Goal: Ask a question

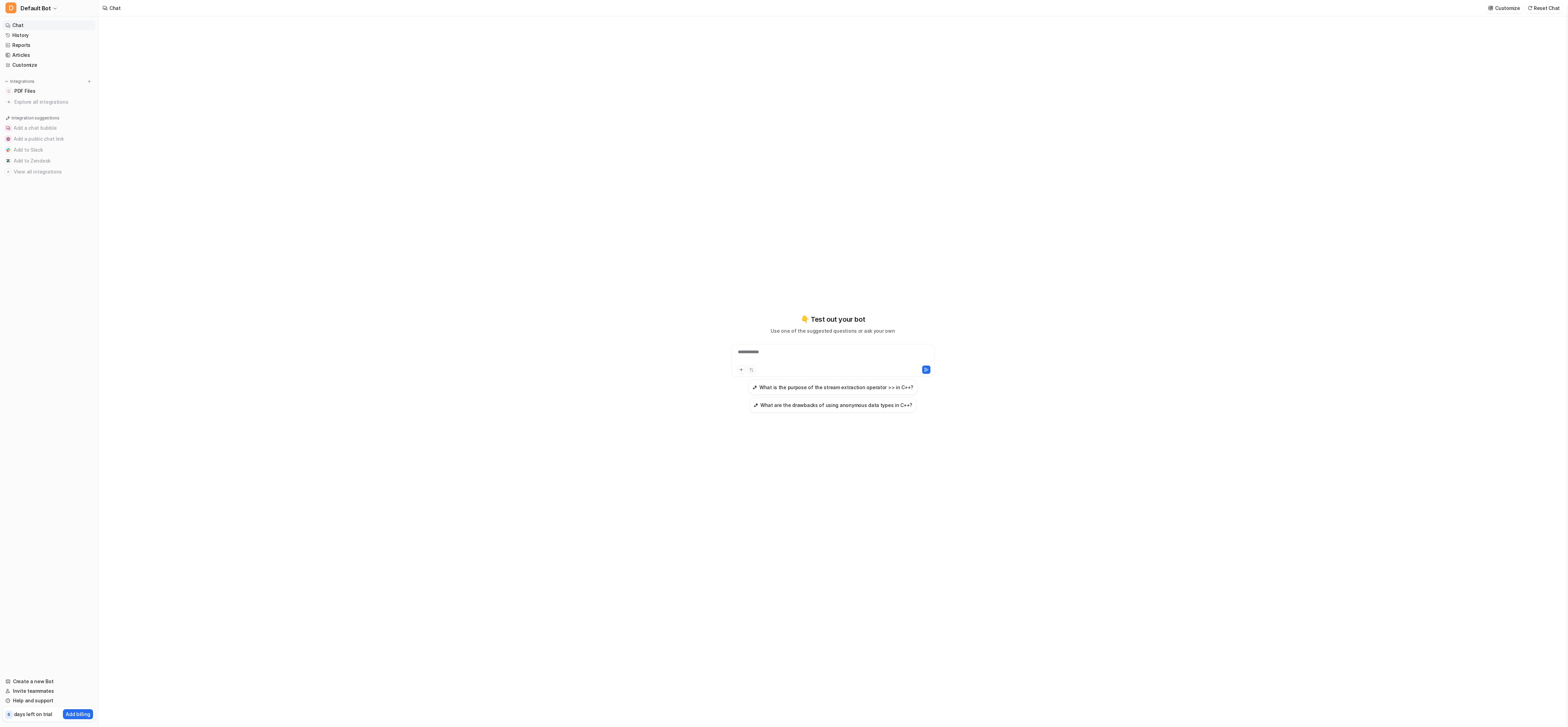
click at [22, 32] on link "History" at bounding box center [49, 35] width 93 height 10
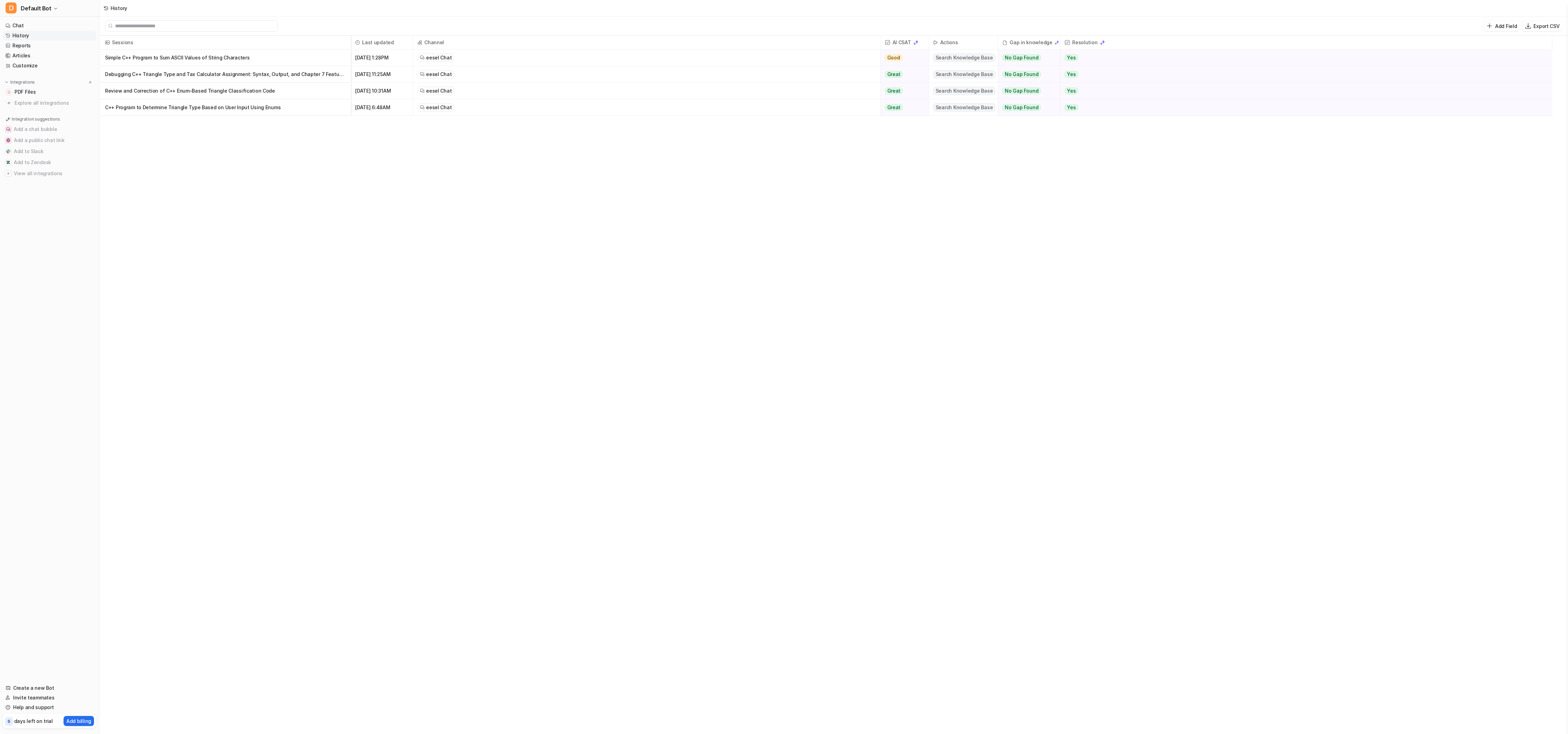
click at [274, 62] on p "Simple C++ Program to Sum ASCII Values of String Characters" at bounding box center [225, 57] width 240 height 17
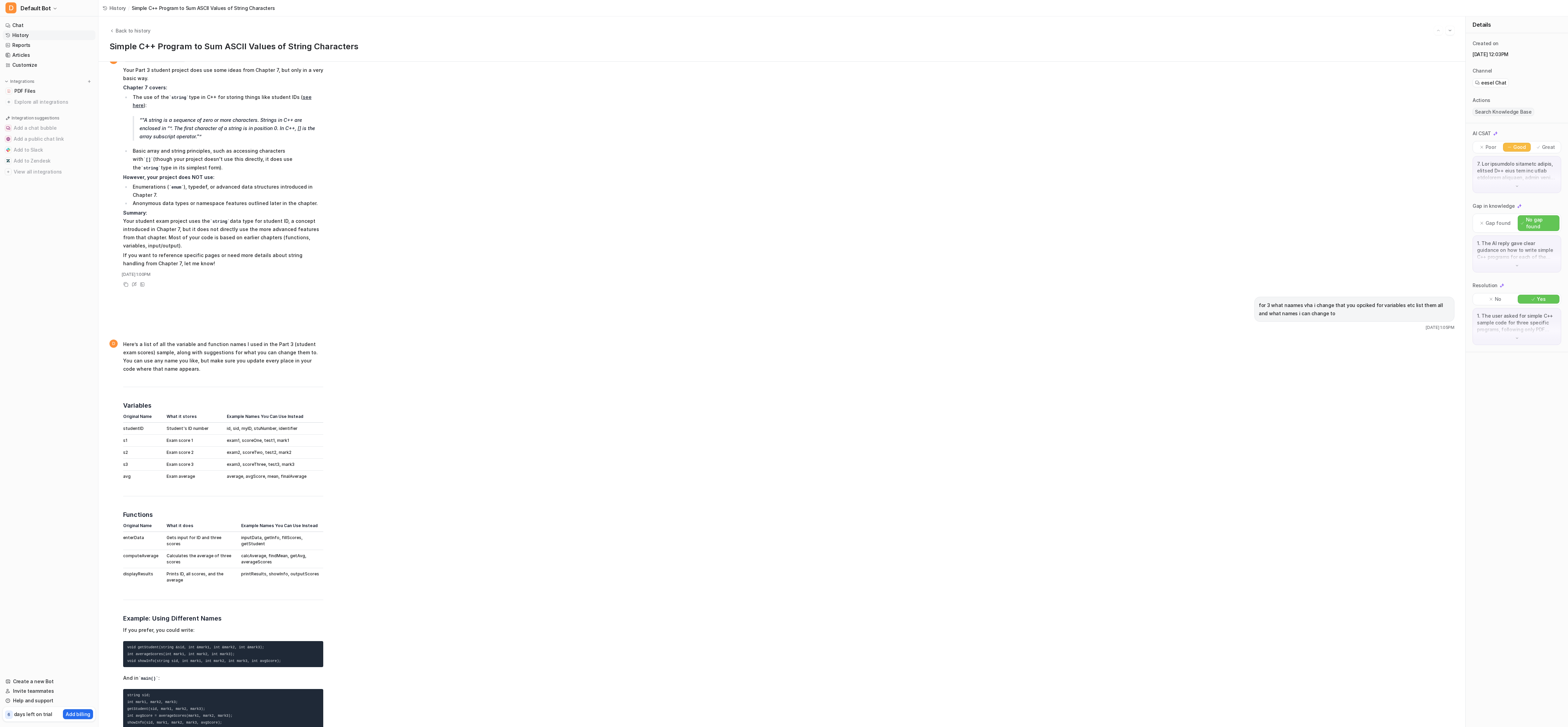
scroll to position [6726, 0]
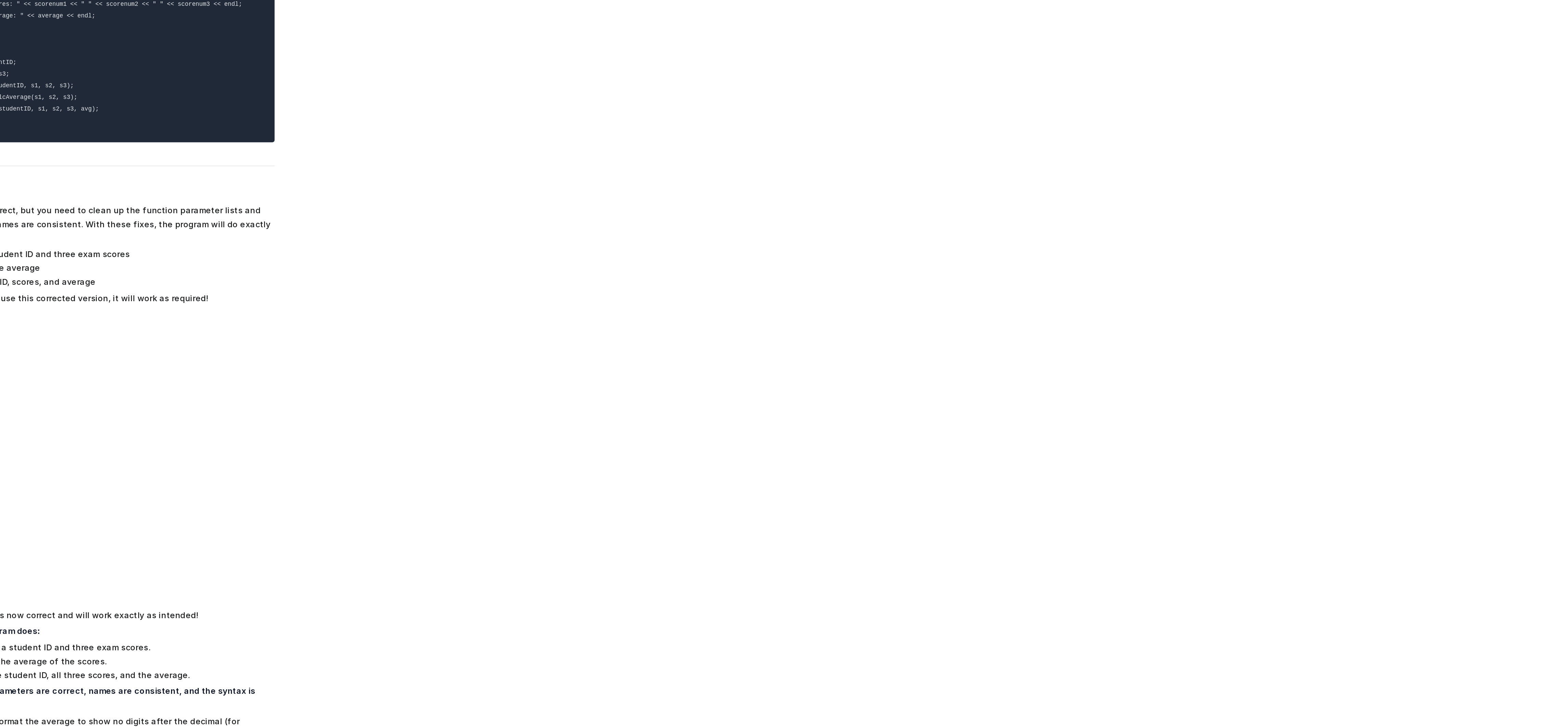
drag, startPoint x: 366, startPoint y: 615, endPoint x: 163, endPoint y: 572, distance: 207.5
click at [163, 572] on div "lets do this program in a simple way please not advnaced c plus plus How to Use…" at bounding box center [782, 394] width 1367 height 665
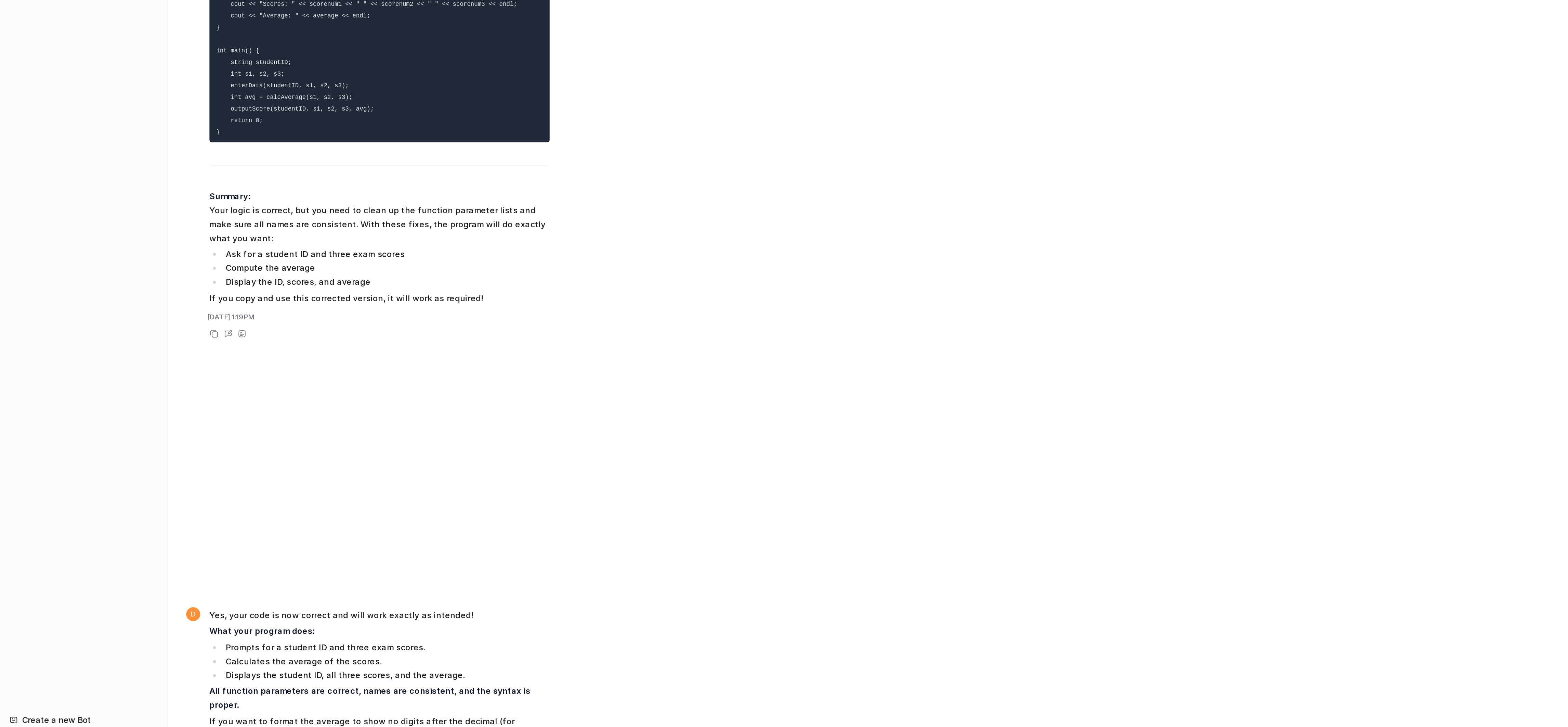
drag, startPoint x: 227, startPoint y: 523, endPoint x: 158, endPoint y: 505, distance: 71.3
click at [0, 505] on html "D Default Bot Chat History Reports Articles Customize Integrations PDF Files Ex…" at bounding box center [784, 364] width 1568 height 727
drag, startPoint x: 161, startPoint y: 495, endPoint x: 140, endPoint y: 264, distance: 232.0
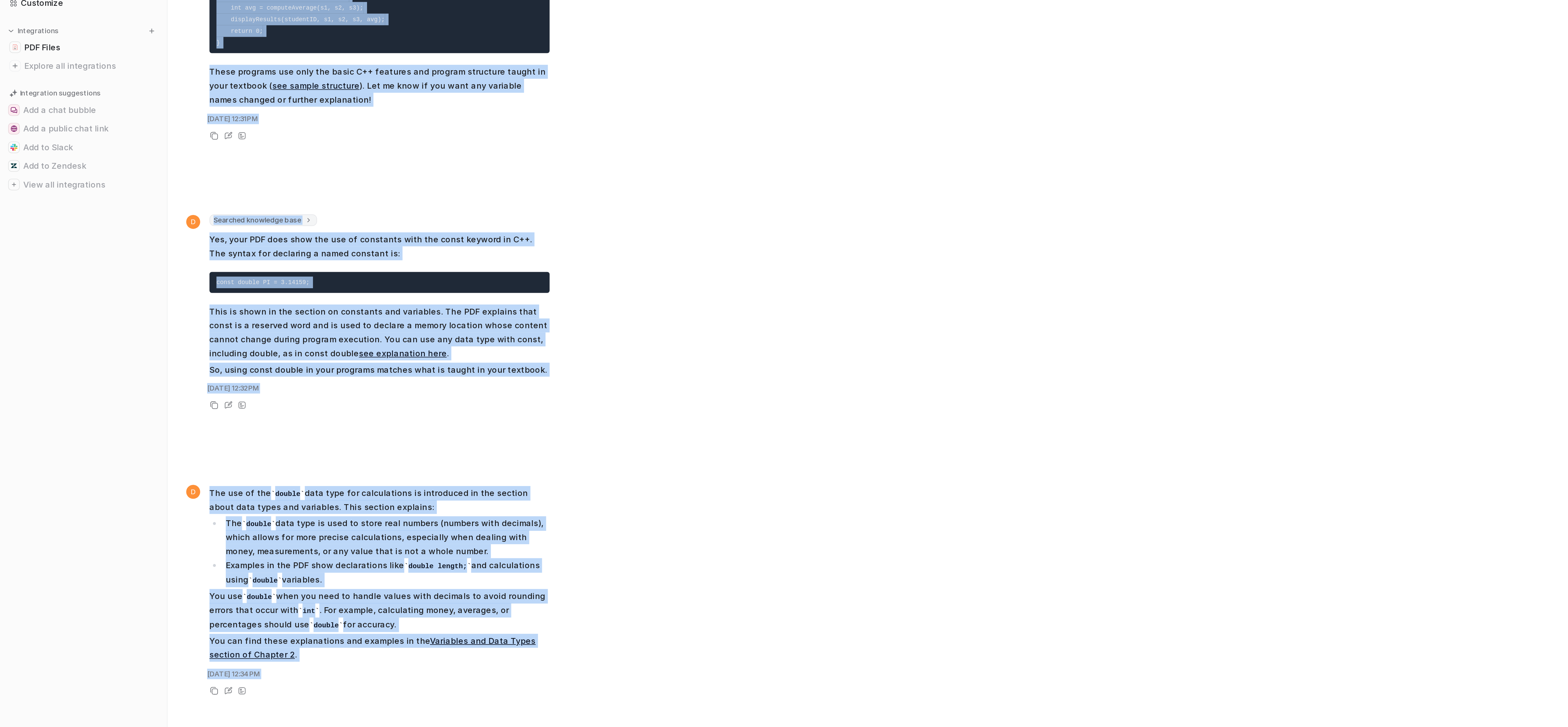
scroll to position [1558, 0]
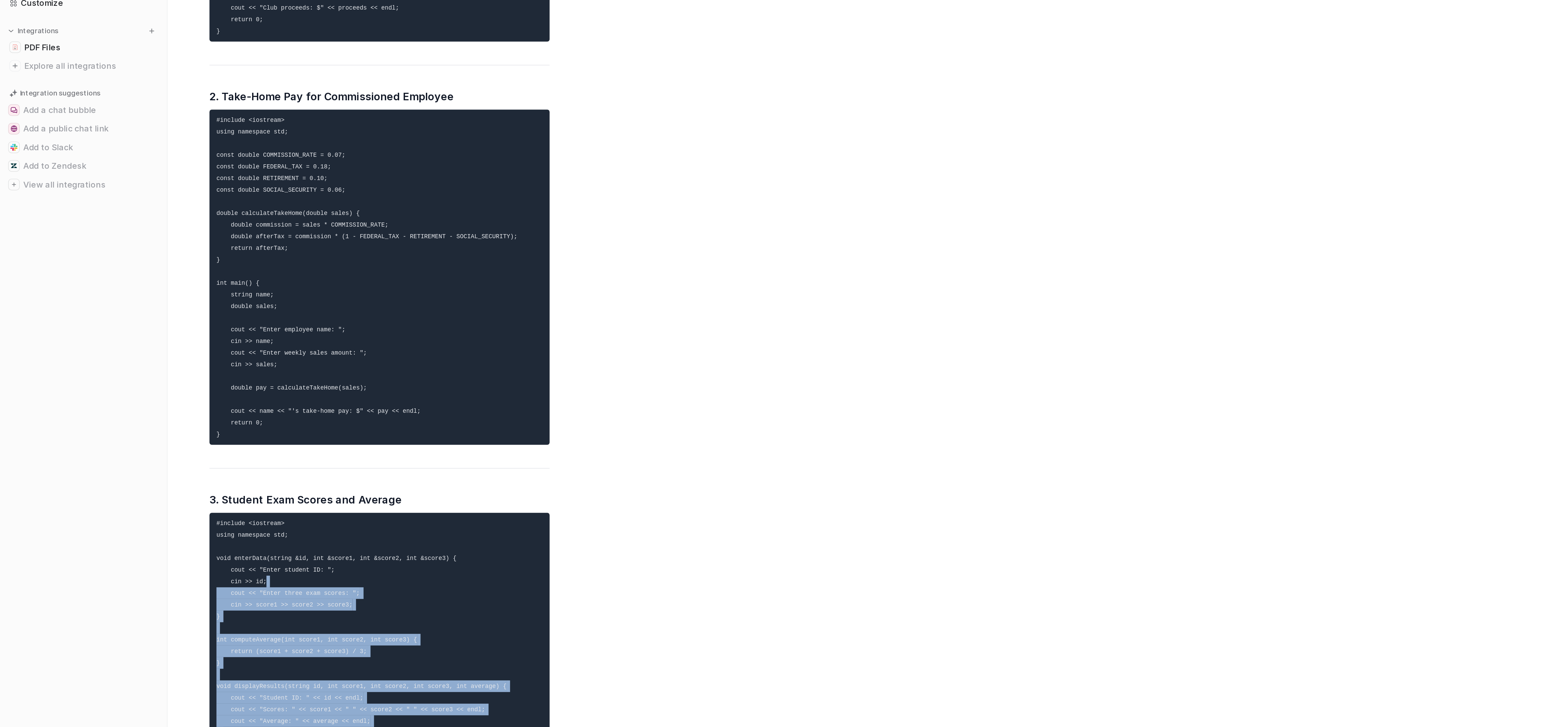
drag, startPoint x: 215, startPoint y: 334, endPoint x: 279, endPoint y: 384, distance: 81.2
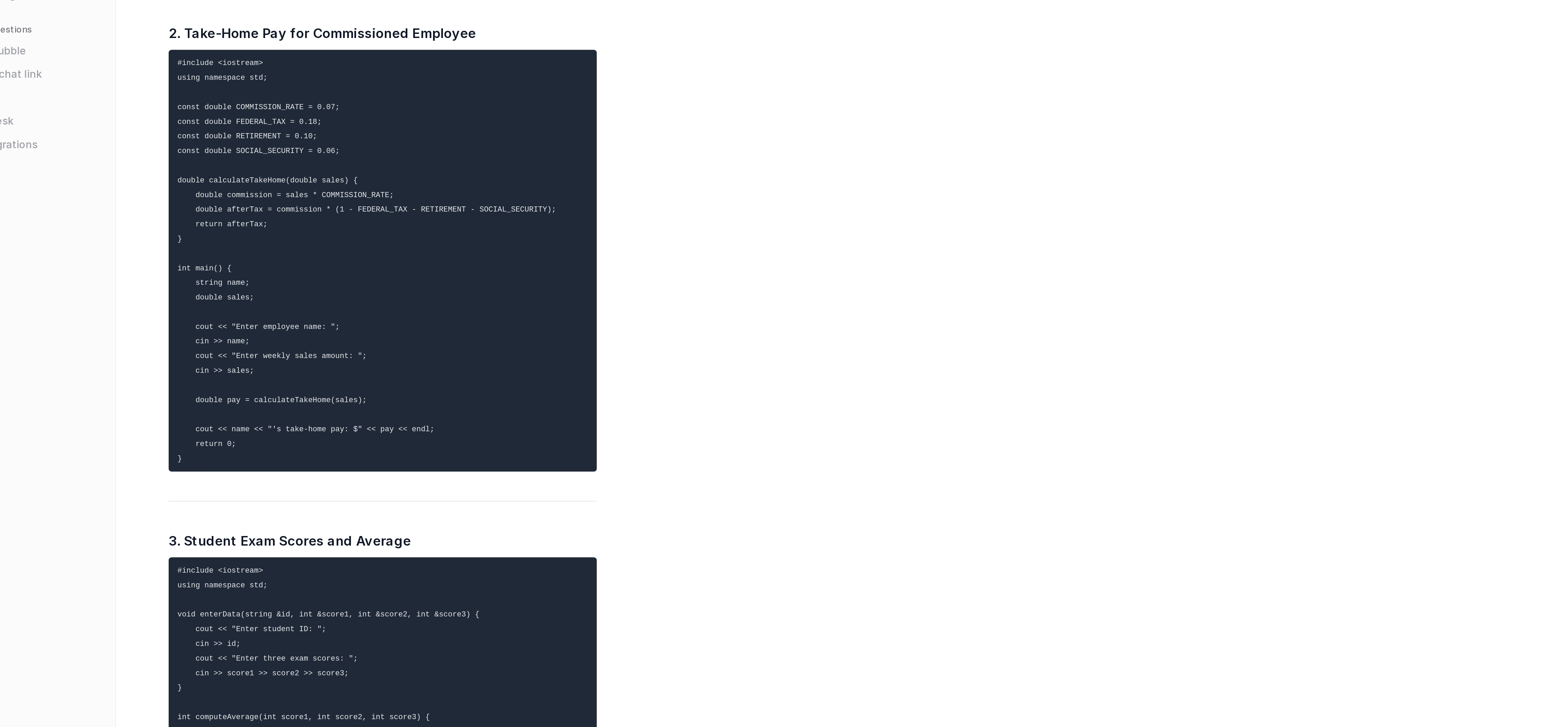
click at [251, 369] on code "#include <iostream> using namespace std; void enterData(string &id, int &score1…" at bounding box center [212, 463] width 170 height 189
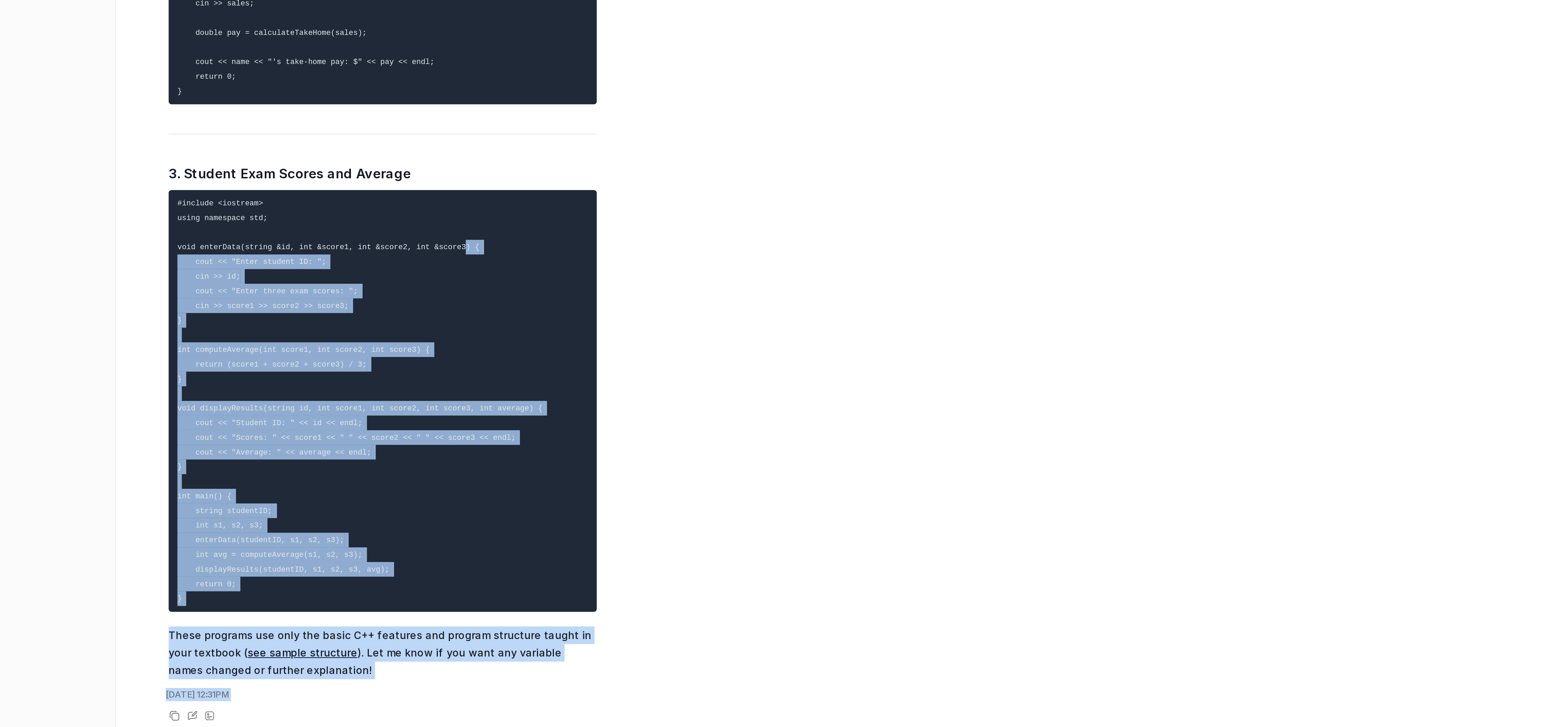
drag, startPoint x: 251, startPoint y: 368, endPoint x: 253, endPoint y: 601, distance: 233.0
click at [253, 601] on div "lets do this program in a simple way please not advnaced c plus plus How to Use…" at bounding box center [782, 394] width 1367 height 665
click at [230, 515] on pre "#include <iostream> using namespace std; void enterData(string &id, int &score1…" at bounding box center [223, 463] width 200 height 197
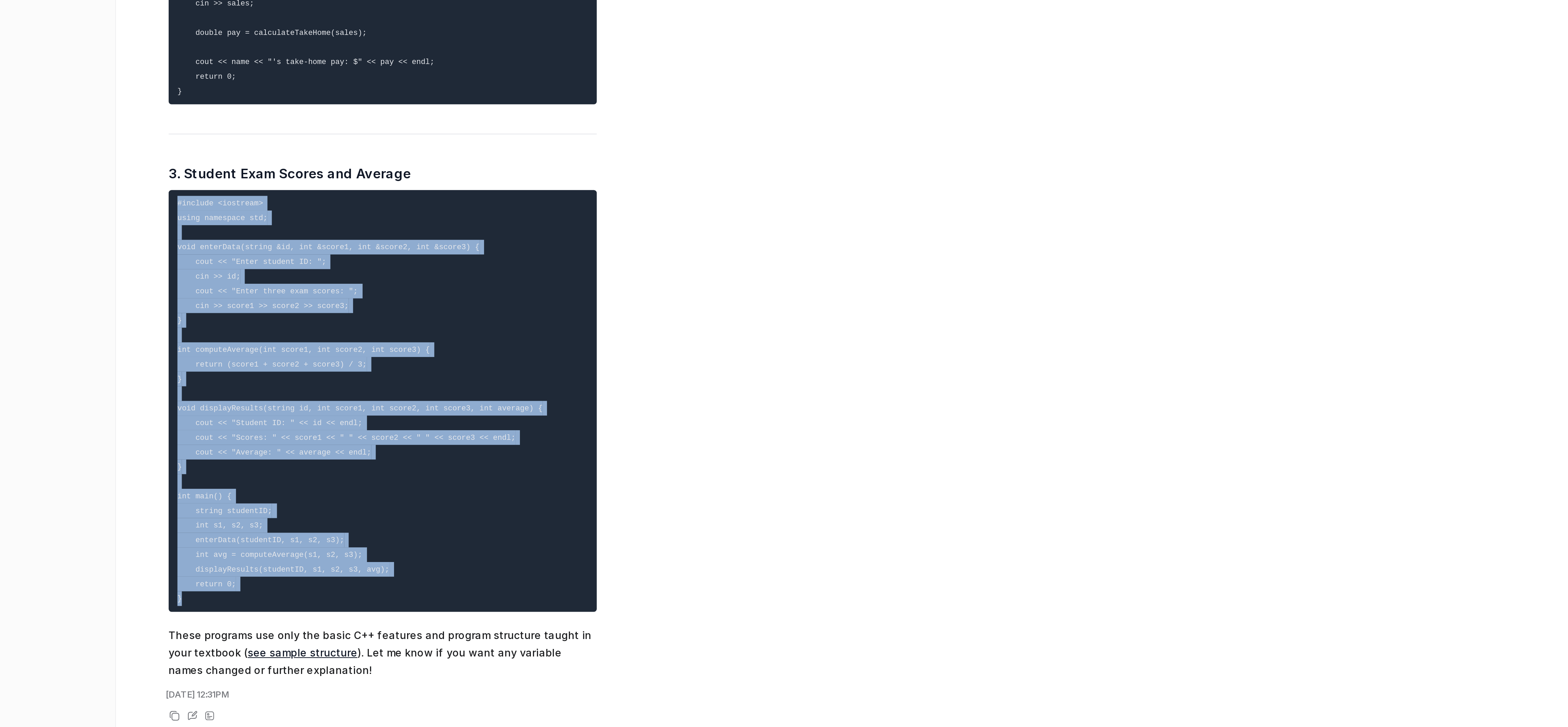
drag, startPoint x: 181, startPoint y: 534, endPoint x: 125, endPoint y: 351, distance: 191.4
click at [125, 365] on pre "#include <iostream> using namespace std; void enterData(string &id, int &score1…" at bounding box center [223, 463] width 200 height 197
copy code "#include <iostream> using namespace std; void enterData(string &id, int &score1…"
click at [384, 346] on div "D Searched knowledge base search_queries : [ "granola bar sale proceeds program…" at bounding box center [782, 202] width 1345 height 824
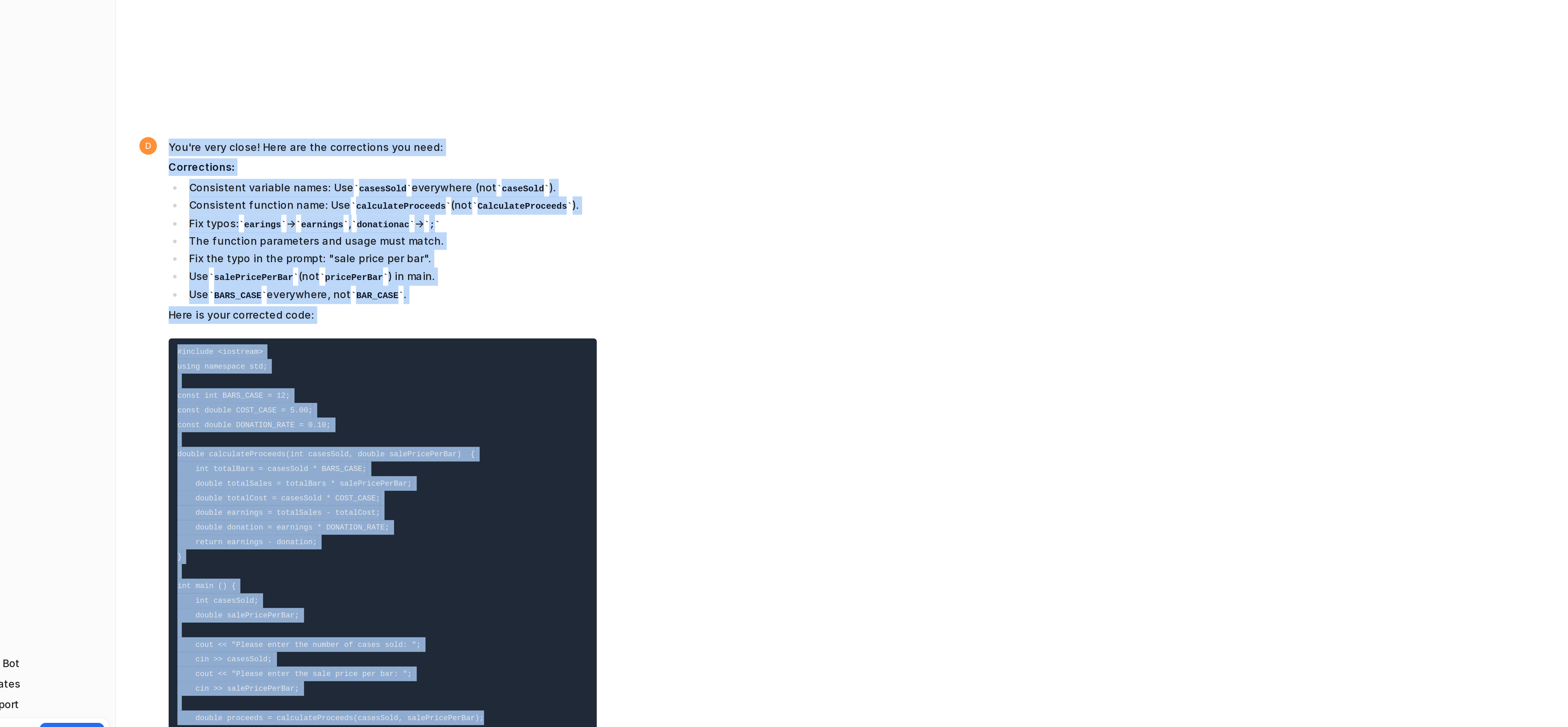
drag, startPoint x: 281, startPoint y: 438, endPoint x: 302, endPoint y: 736, distance: 298.7
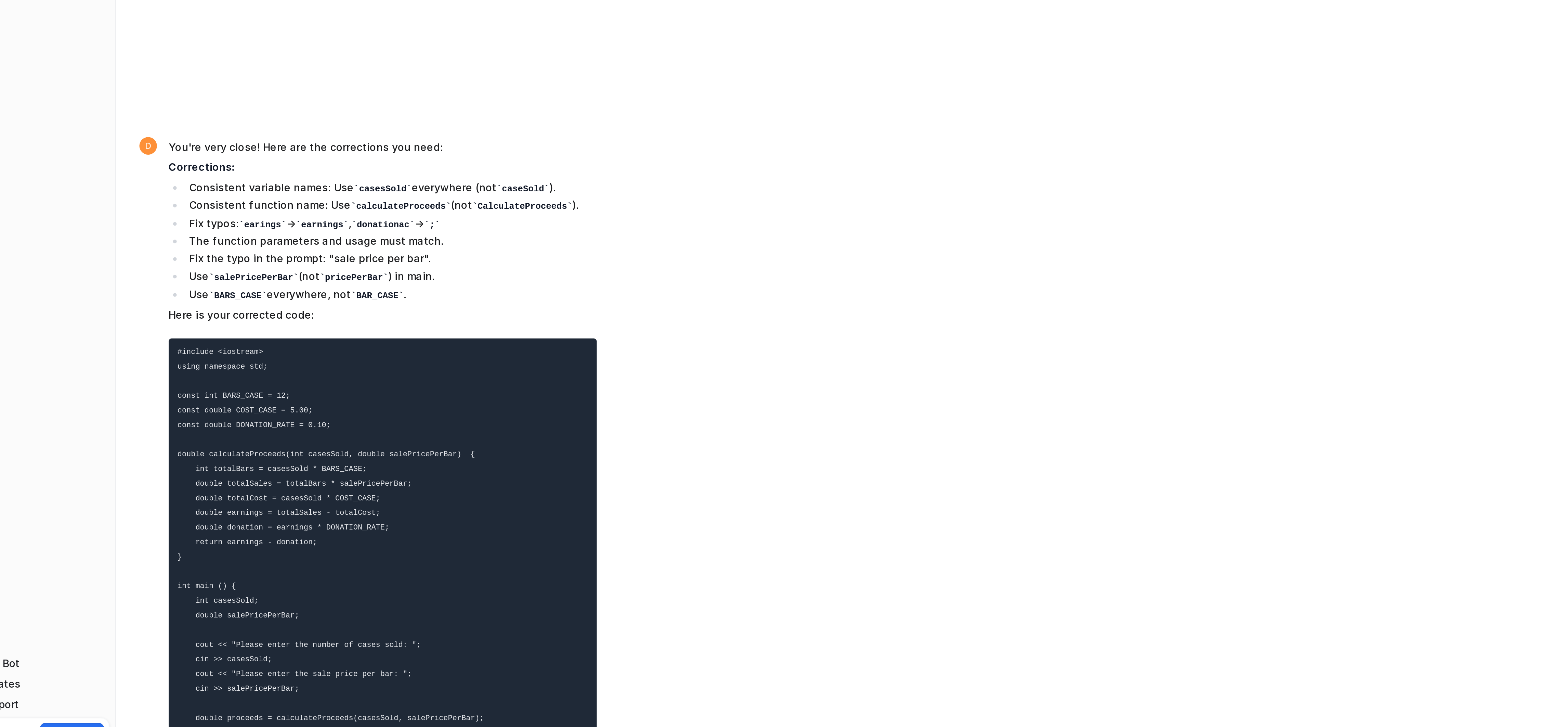
scroll to position [2941, 0]
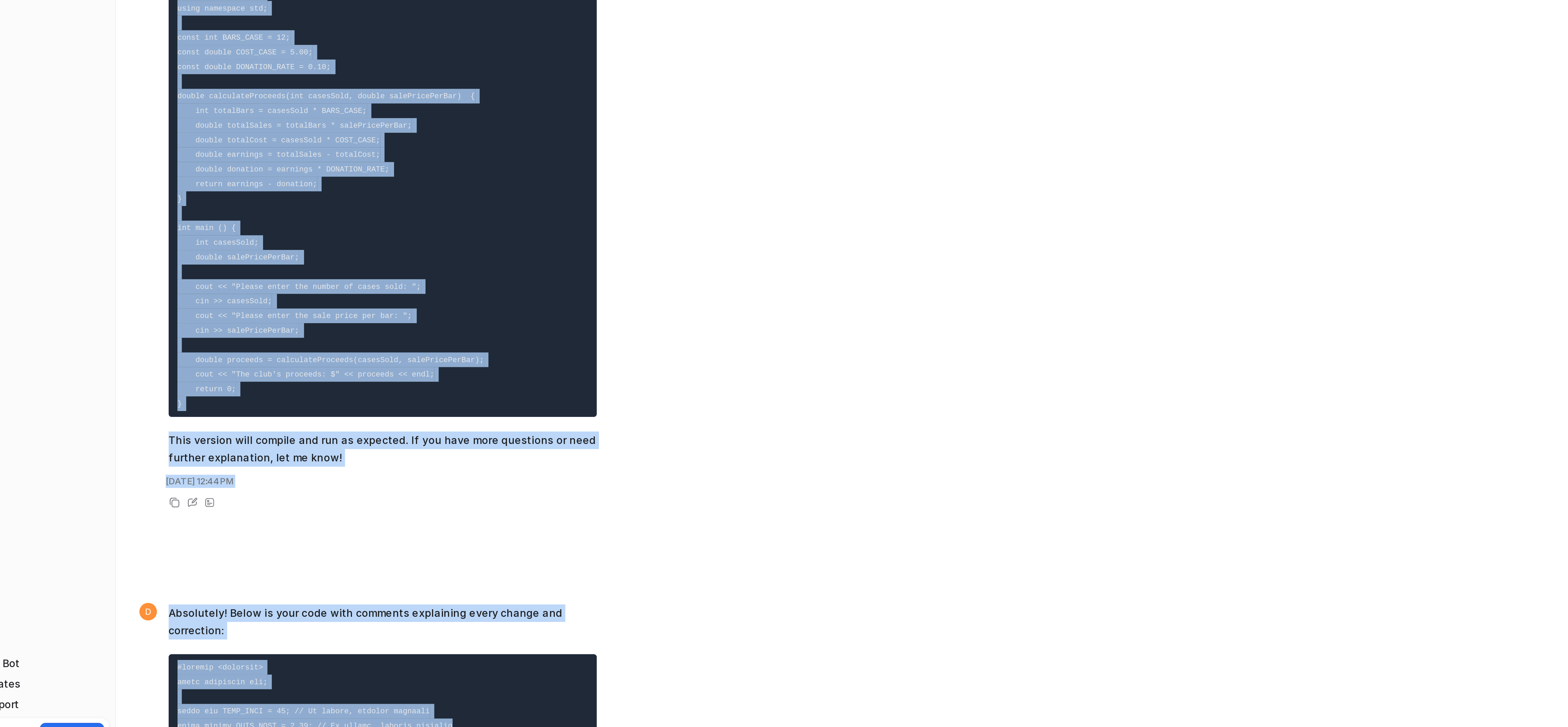
click at [338, 626] on div "show in comments whay you changed [DATE] 12:47PM" at bounding box center [782, 631] width 1345 height 26
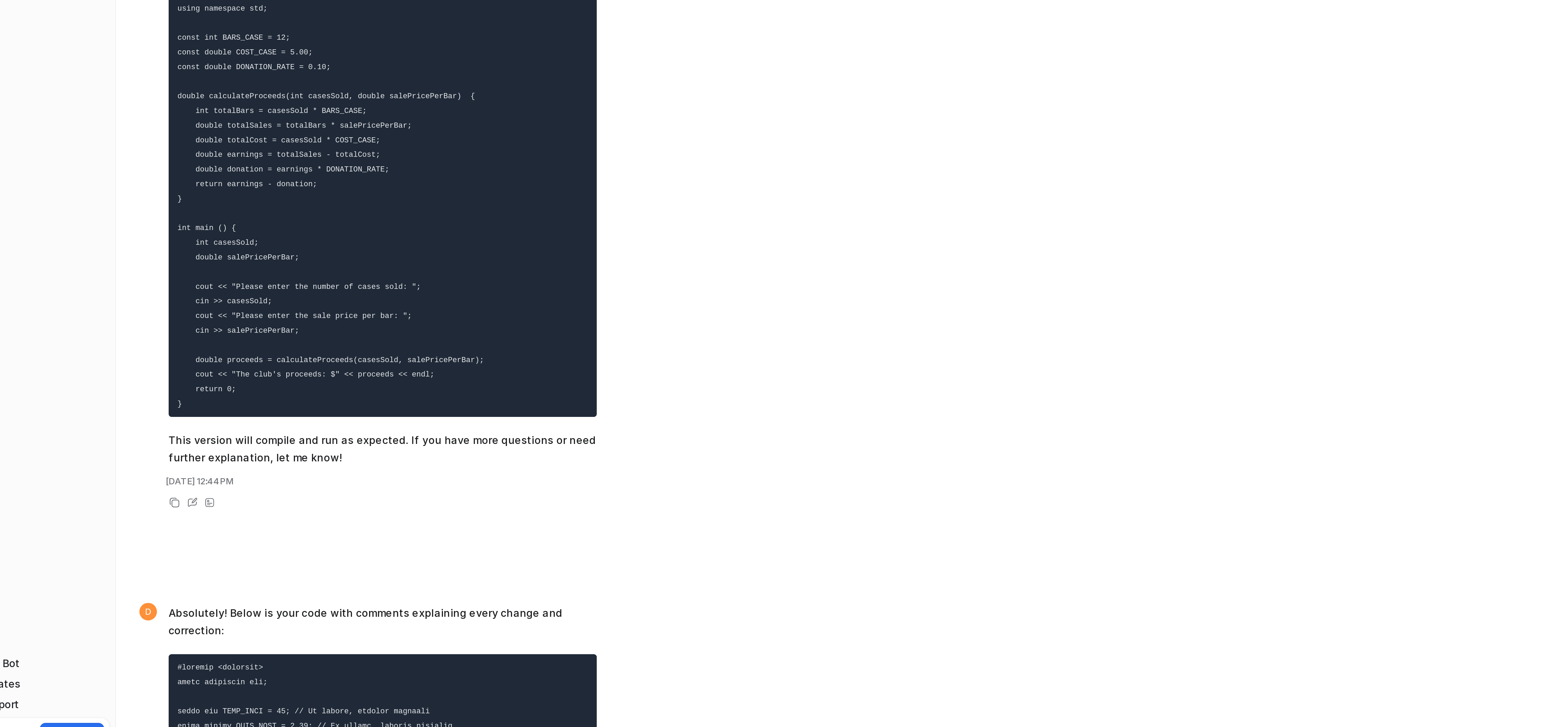
click at [278, 653] on p "Absolutely! Below is your code with comments explaining every change and correc…" at bounding box center [223, 661] width 200 height 16
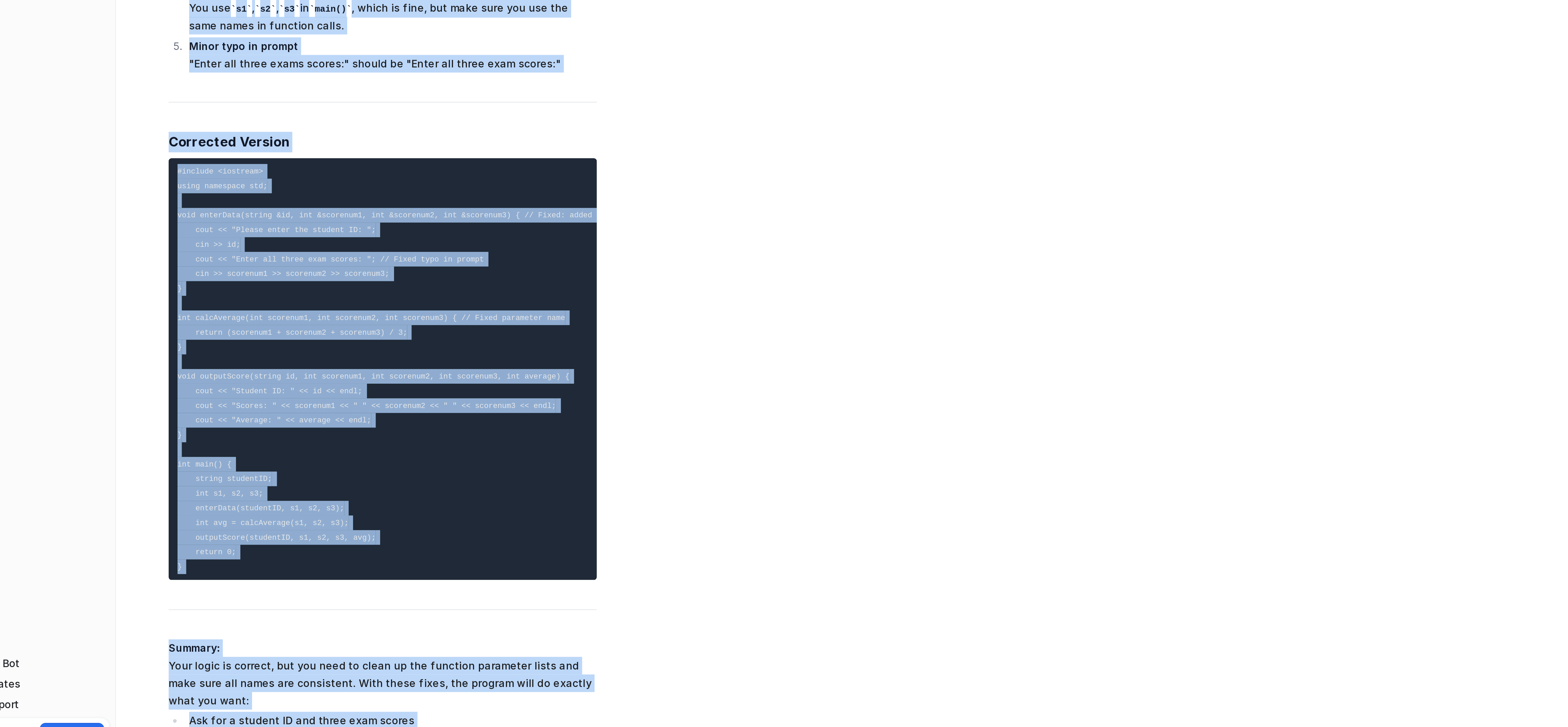
scroll to position [6726, 0]
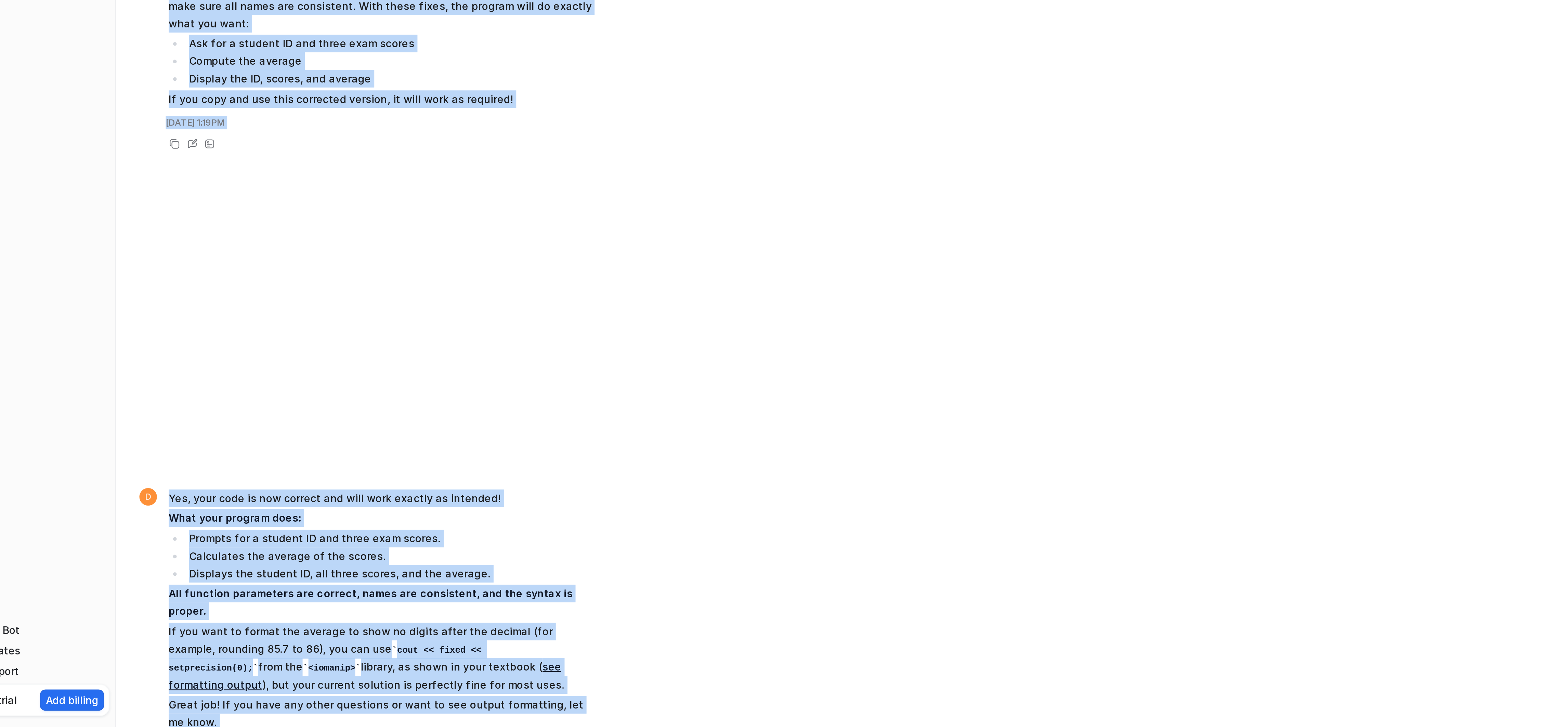
drag, startPoint x: 278, startPoint y: 641, endPoint x: 321, endPoint y: 751, distance: 118.1
click at [321, 726] on html "D Default Bot Chat History Reports Articles Customize Integrations PDF Files Ex…" at bounding box center [784, 364] width 1568 height 727
click at [335, 701] on div "D Yes, your code is now correct and will work exactly as intended! What your pr…" at bounding box center [782, 682] width 1345 height 136
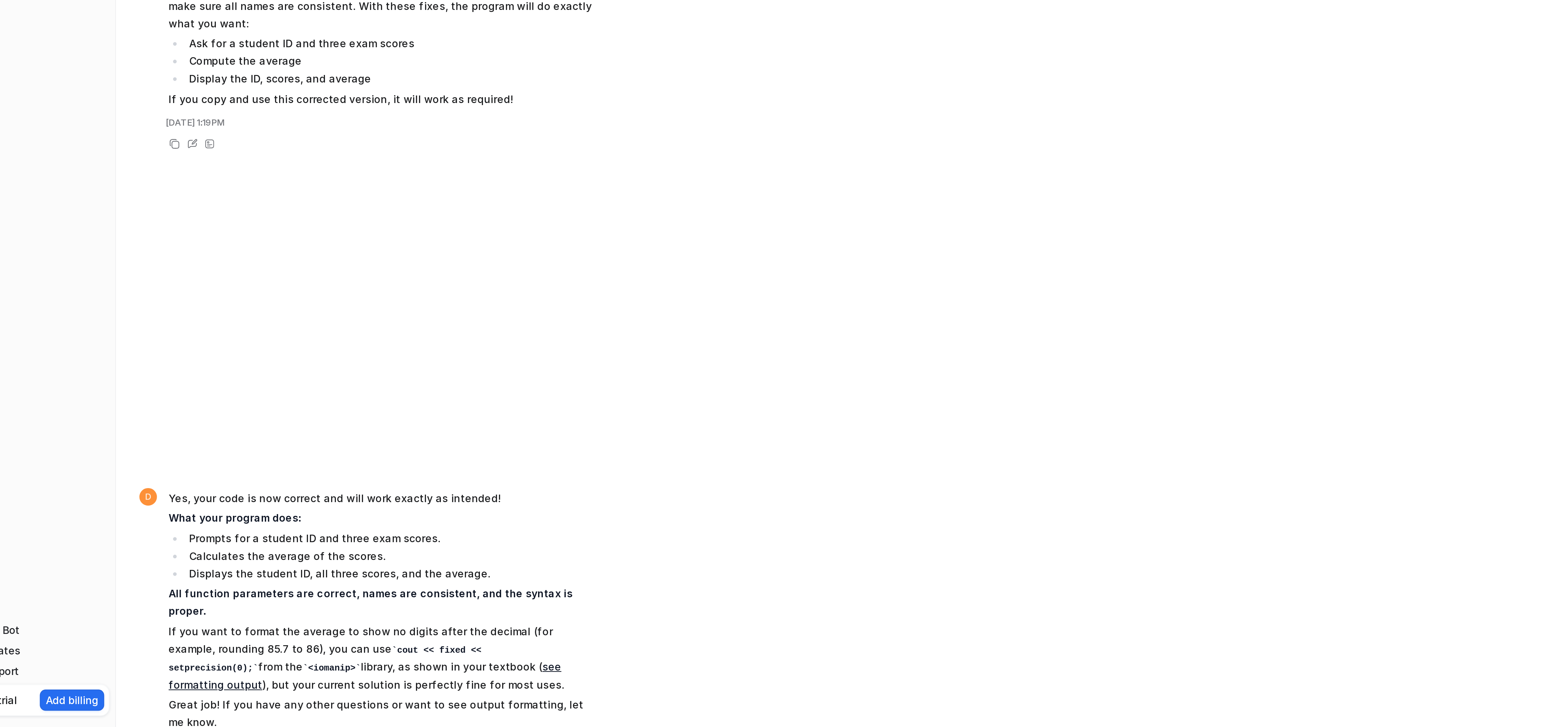
drag, startPoint x: 333, startPoint y: 340, endPoint x: 331, endPoint y: 337, distance: 3.6
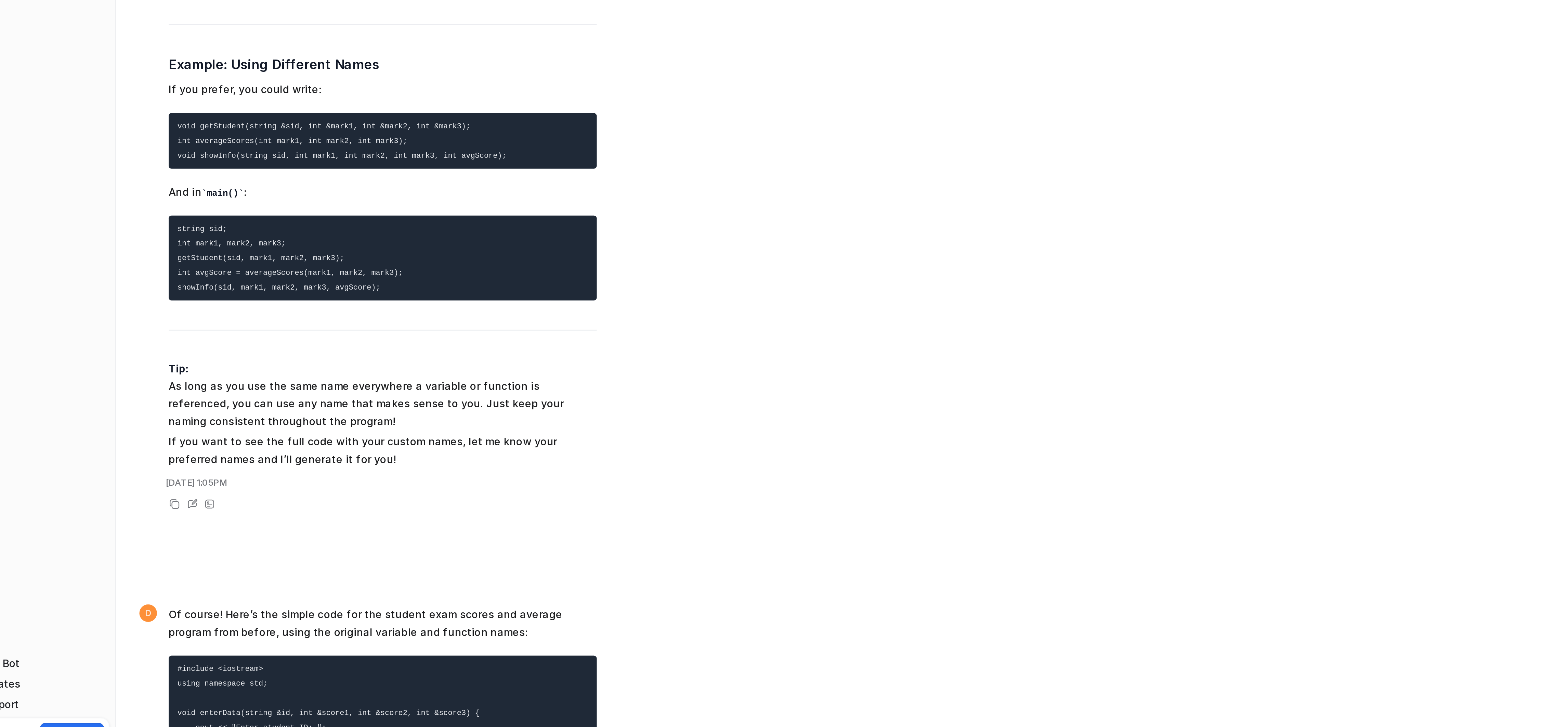
scroll to position [4586, 0]
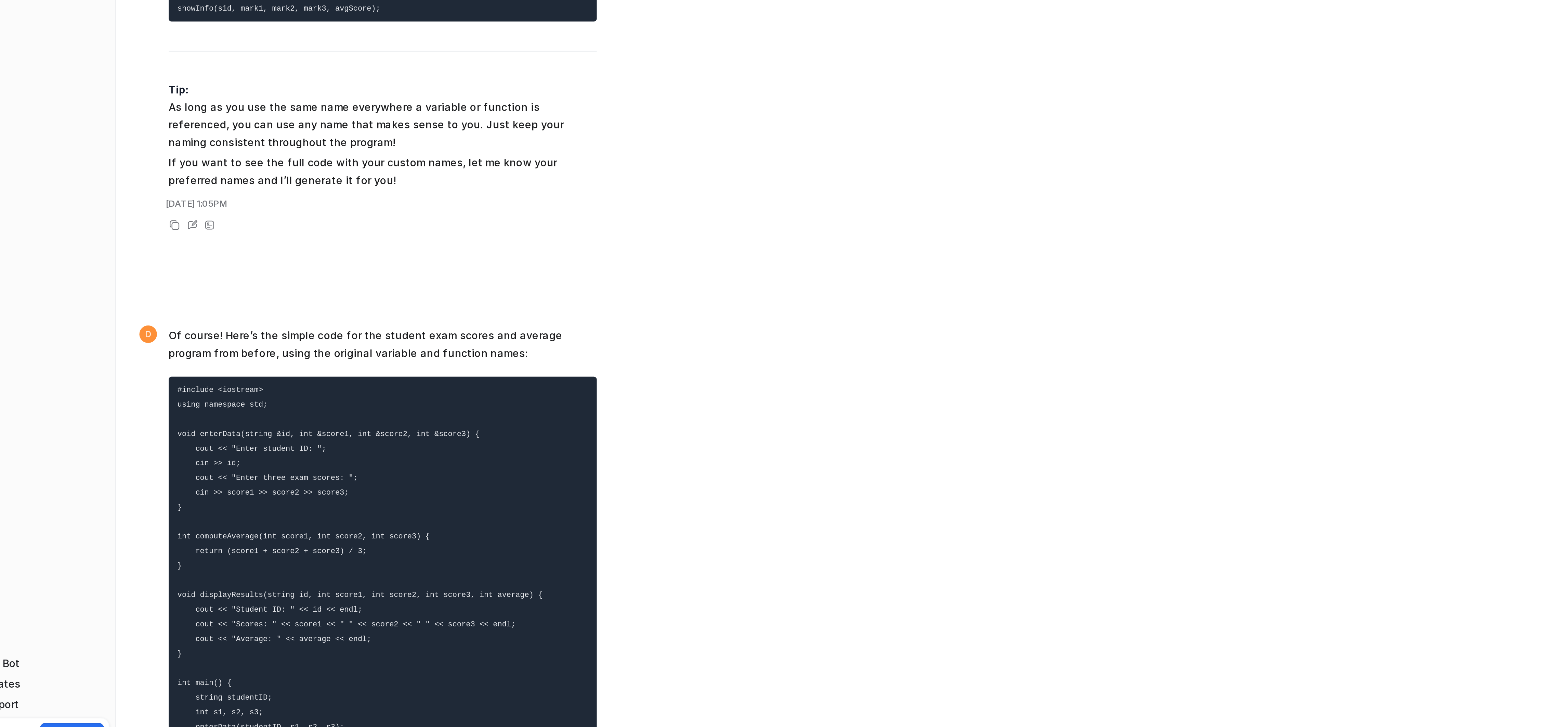
drag, startPoint x: 182, startPoint y: 388, endPoint x: 240, endPoint y: 669, distance: 286.9
click at [240, 669] on pre "#include <iostream> using namespace std; void enterData(string &id, int &score1…" at bounding box center [223, 646] width 200 height 197
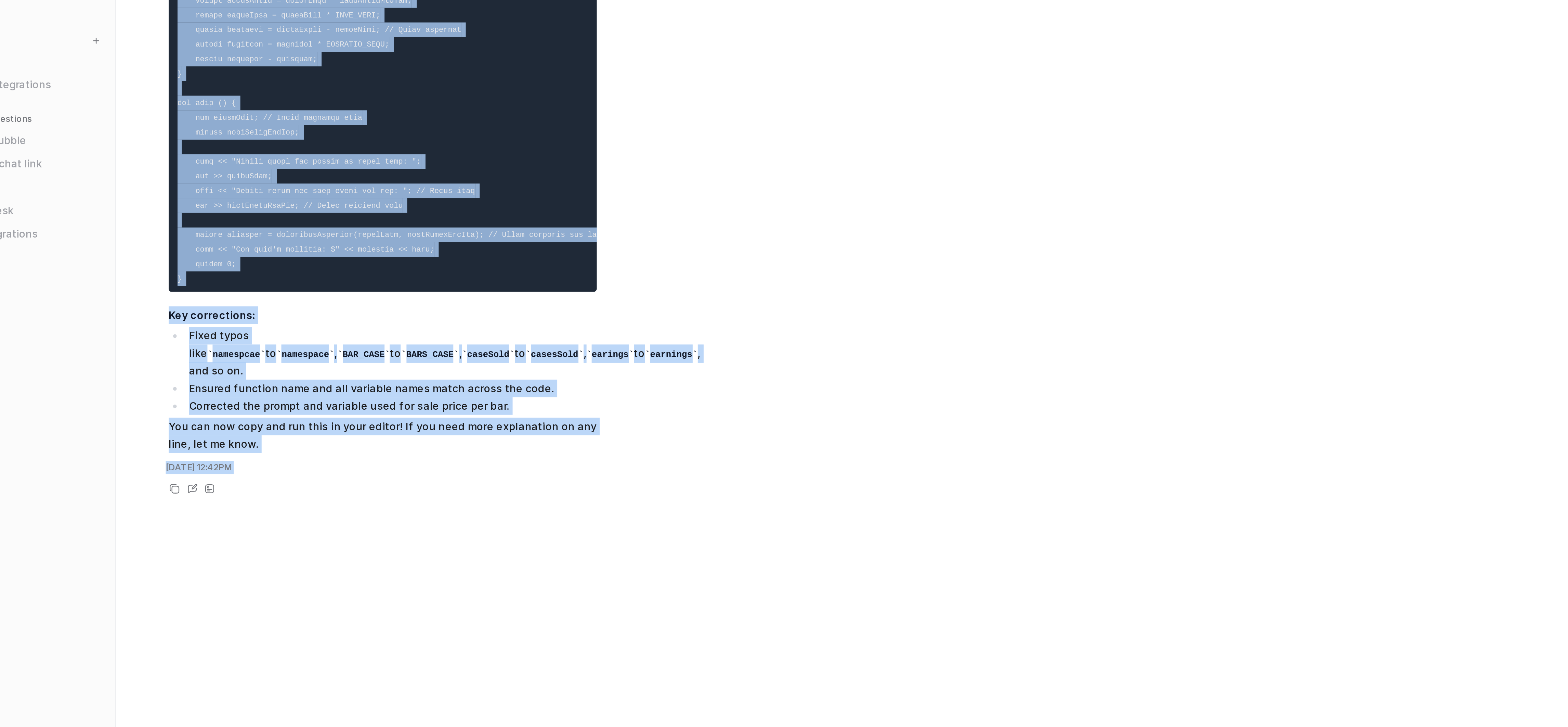
scroll to position [2565, 0]
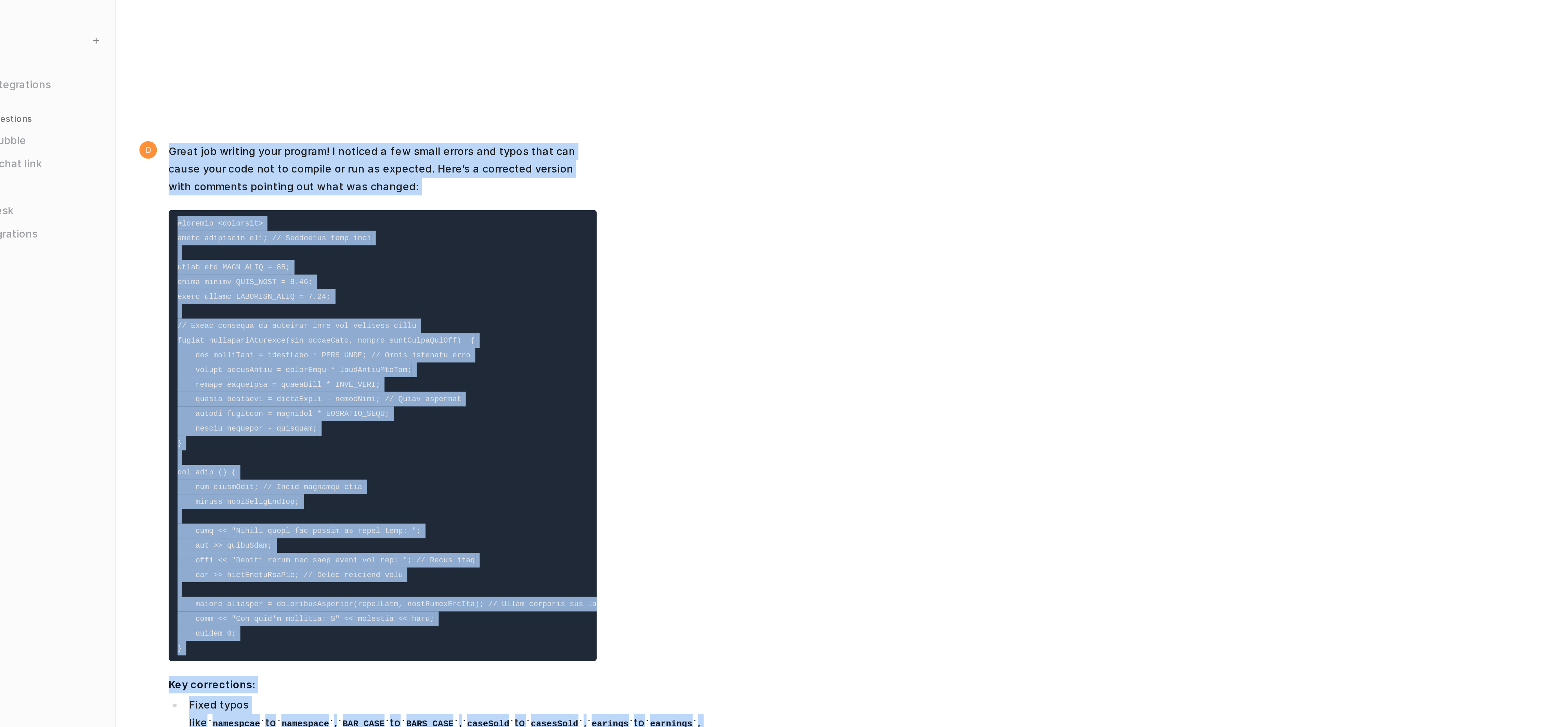
drag, startPoint x: 240, startPoint y: 669, endPoint x: 236, endPoint y: 99, distance: 570.0
click at [169, 96] on div "#include using namespcae std; const int BARS_CASE = 12; const double COST_CASE …" at bounding box center [782, 30] width 1345 height 178
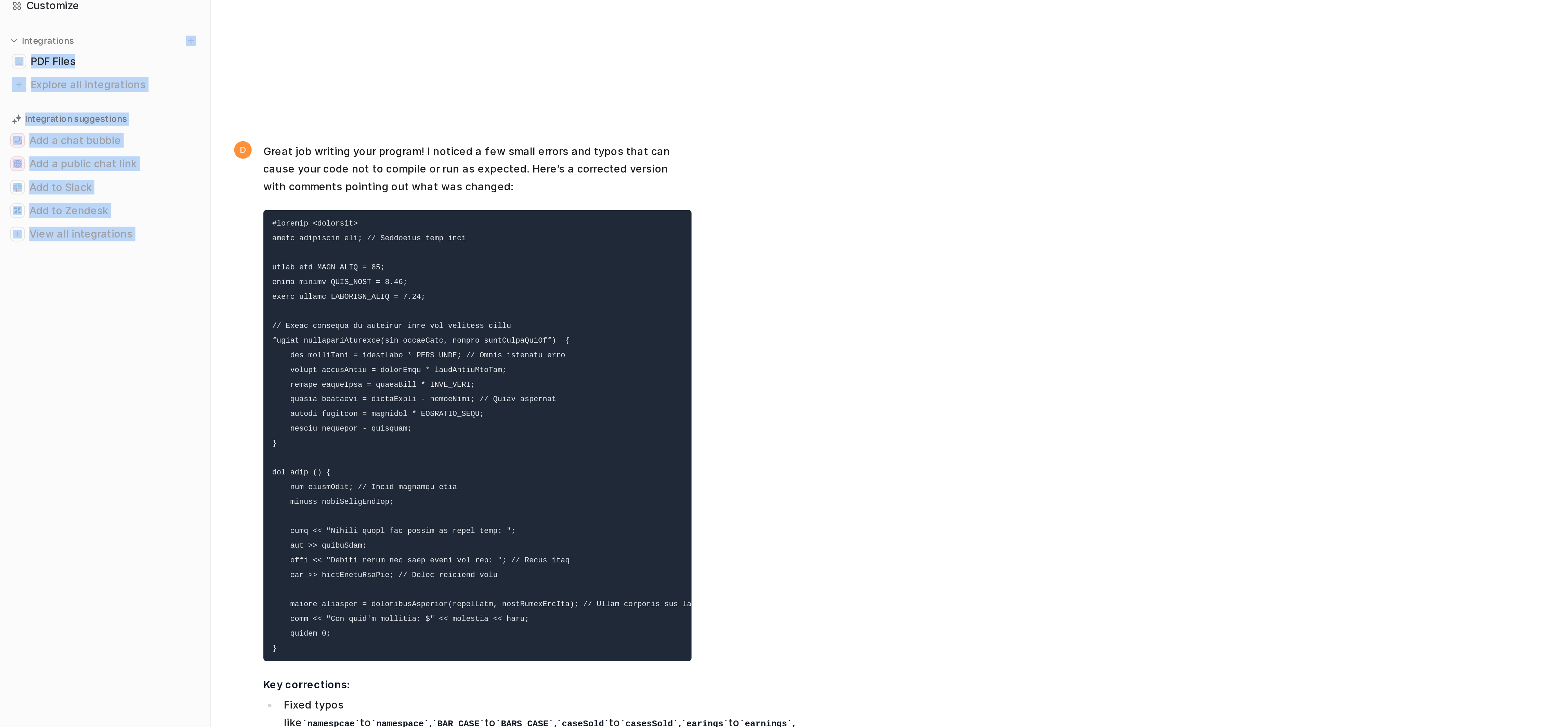
drag, startPoint x: 169, startPoint y: 96, endPoint x: 9, endPoint y: 89, distance: 160.2
click at [2, 89] on div "D Default Bot Chat History Reports Articles Customize Integrations PDF Files Ex…" at bounding box center [784, 364] width 1568 height 727
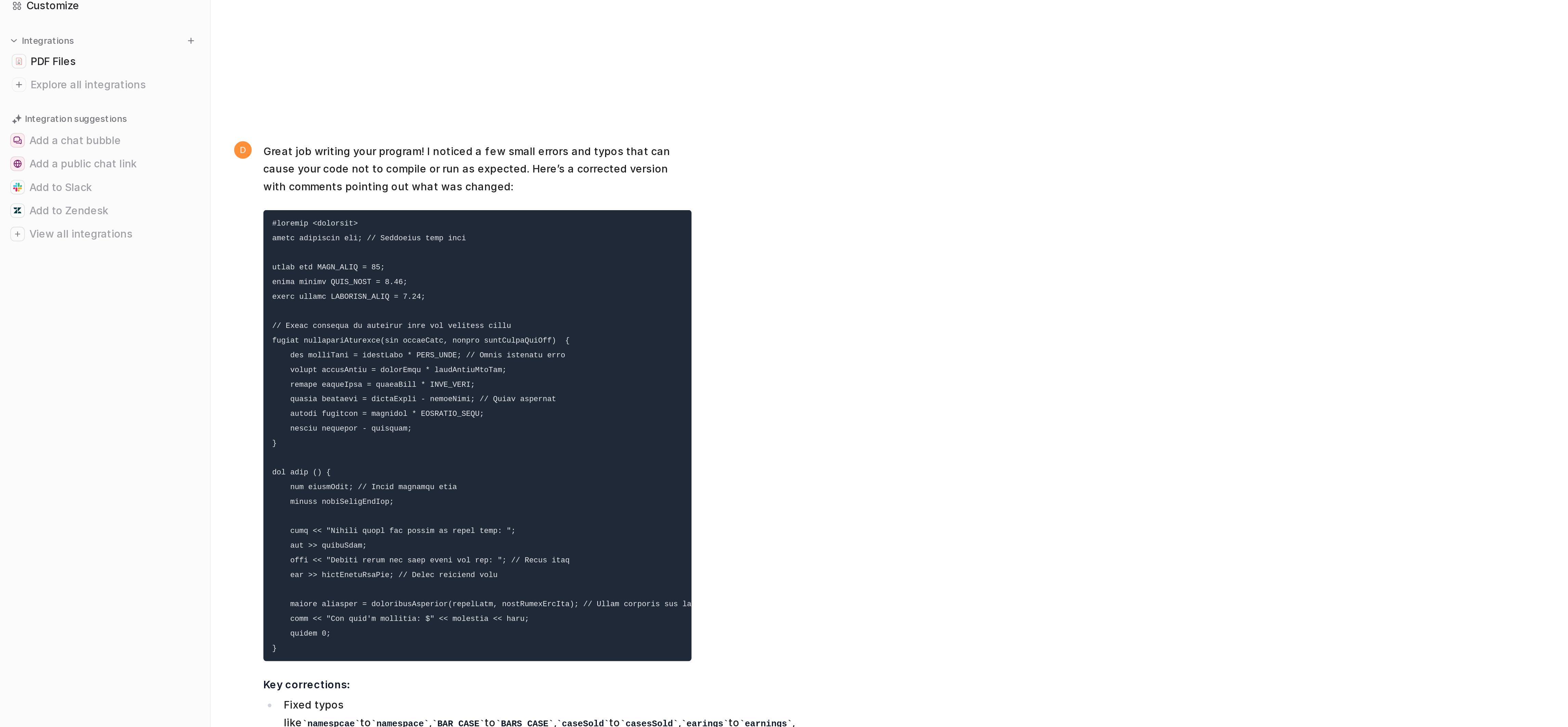
click at [256, 161] on pre at bounding box center [223, 266] width 200 height 211
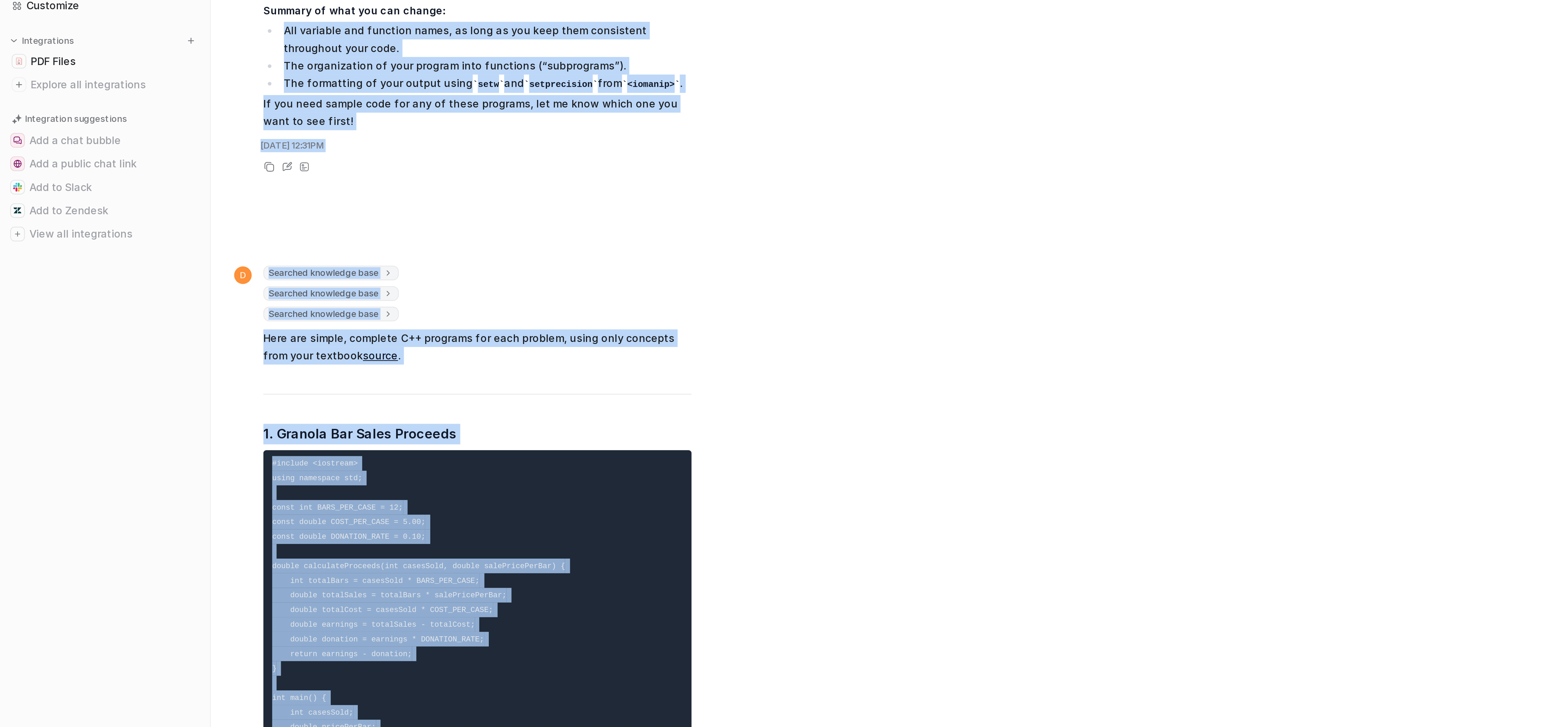
scroll to position [1111, 0]
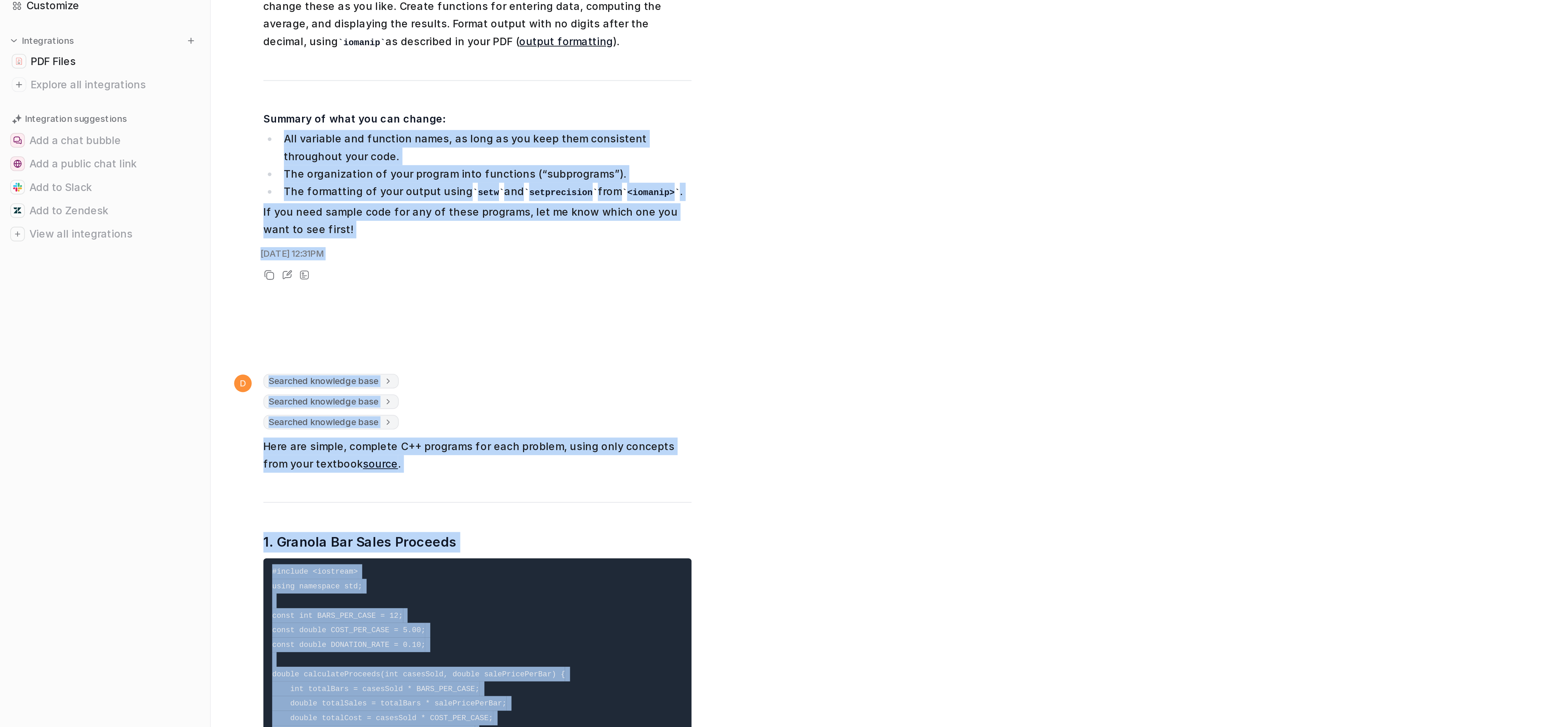
drag, startPoint x: 390, startPoint y: 247, endPoint x: 332, endPoint y: 81, distance: 175.8
click at [289, 237] on div "Searched knowledge base search_queries : [ "granola bar sale proceeds program s…" at bounding box center [223, 240] width 200 height 7
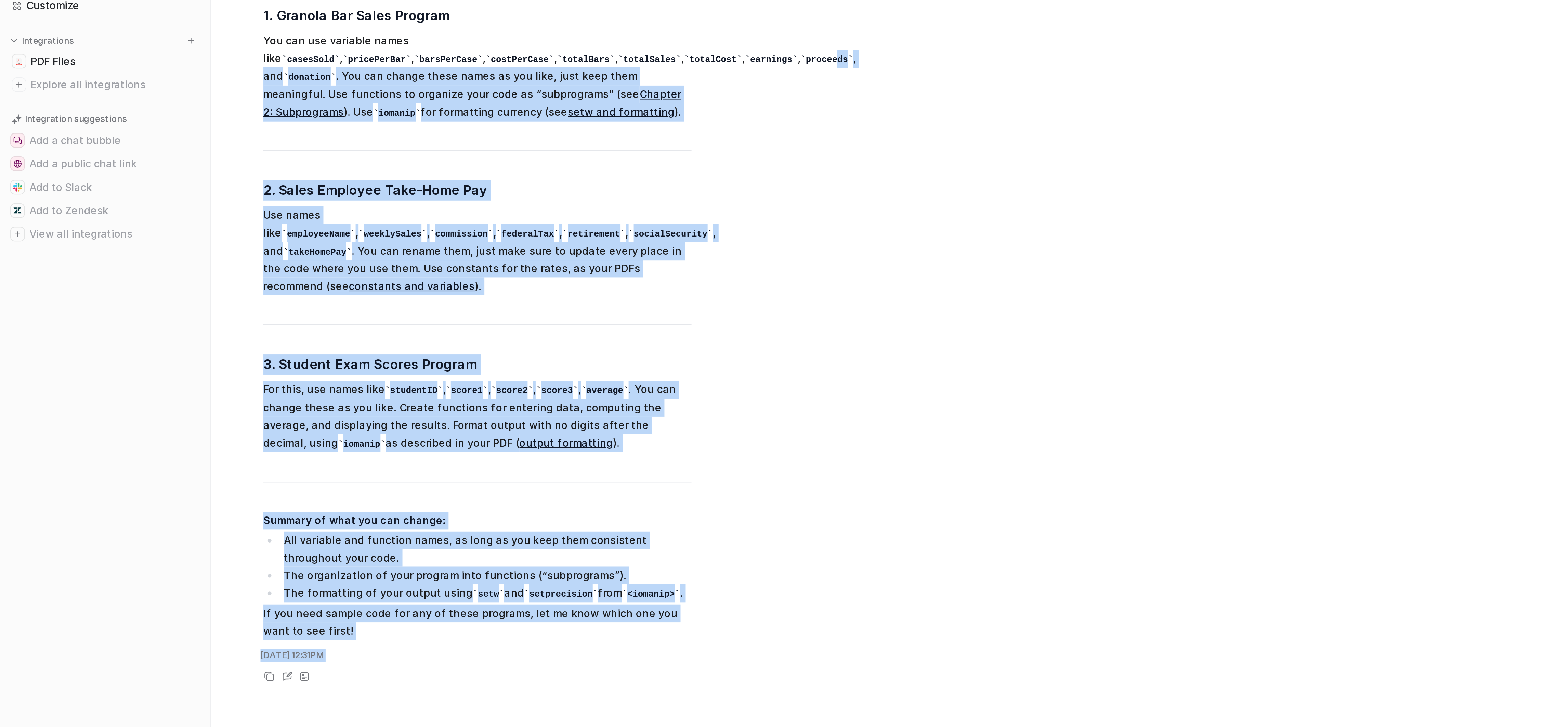
scroll to position [901, 0]
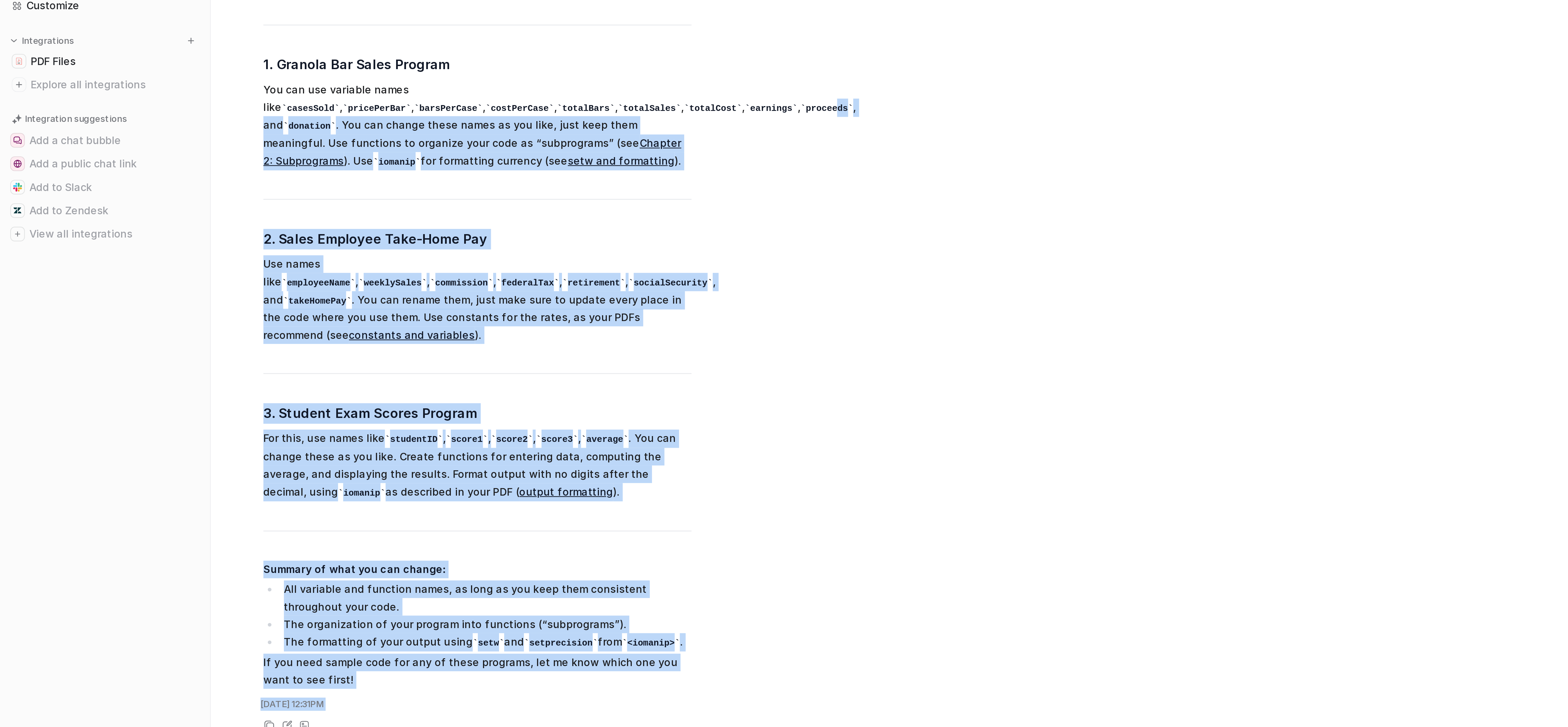
drag, startPoint x: 289, startPoint y: 222, endPoint x: 250, endPoint y: 96, distance: 131.9
click at [242, 147] on span "Here’s how you can write simple C++ programs for your three scenarios, using on…" at bounding box center [223, 209] width 200 height 351
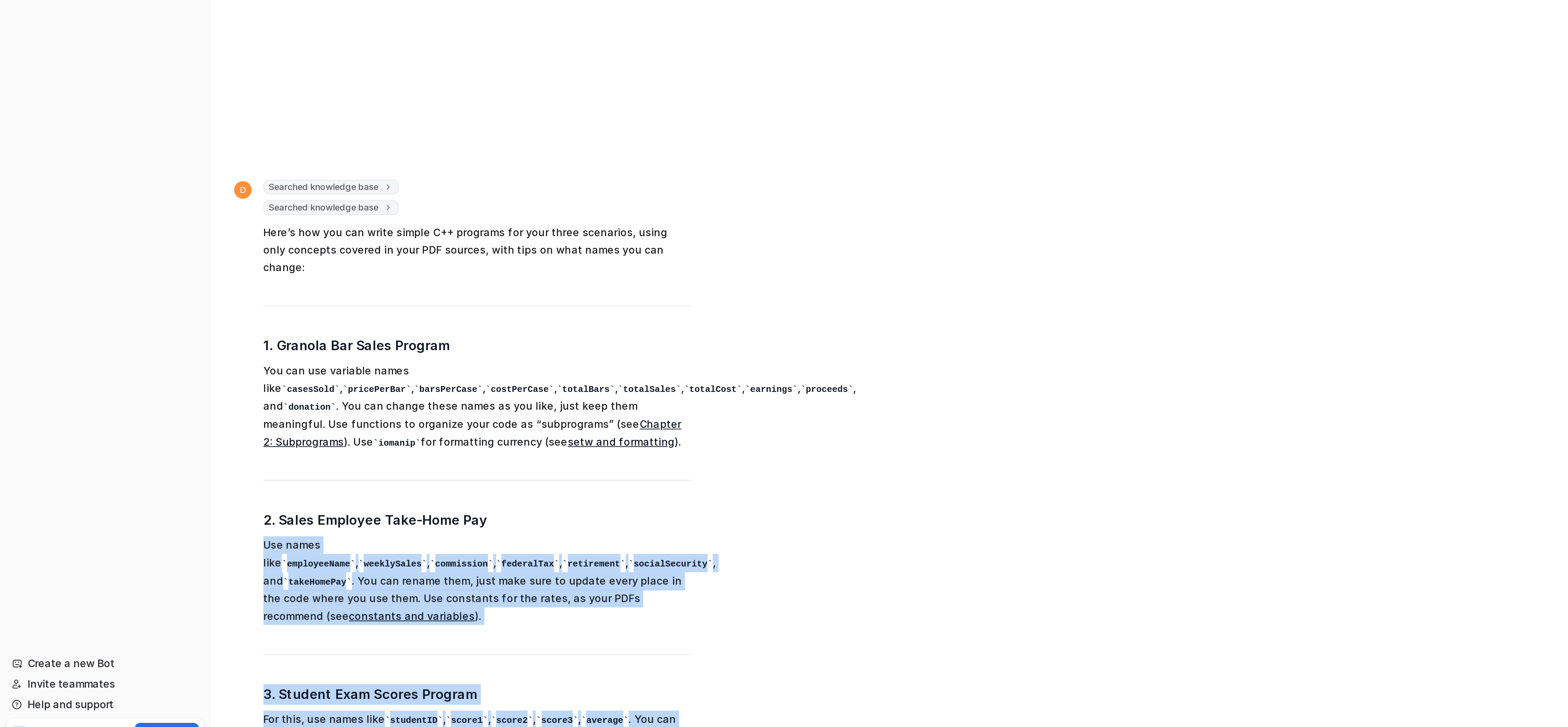
scroll to position [495, 0]
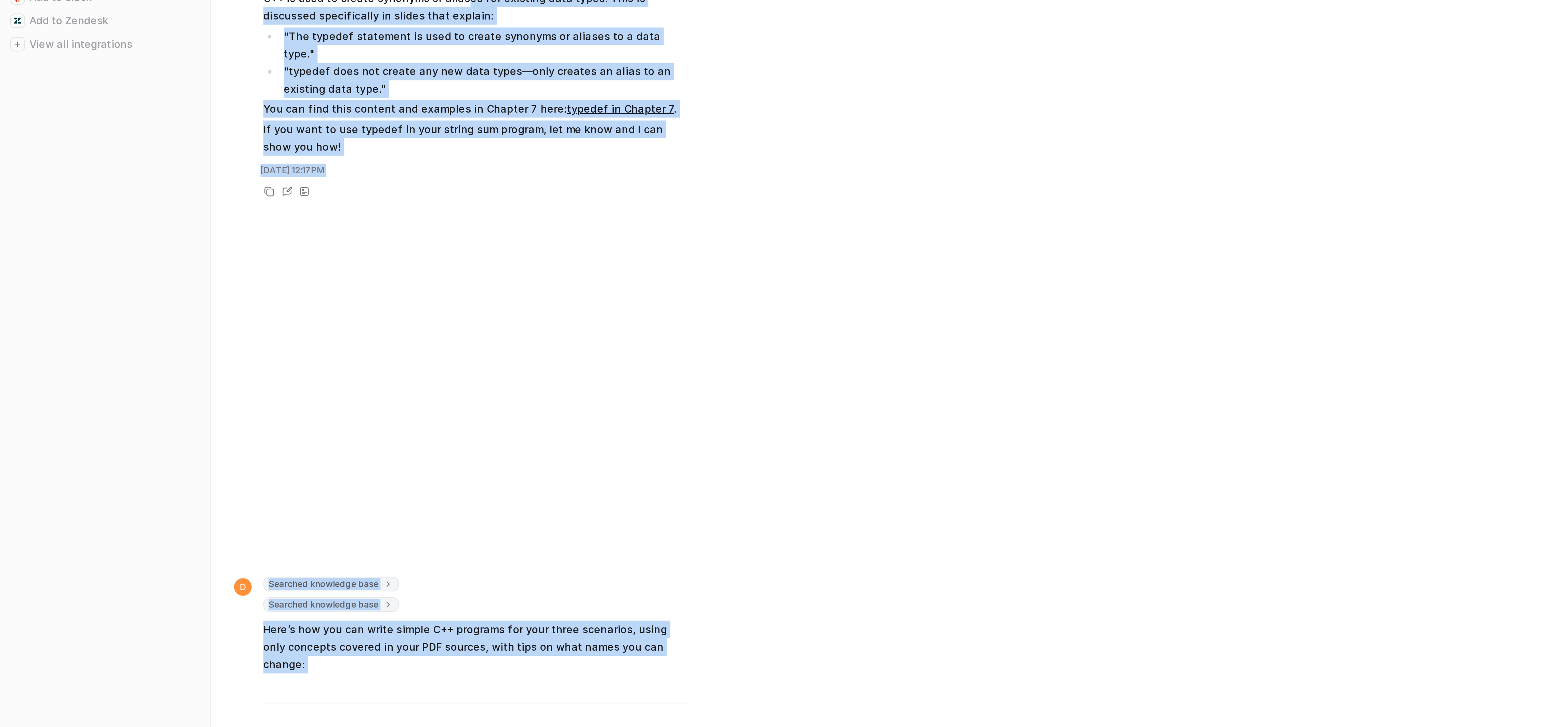
drag, startPoint x: 242, startPoint y: 147, endPoint x: 203, endPoint y: 153, distance: 39.5
click at [187, 307] on div "ok i need simpel c plus plus here stop going outside of PDF sources to do the w…" at bounding box center [782, 332] width 1345 height 160
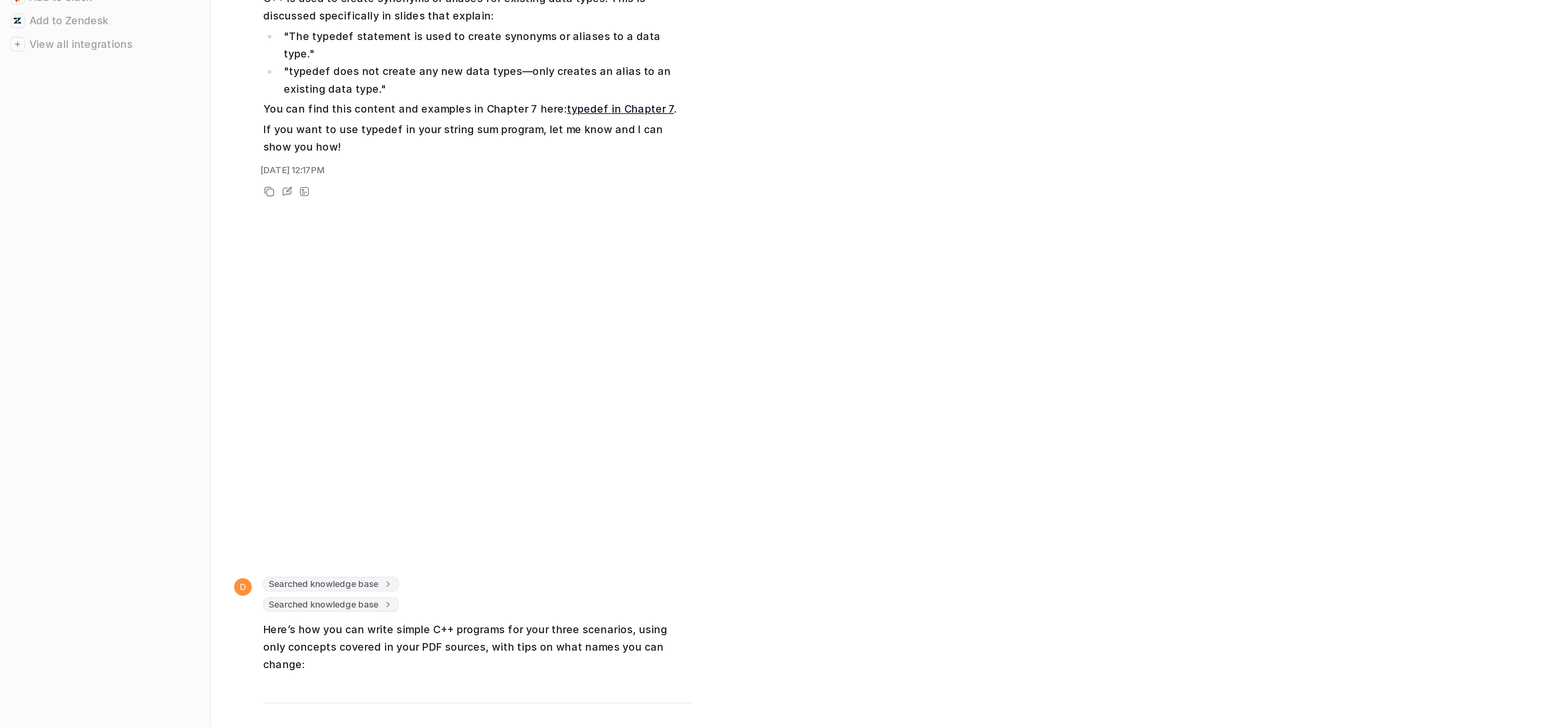
drag, startPoint x: 187, startPoint y: 307, endPoint x: 155, endPoint y: 248, distance: 67.1
click at [155, 253] on div "ok i need simpel c plus plus here stop going outside of PDF sources to do the w…" at bounding box center [782, 332] width 1345 height 160
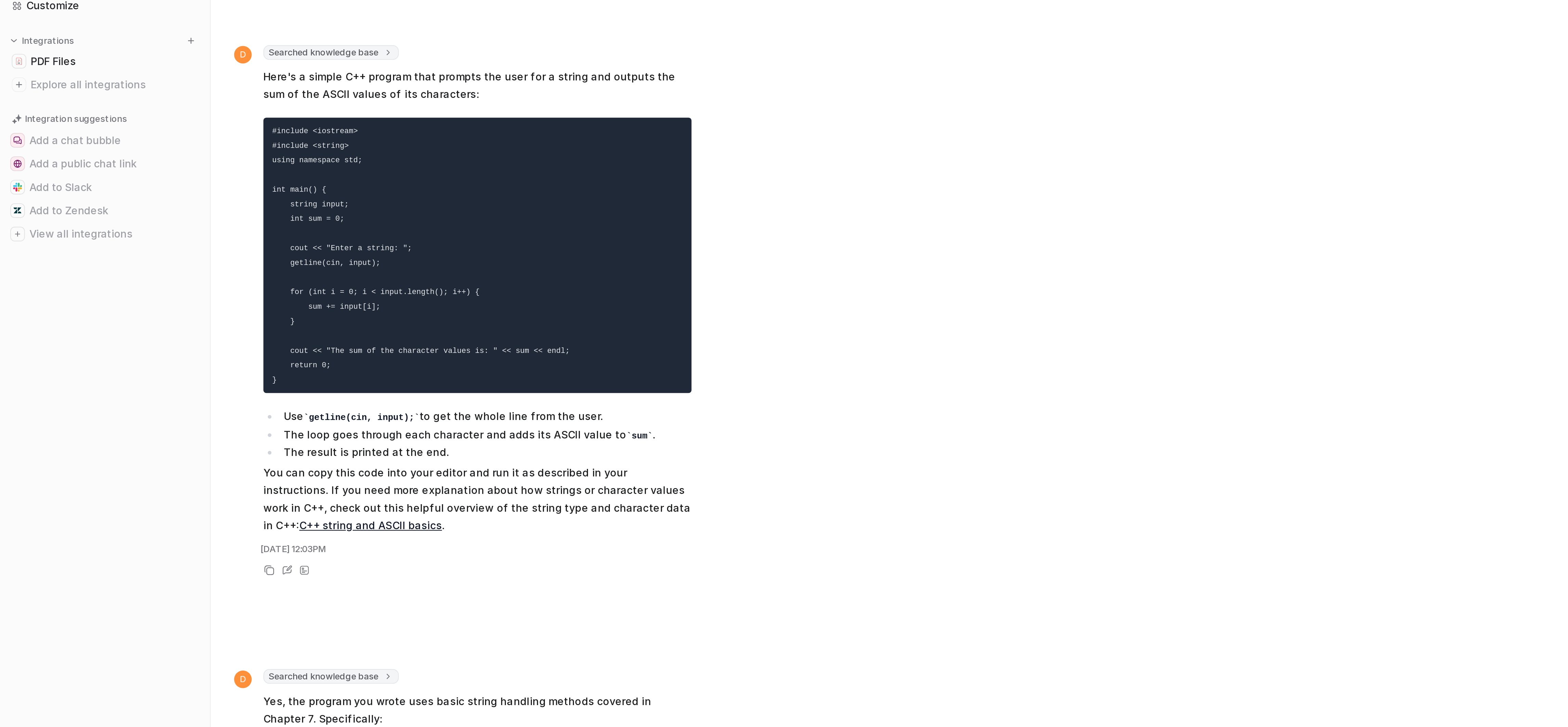
scroll to position [0, 0]
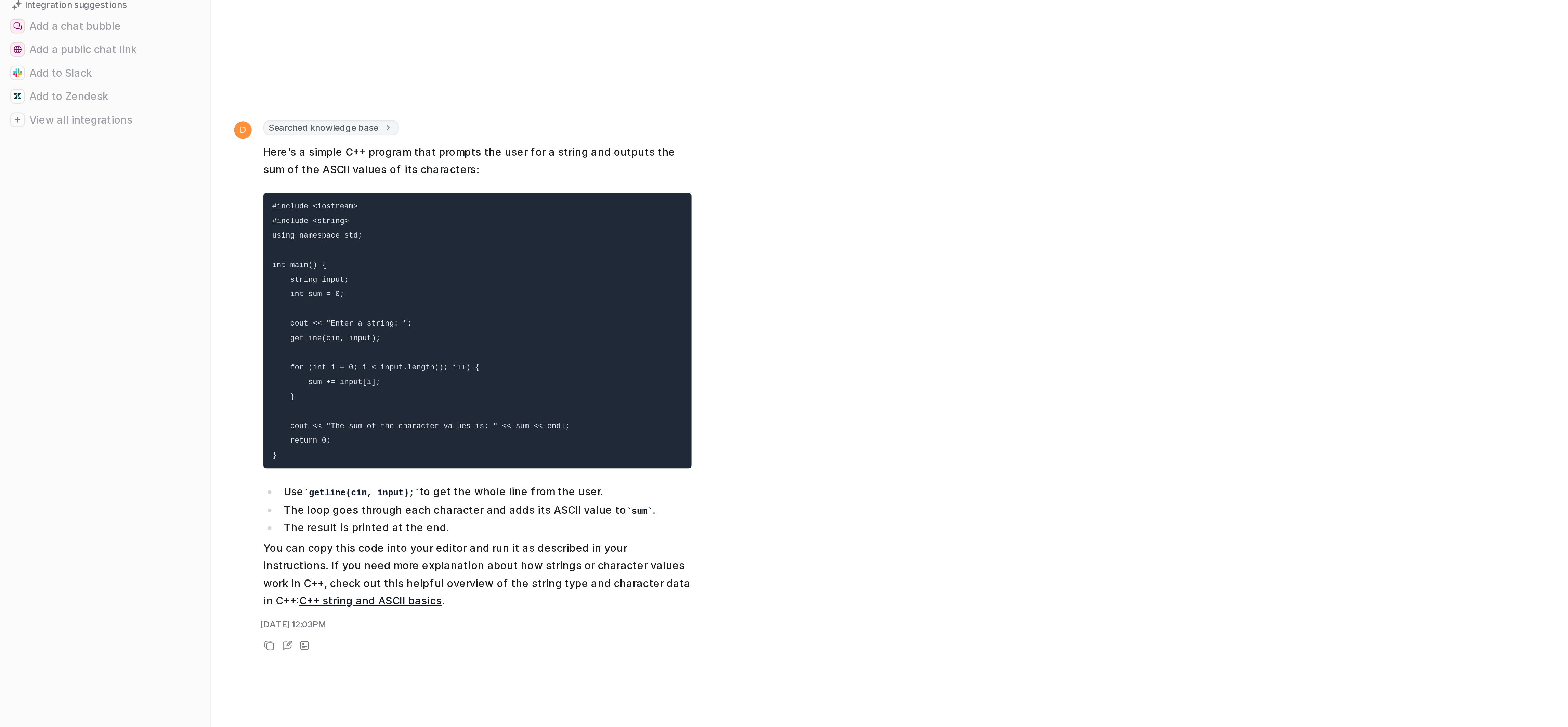
drag, startPoint x: 184, startPoint y: 228, endPoint x: 228, endPoint y: 448, distance: 224.4
click at [228, 448] on div "lets do this program in a simple way please not advnaced c plus plus How to Use…" at bounding box center [782, 394] width 1345 height 646
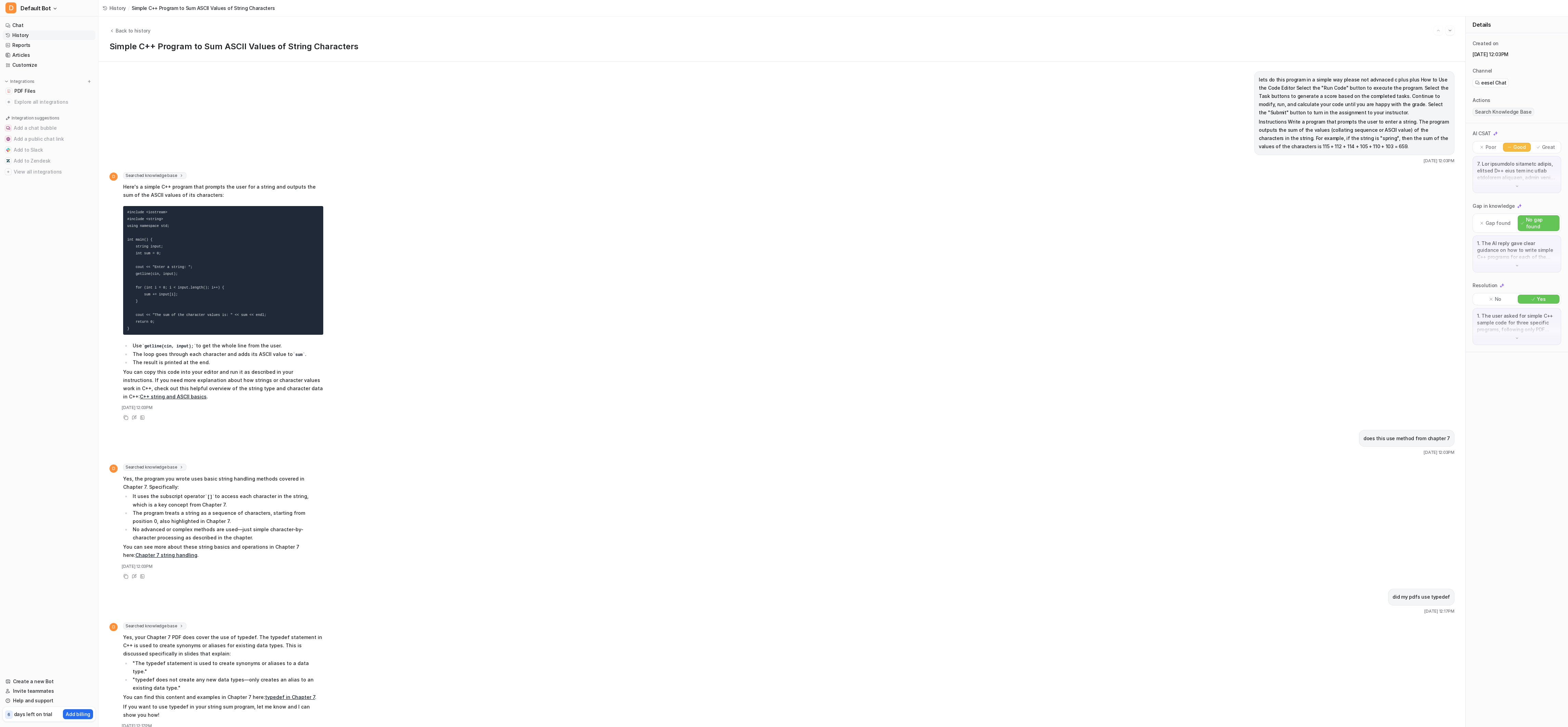
click at [17, 24] on link "Chat" at bounding box center [49, 26] width 93 height 10
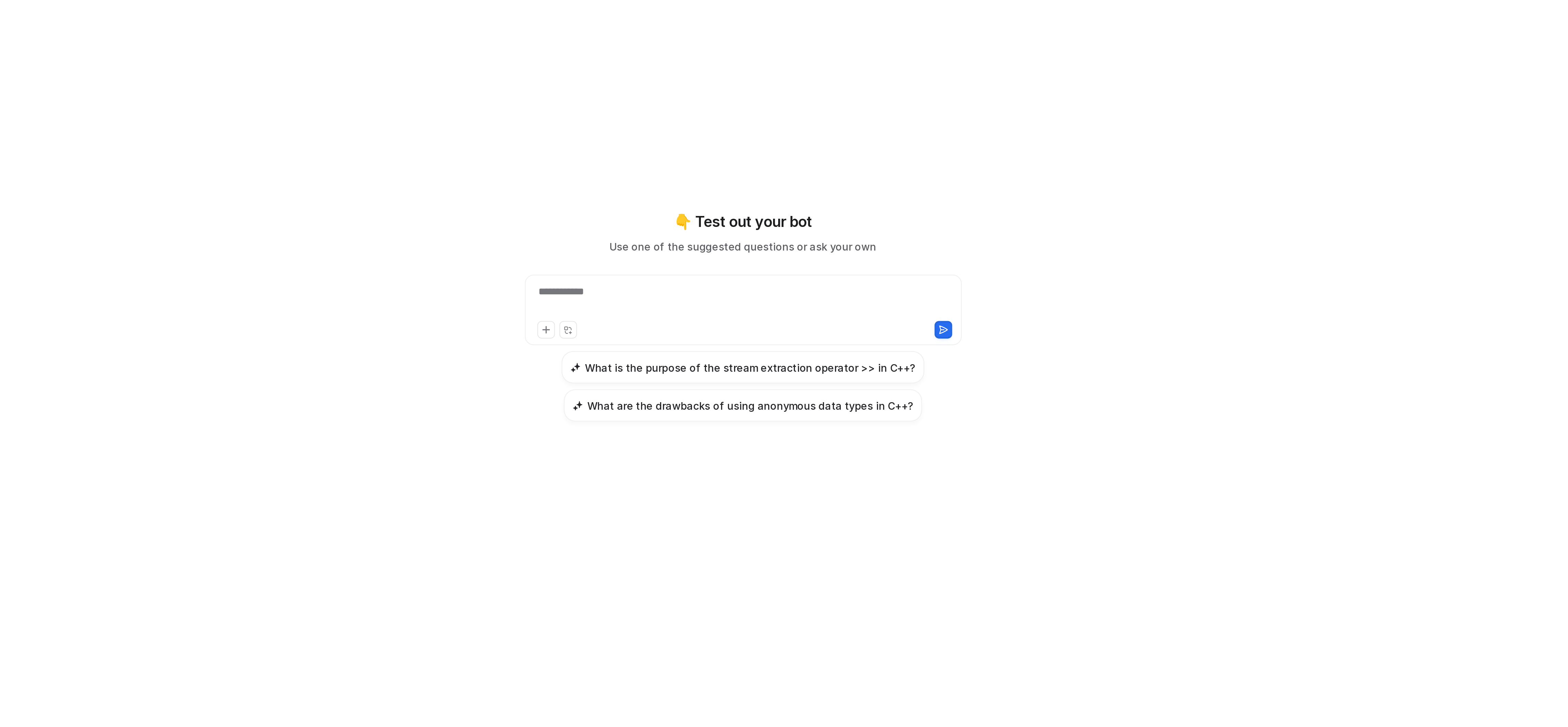
drag, startPoint x: 897, startPoint y: 393, endPoint x: 825, endPoint y: 343, distance: 87.7
click at [825, 343] on div "**********" at bounding box center [833, 363] width 252 height 98
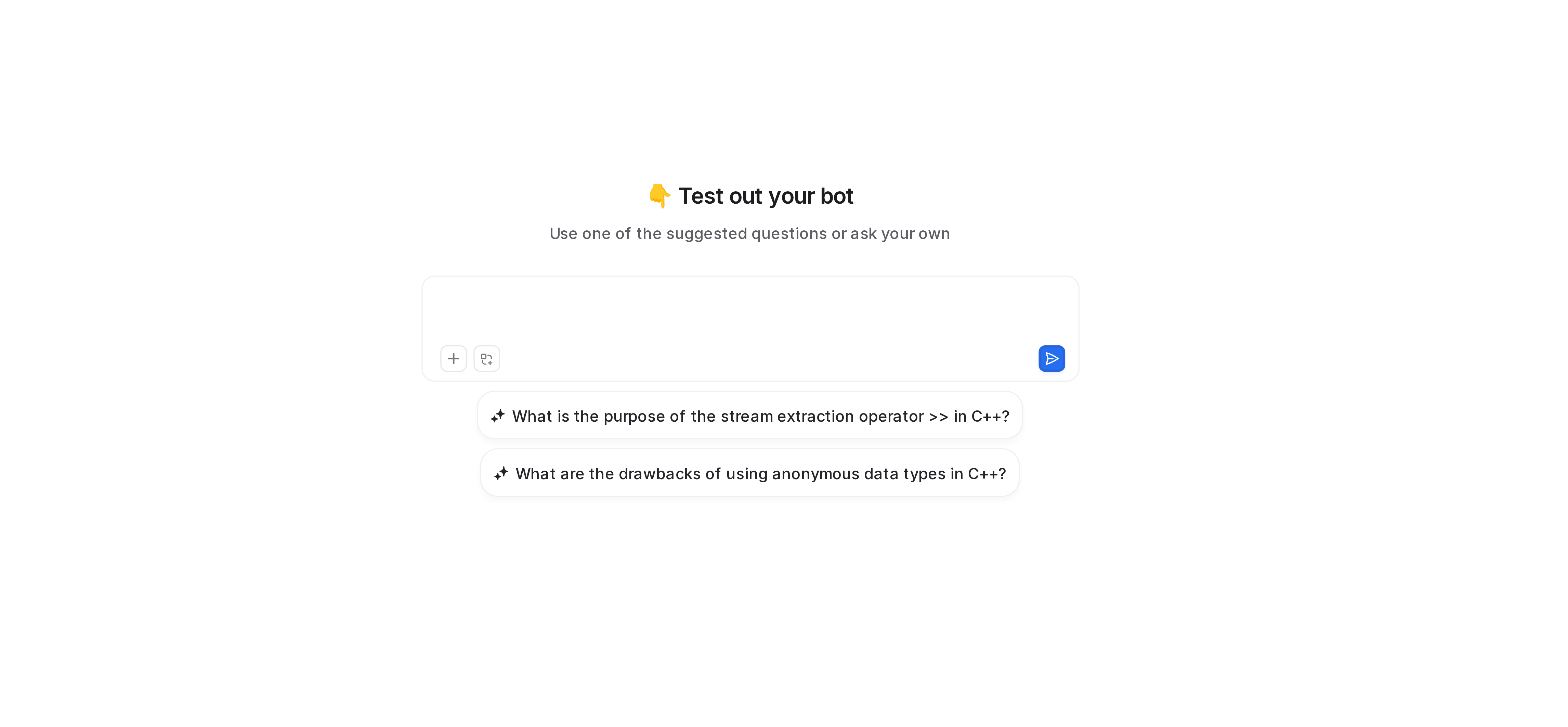
click at [813, 354] on div at bounding box center [832, 356] width 199 height 16
paste div
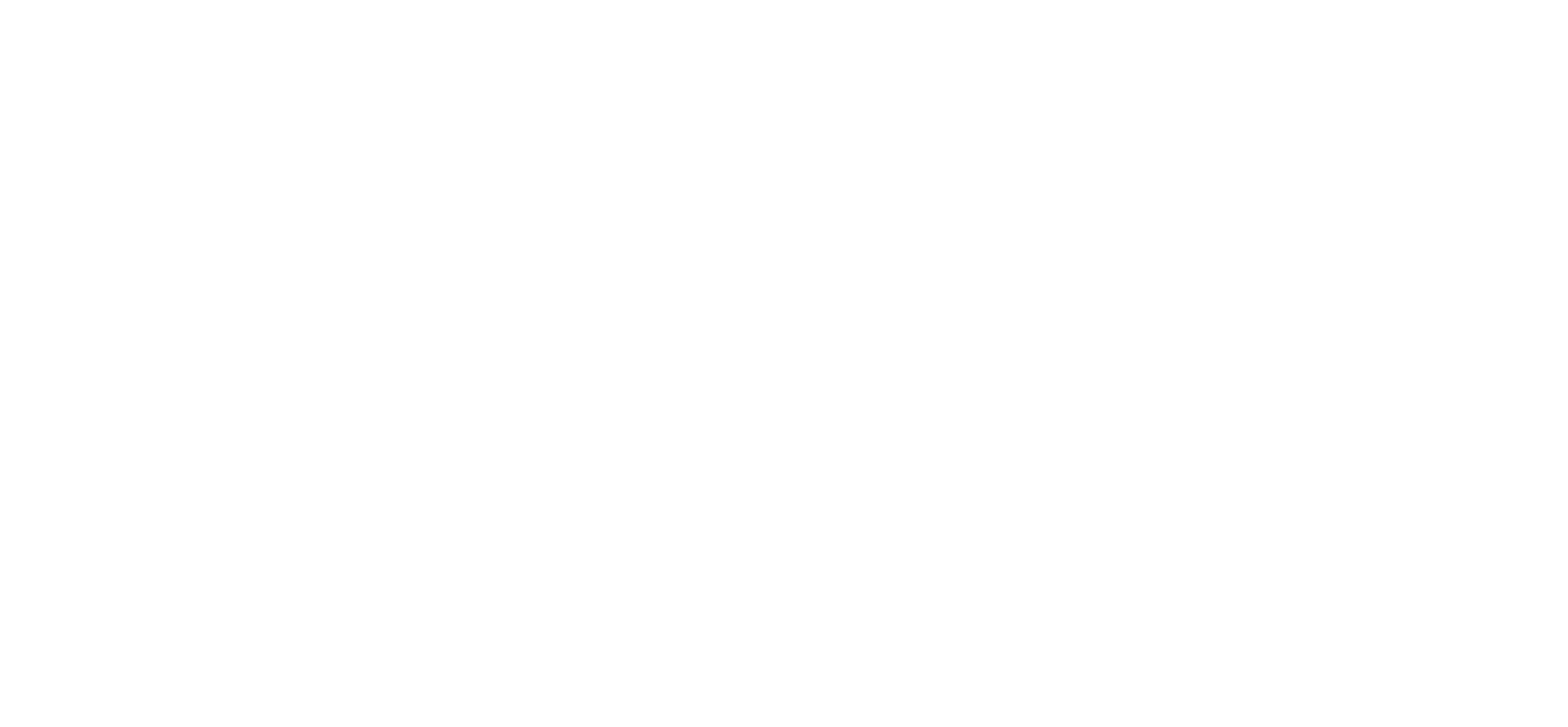
drag, startPoint x: 815, startPoint y: 376, endPoint x: 752, endPoint y: 112, distance: 271.4
click at [752, 112] on div "Write an application that enables users to enter student ID and three exam scor…" at bounding box center [833, 335] width 252 height 637
drag, startPoint x: 1129, startPoint y: 287, endPoint x: 1060, endPoint y: 75, distance: 222.9
click at [1060, 75] on div "**********" at bounding box center [833, 371] width 1469 height 711
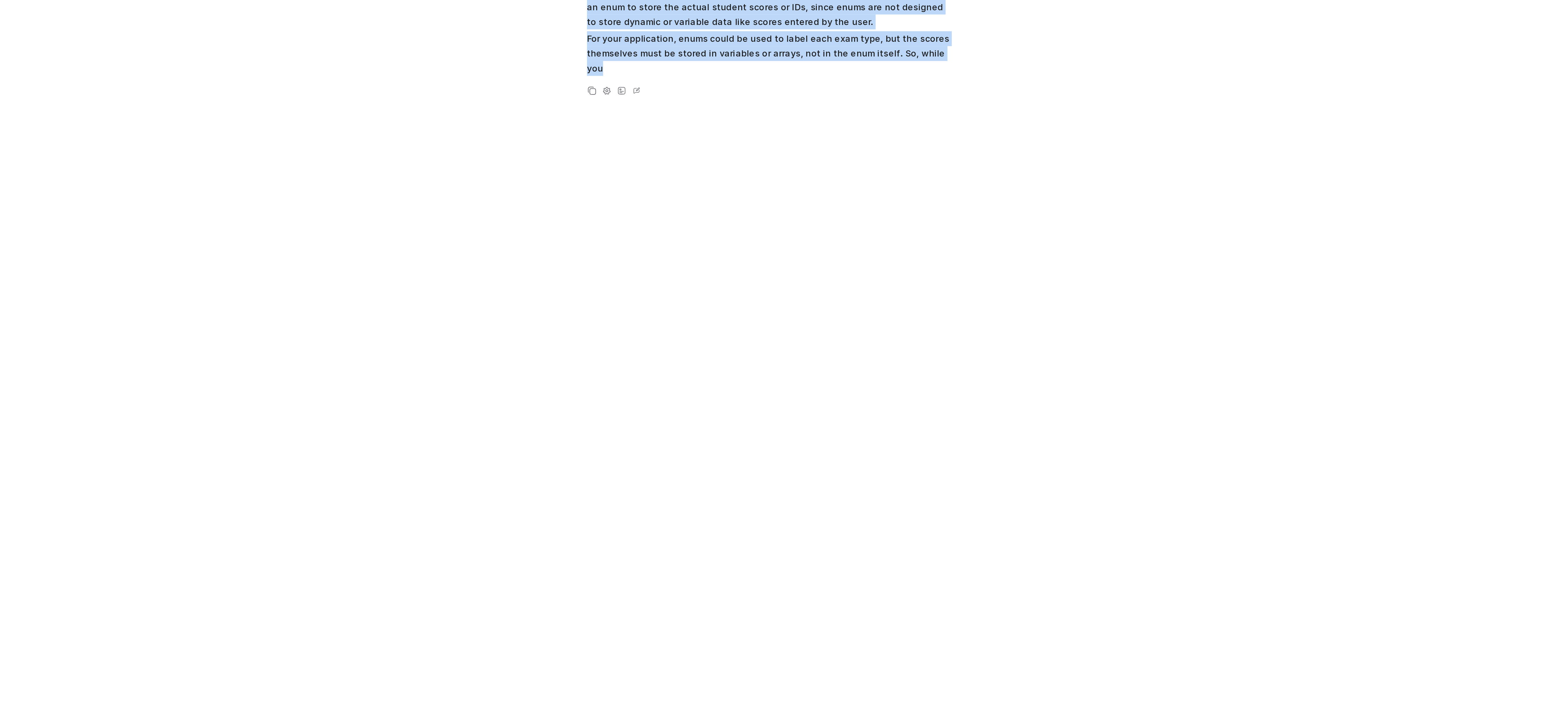
click at [907, 212] on div "Write an application that enables users to enter student ID and three exam scor…" at bounding box center [833, 335] width 252 height 637
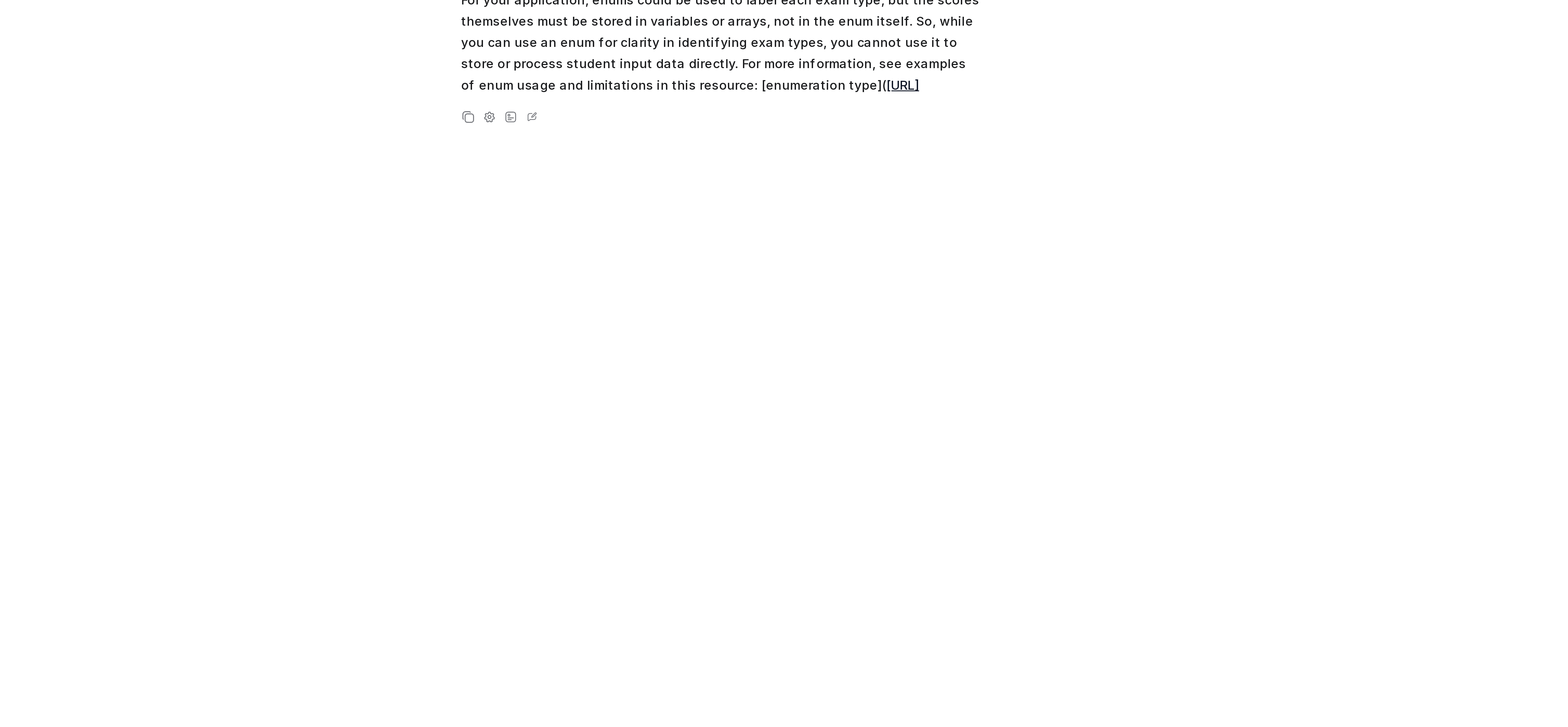
click at [881, 192] on div "D Searched knowledge base search_queries : [ "enum usage in student exam score …" at bounding box center [814, 136] width 214 height 114
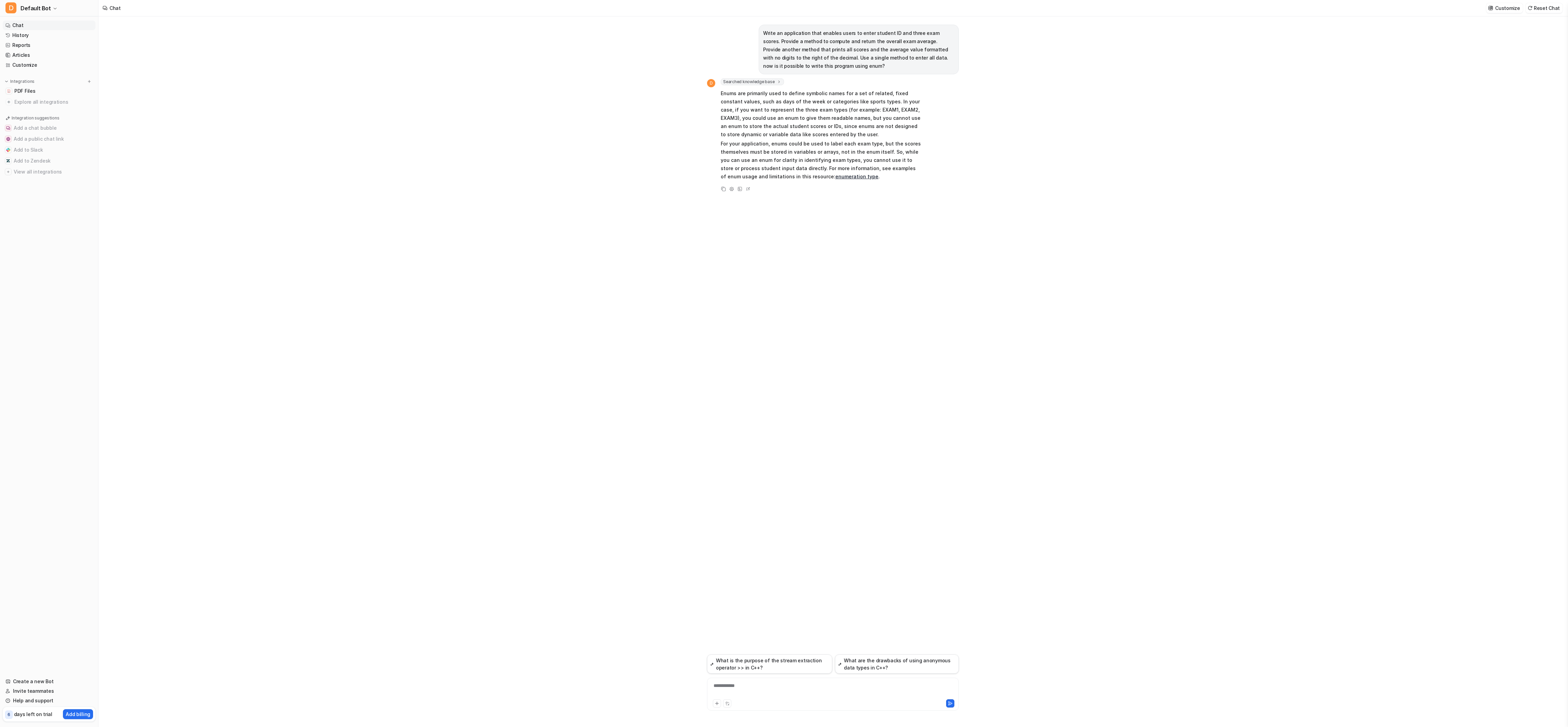
click at [768, 684] on div "**********" at bounding box center [832, 690] width 247 height 16
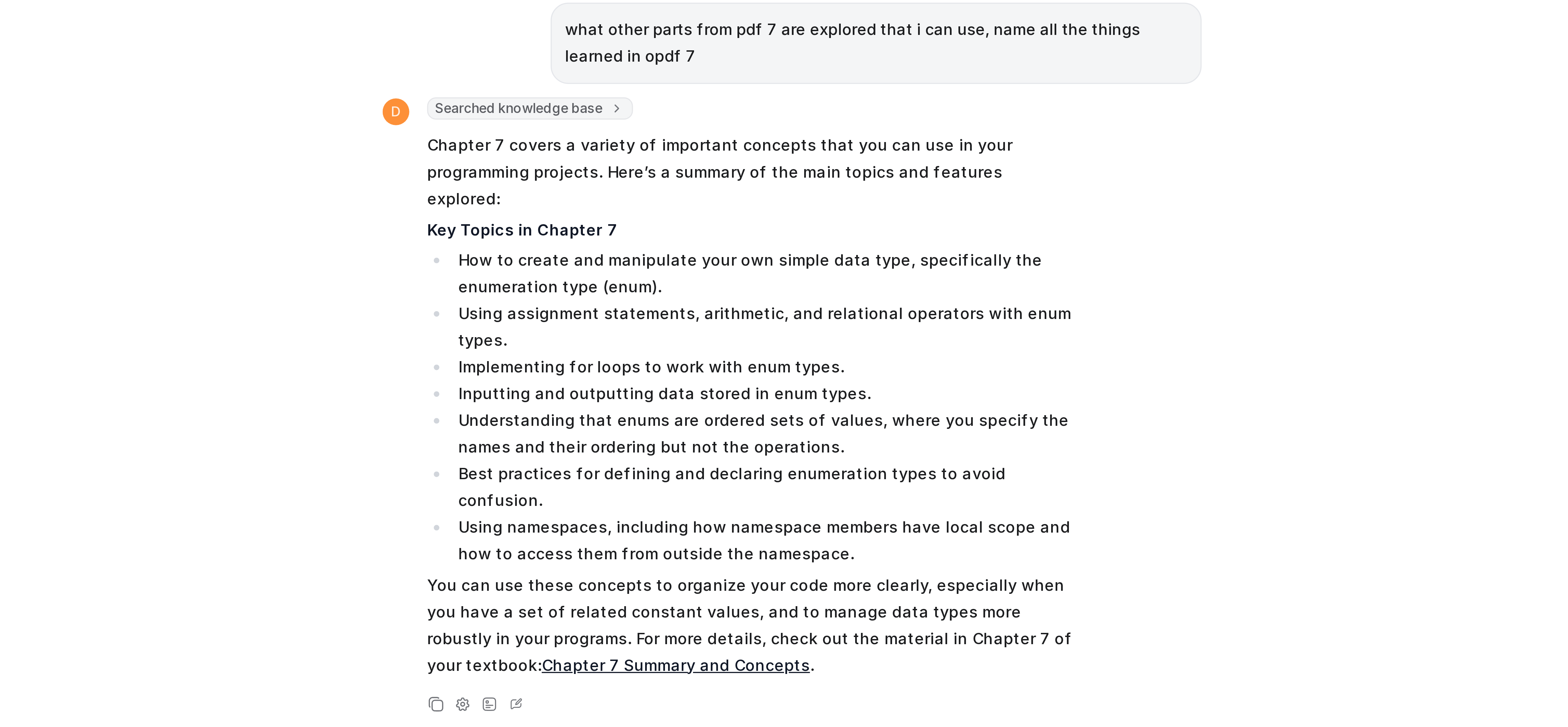
click at [813, 321] on li "Understanding that enums are ordered sets of values, where you specify the name…" at bounding box center [824, 329] width 192 height 16
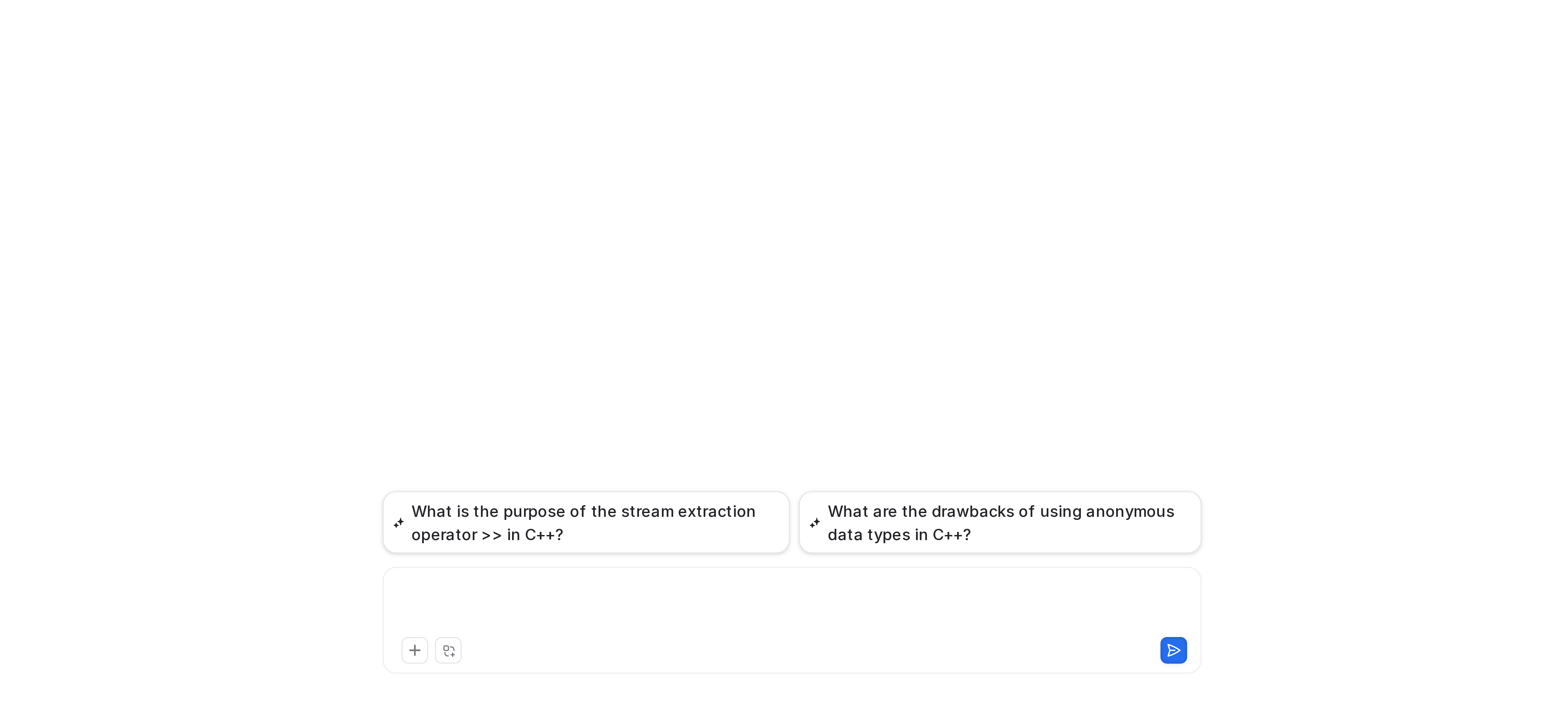
click at [758, 684] on div at bounding box center [832, 690] width 247 height 16
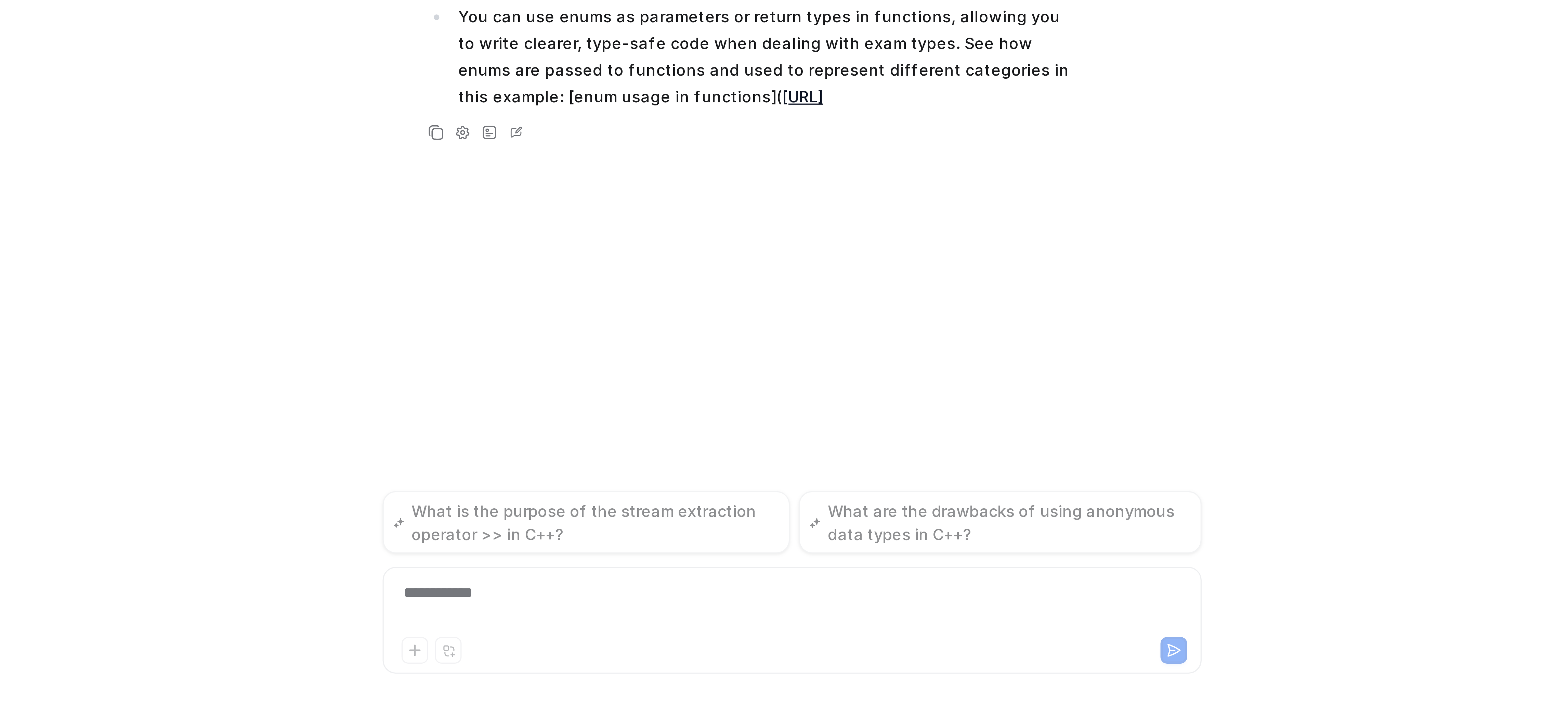
click at [780, 595] on div "Write an application that enables users to enter student ID and three exam scor…" at bounding box center [833, 335] width 252 height 637
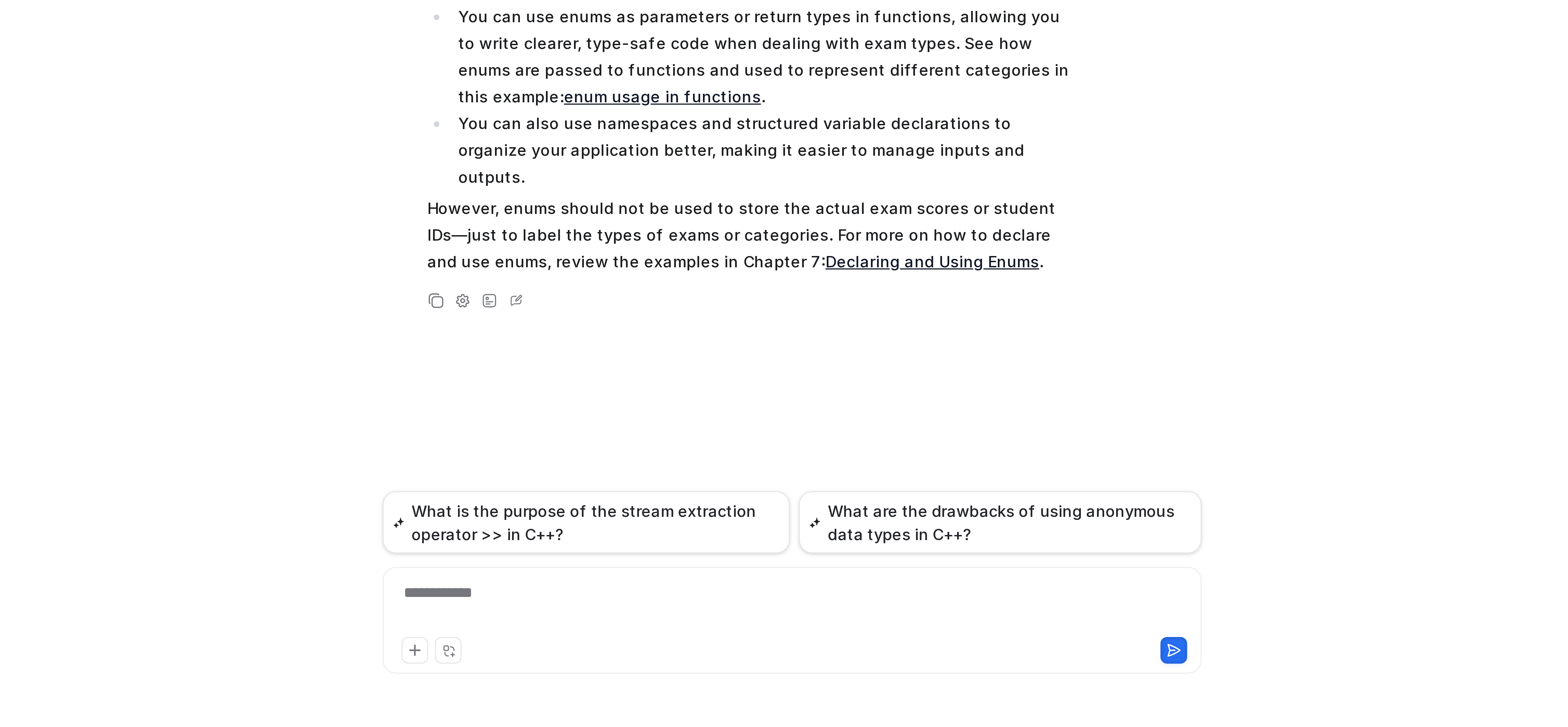
click at [763, 686] on div "**********" at bounding box center [832, 690] width 247 height 16
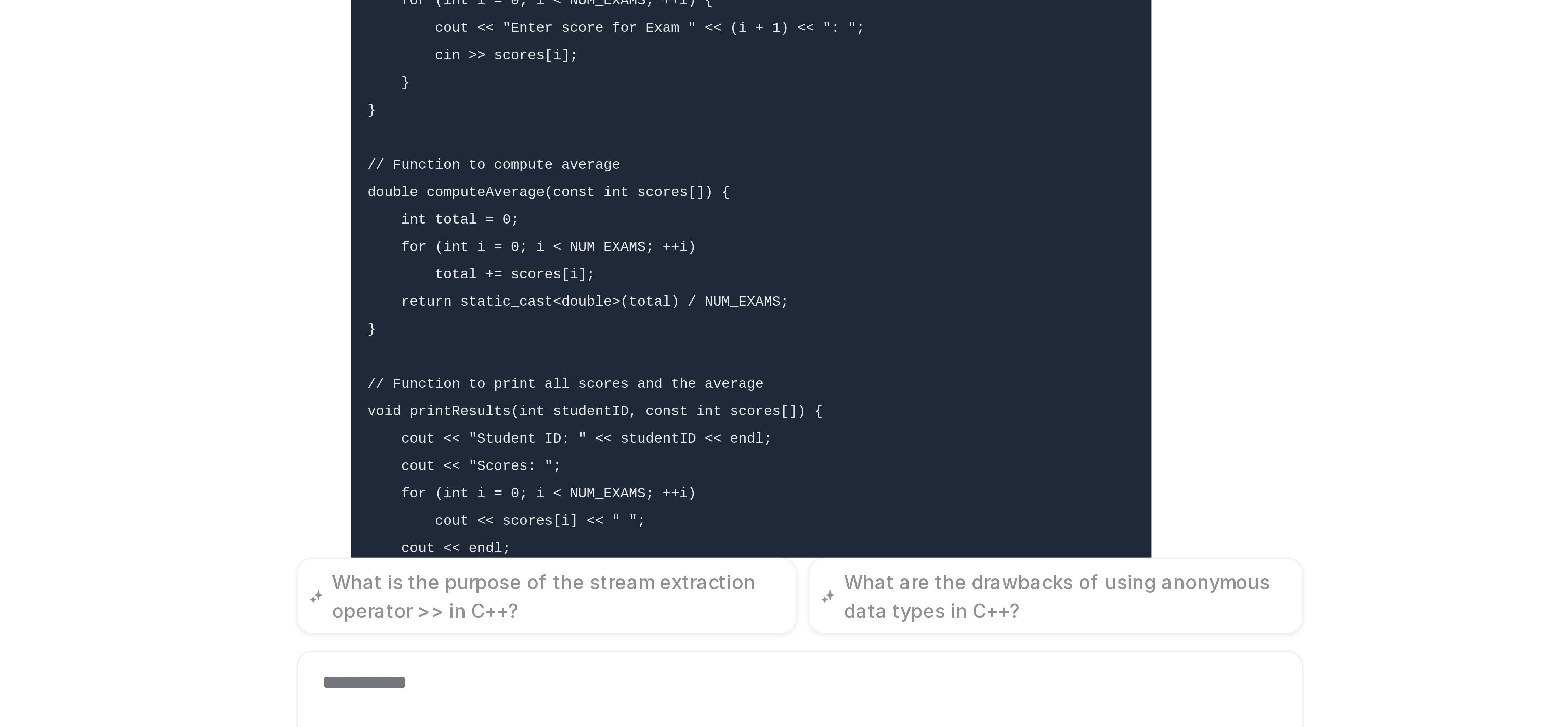
click at [937, 567] on div "D Searched knowledge base search_queries : [ "enum example student exam scores"…" at bounding box center [833, 547] width 252 height 312
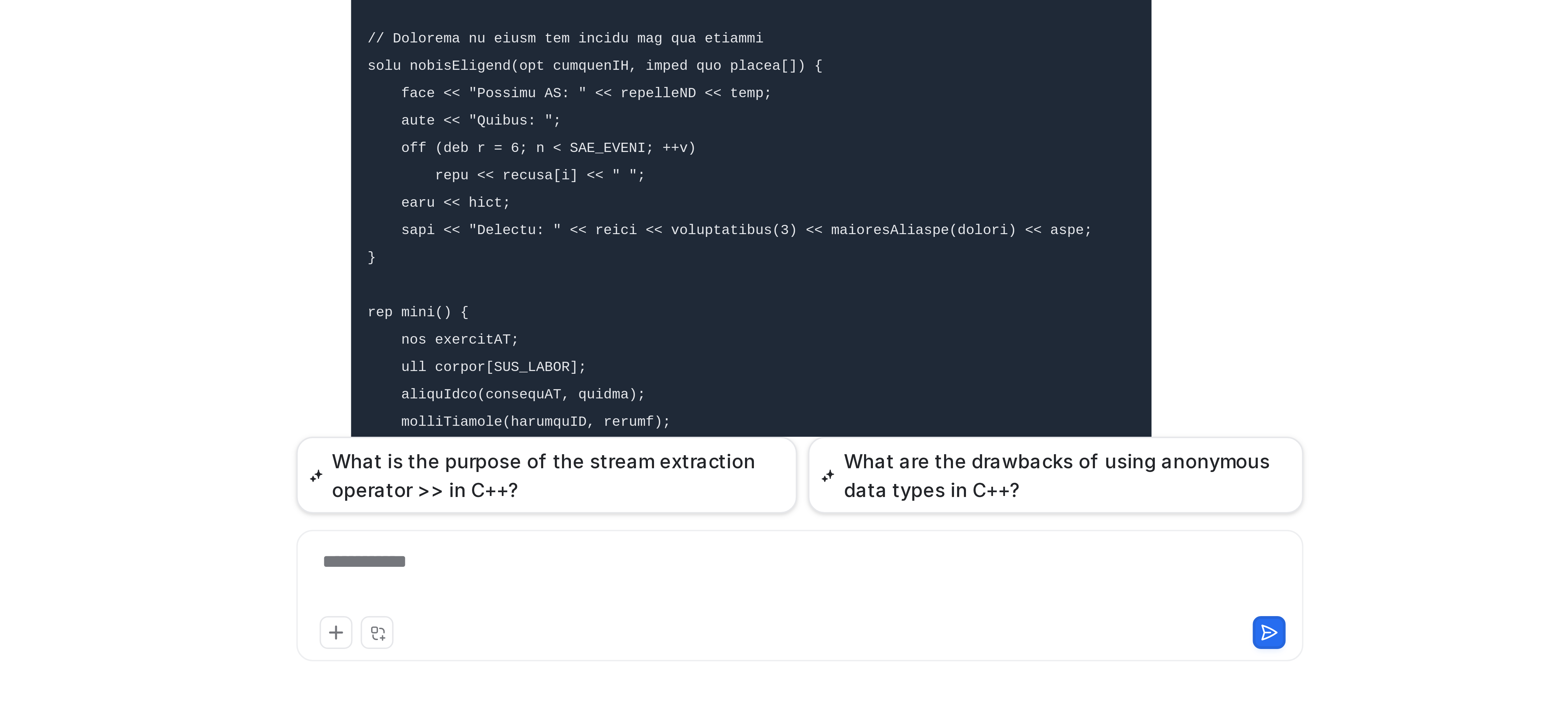
scroll to position [331, 0]
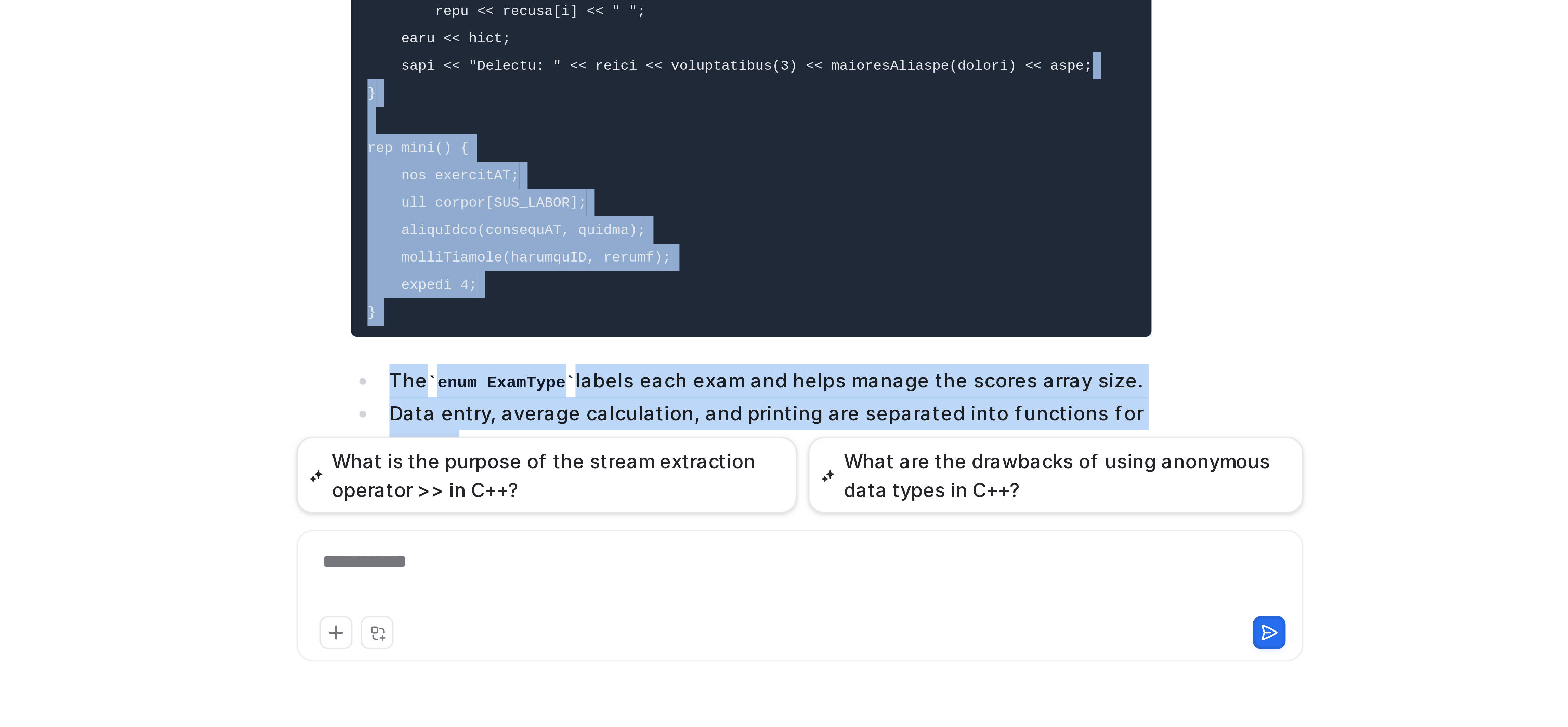
drag, startPoint x: 1021, startPoint y: 637, endPoint x: 974, endPoint y: 521, distance: 125.2
click at [974, 521] on div "Write an application that enables users to enter student ID and three exam scor…" at bounding box center [833, 371] width 1469 height 711
click at [968, 569] on div "Write an application that enables users to enter student ID and three exam scor…" at bounding box center [833, 371] width 1469 height 711
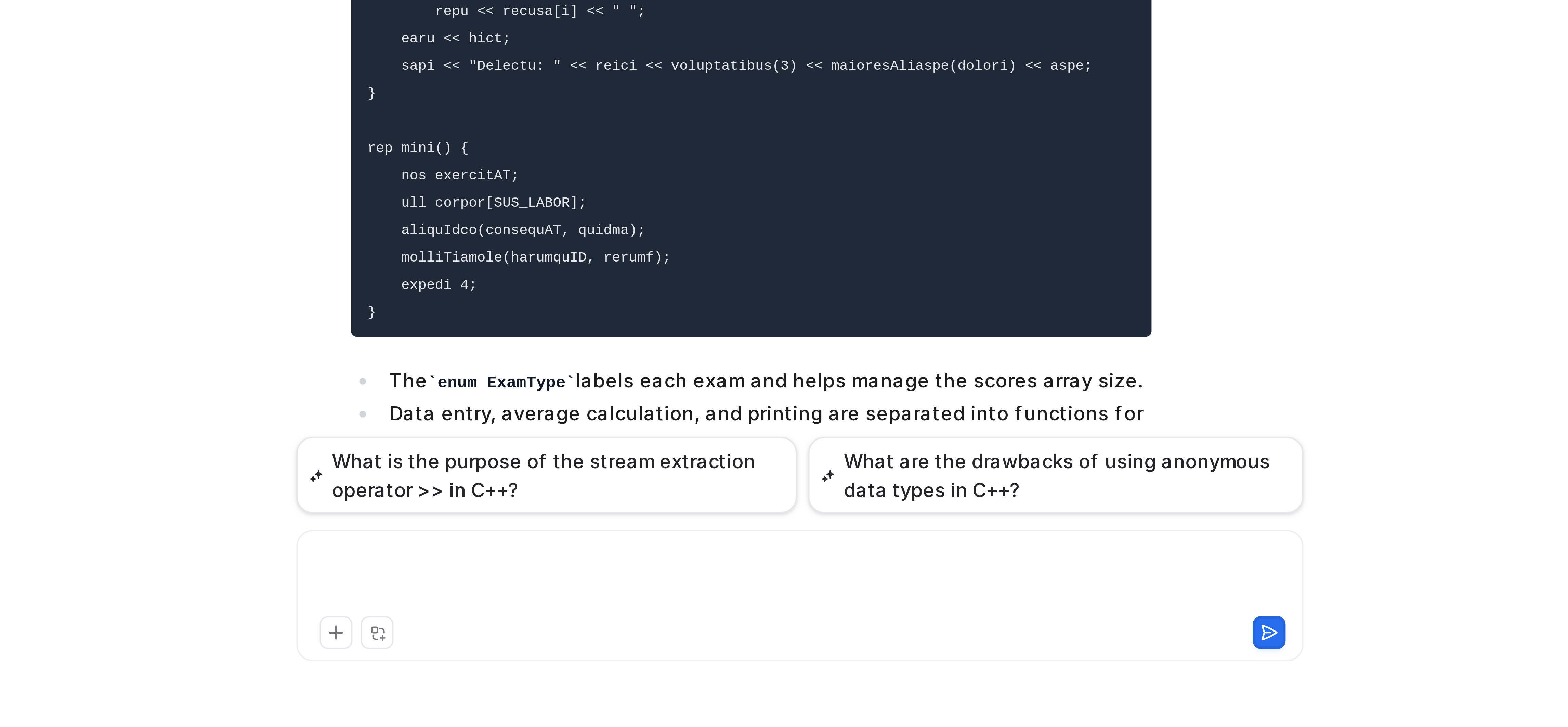
click at [805, 689] on div at bounding box center [832, 690] width 247 height 16
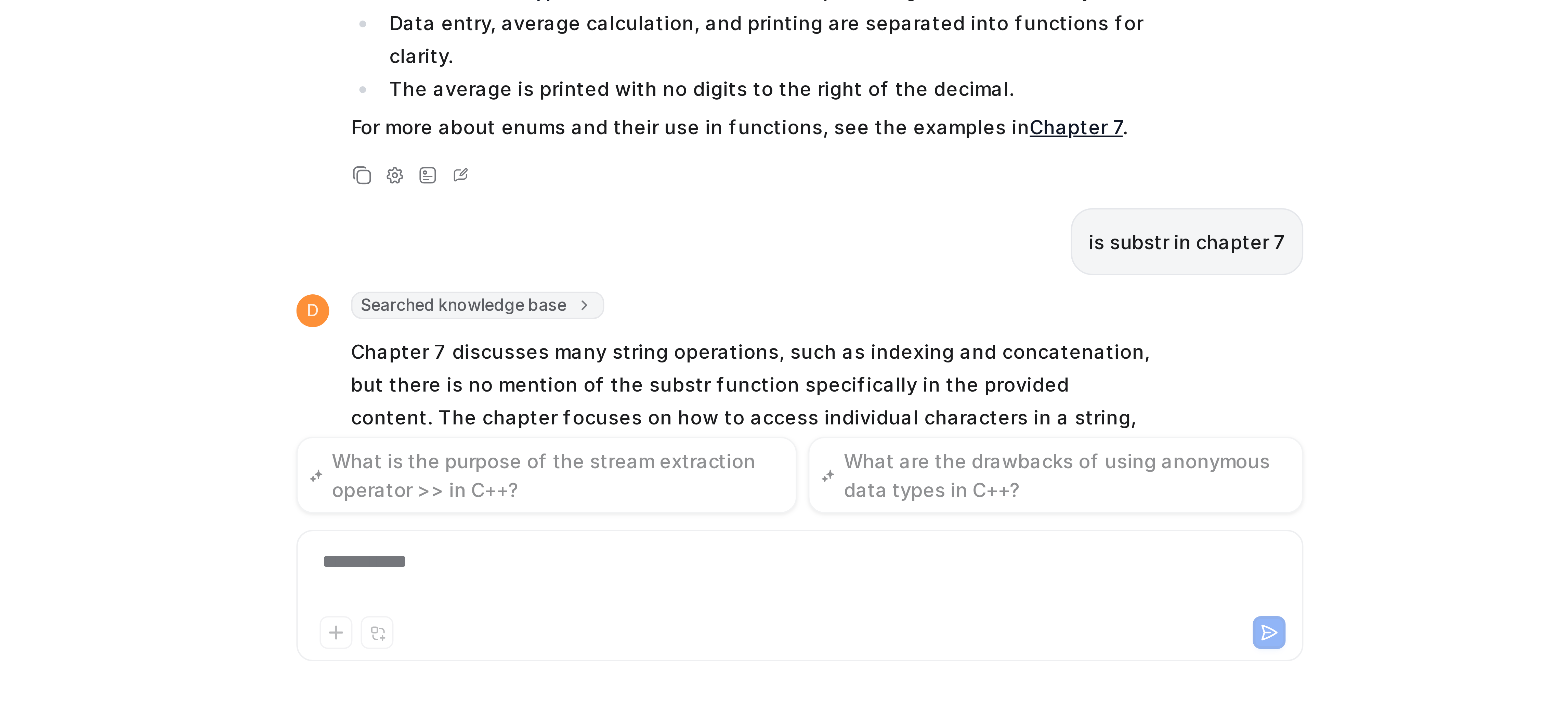
scroll to position [420, 0]
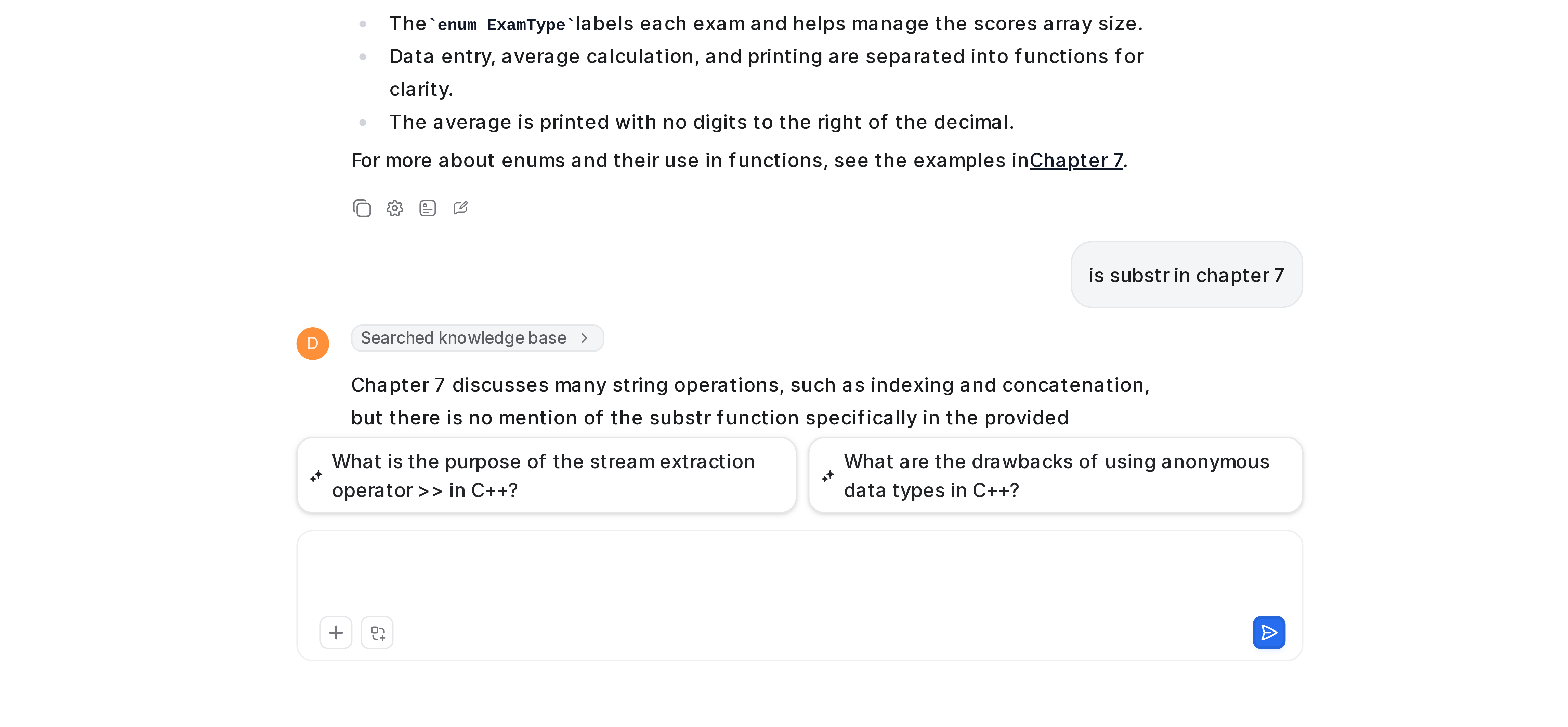
click at [779, 689] on div at bounding box center [832, 690] width 247 height 16
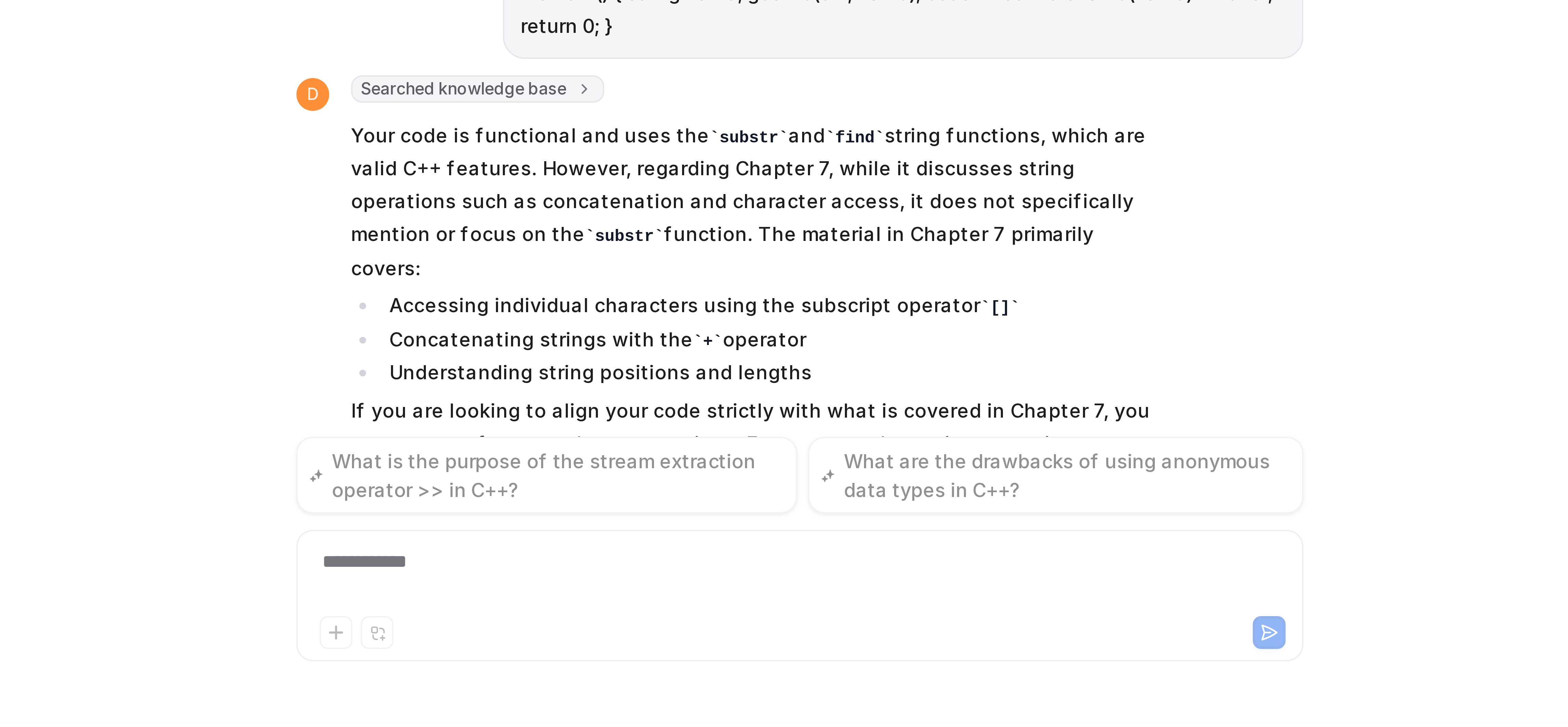
scroll to position [639, 0]
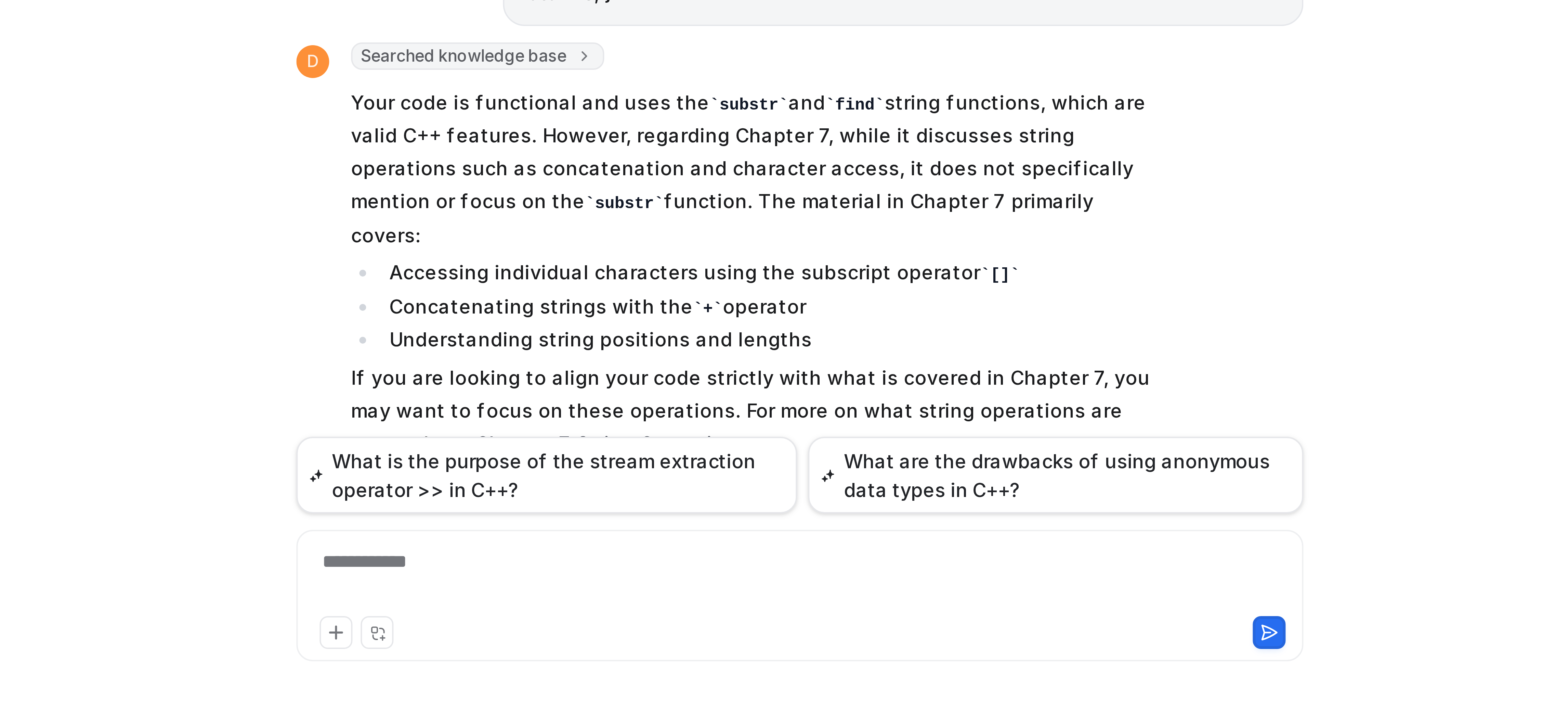
click at [858, 661] on p "So, your code is correct for general C++ usage, but not every function used is …" at bounding box center [821, 678] width 200 height 33
click at [790, 686] on div at bounding box center [832, 690] width 247 height 16
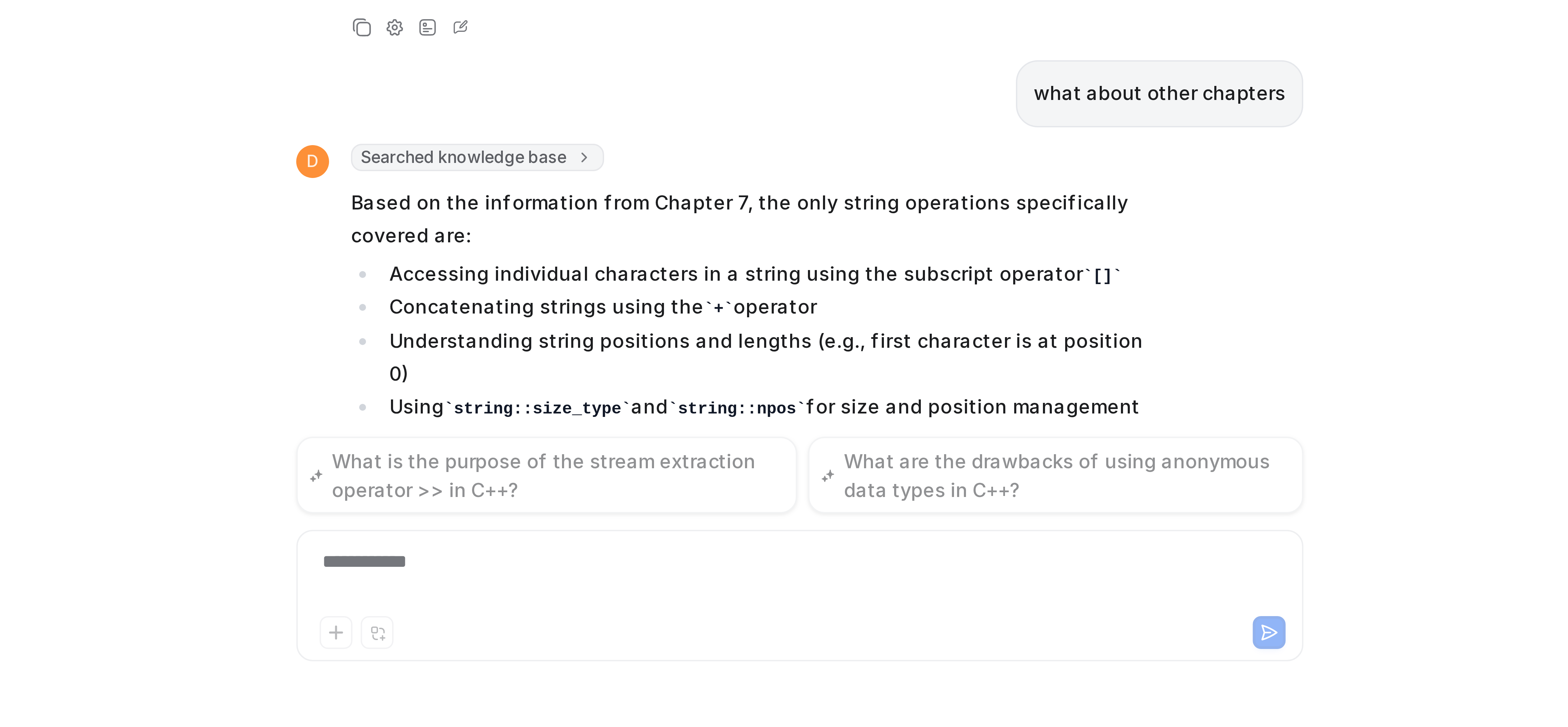
scroll to position [790, 0]
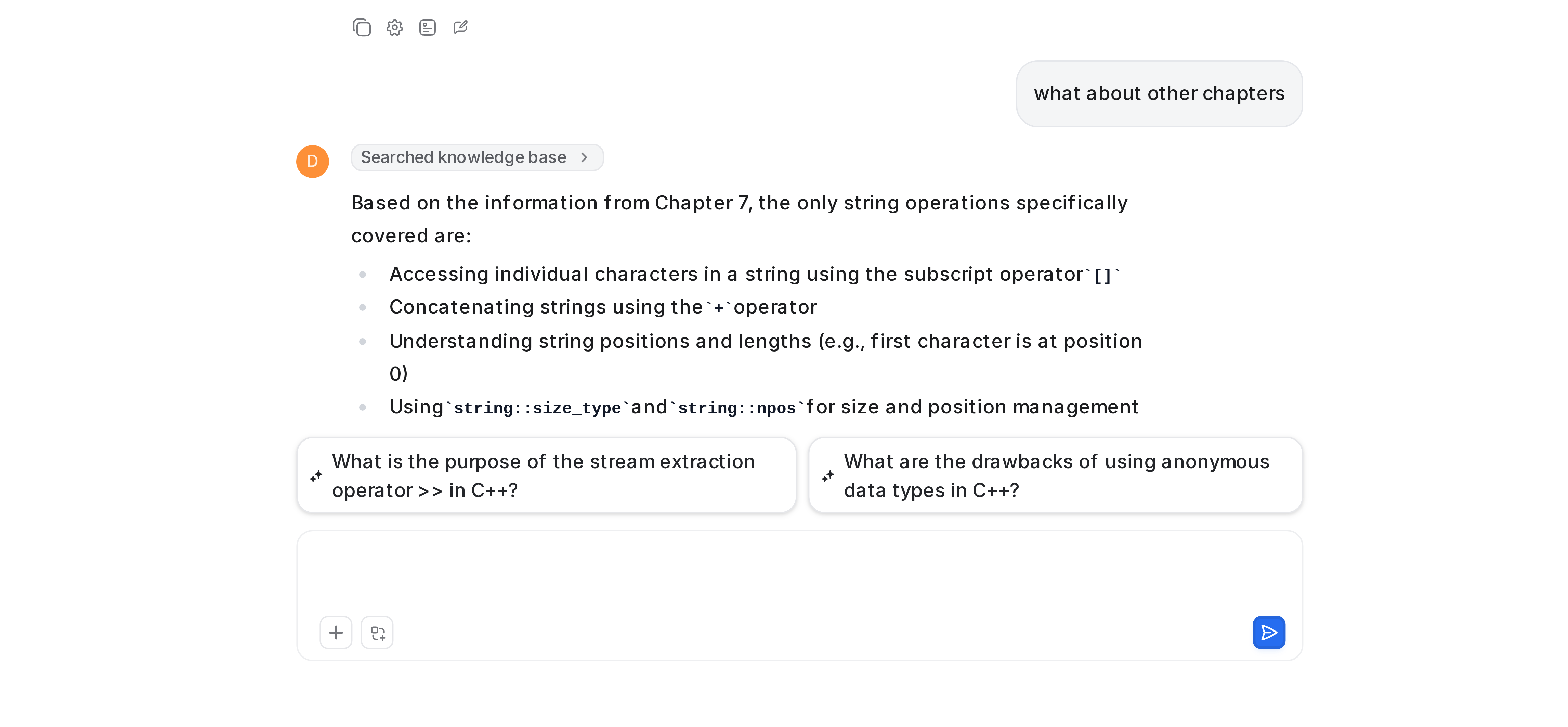
click at [777, 692] on div at bounding box center [832, 690] width 247 height 16
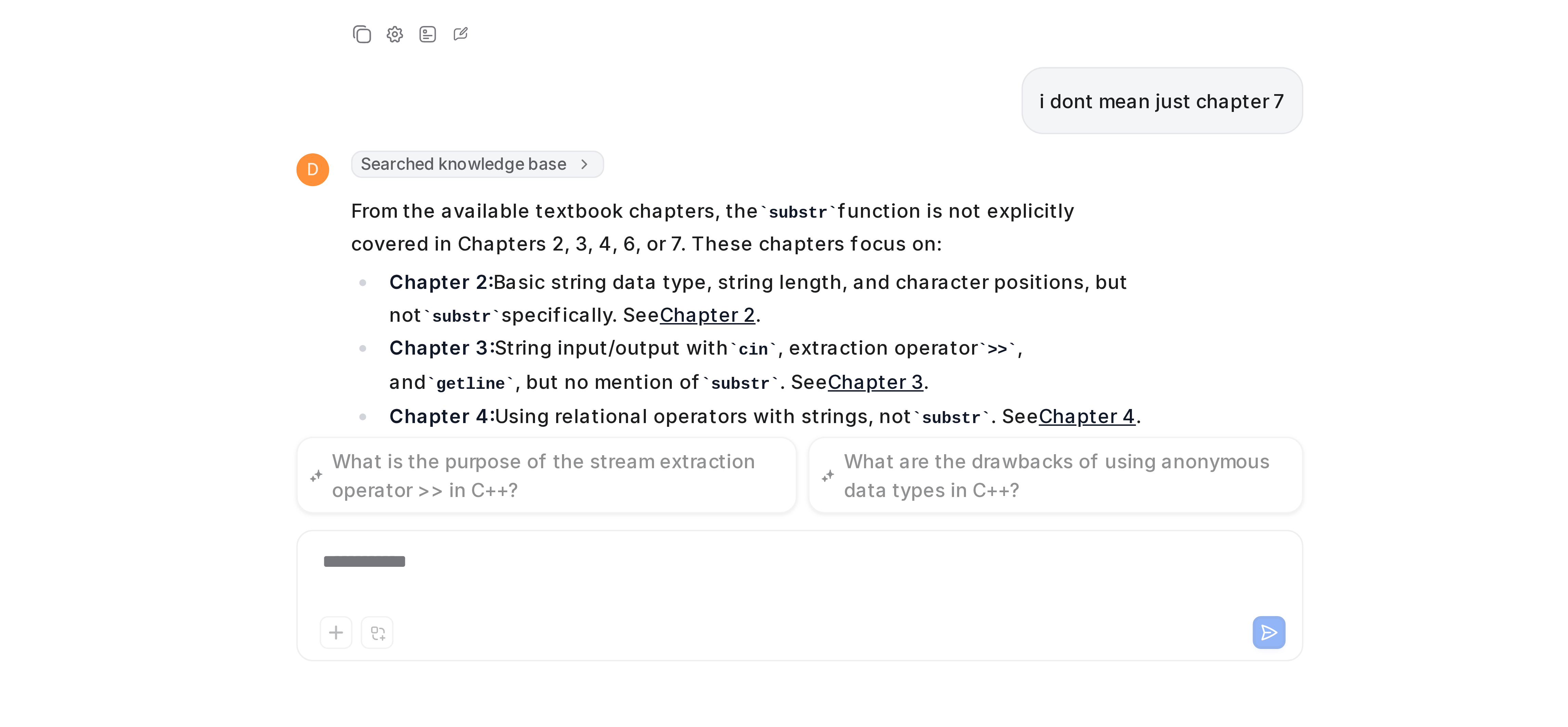
scroll to position [956, 0]
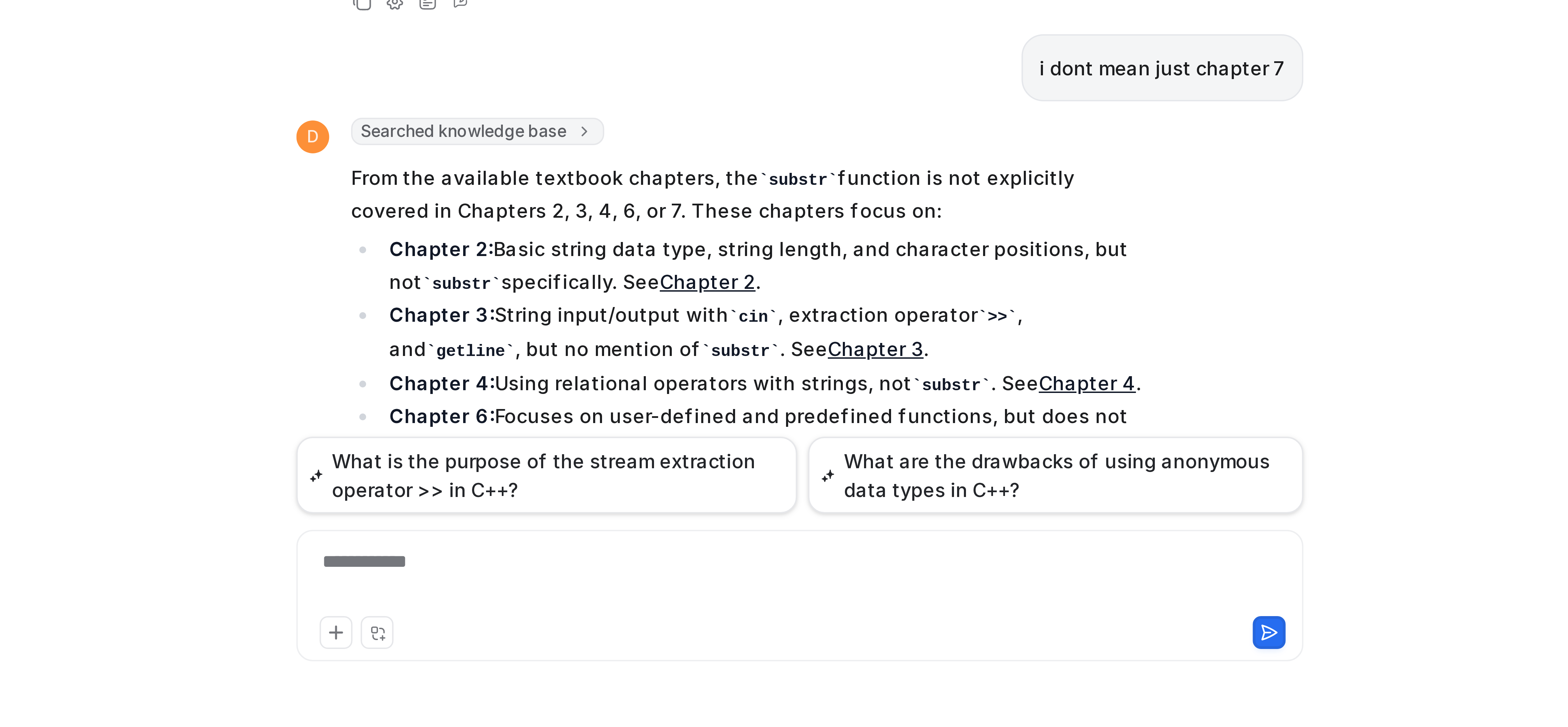
click at [815, 690] on div "**********" at bounding box center [832, 690] width 247 height 16
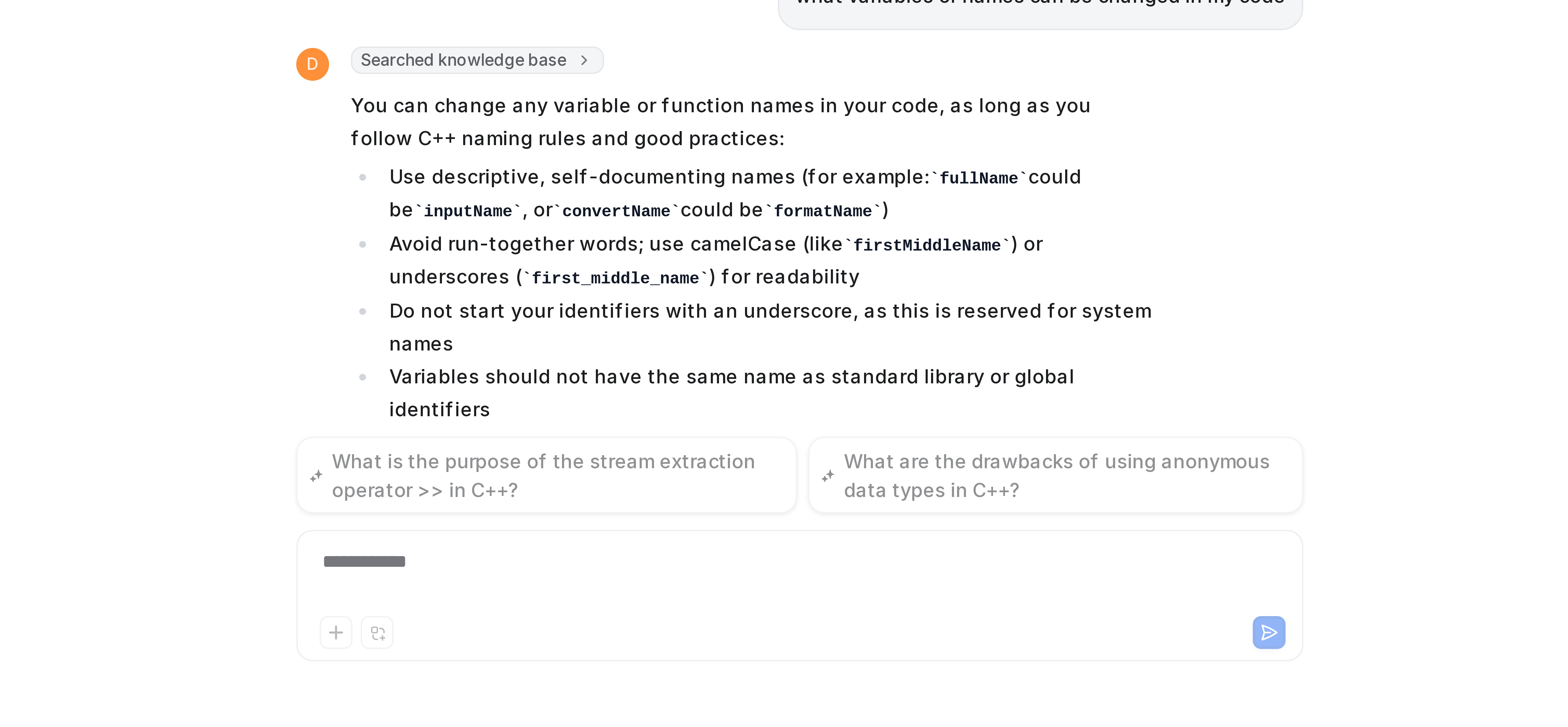
scroll to position [1148, 0]
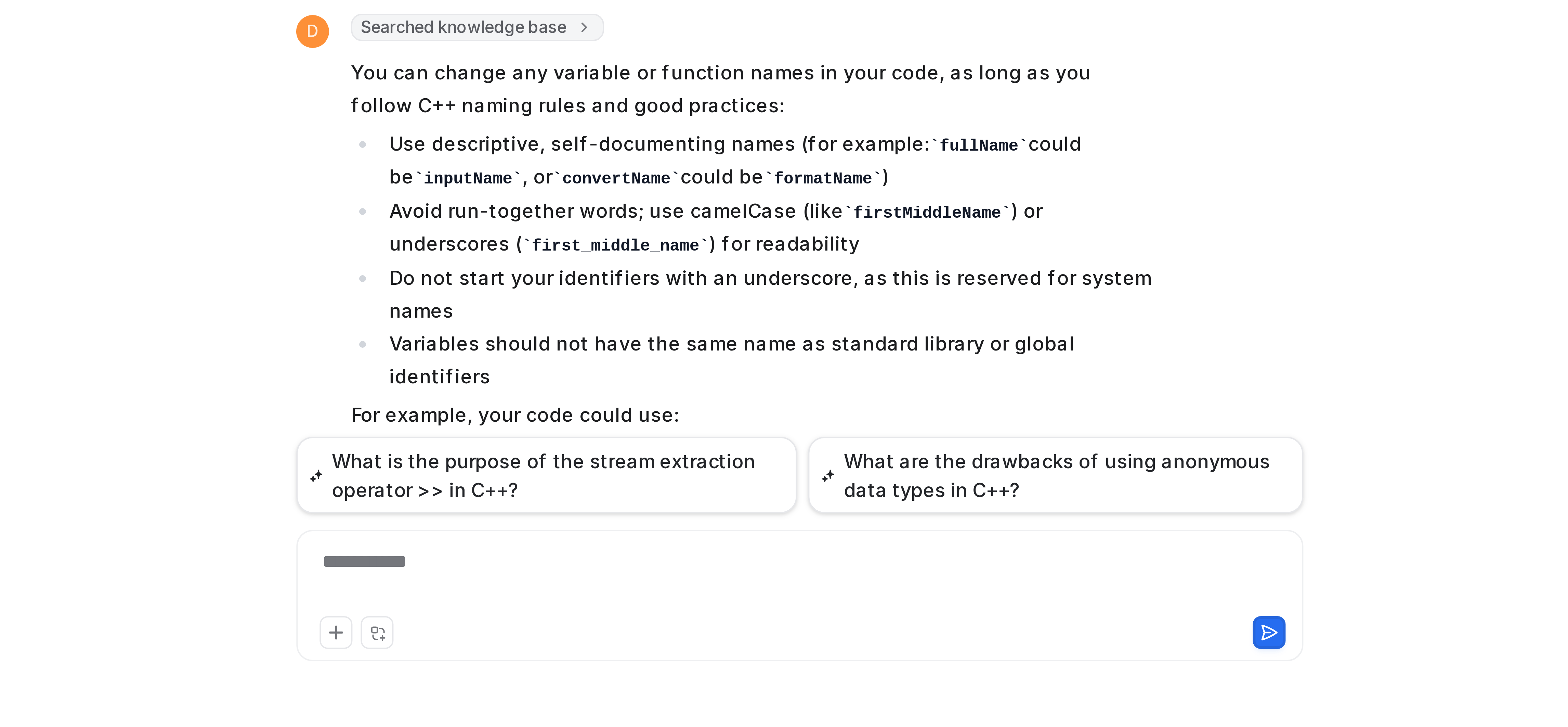
click at [758, 687] on div "**********" at bounding box center [832, 690] width 247 height 16
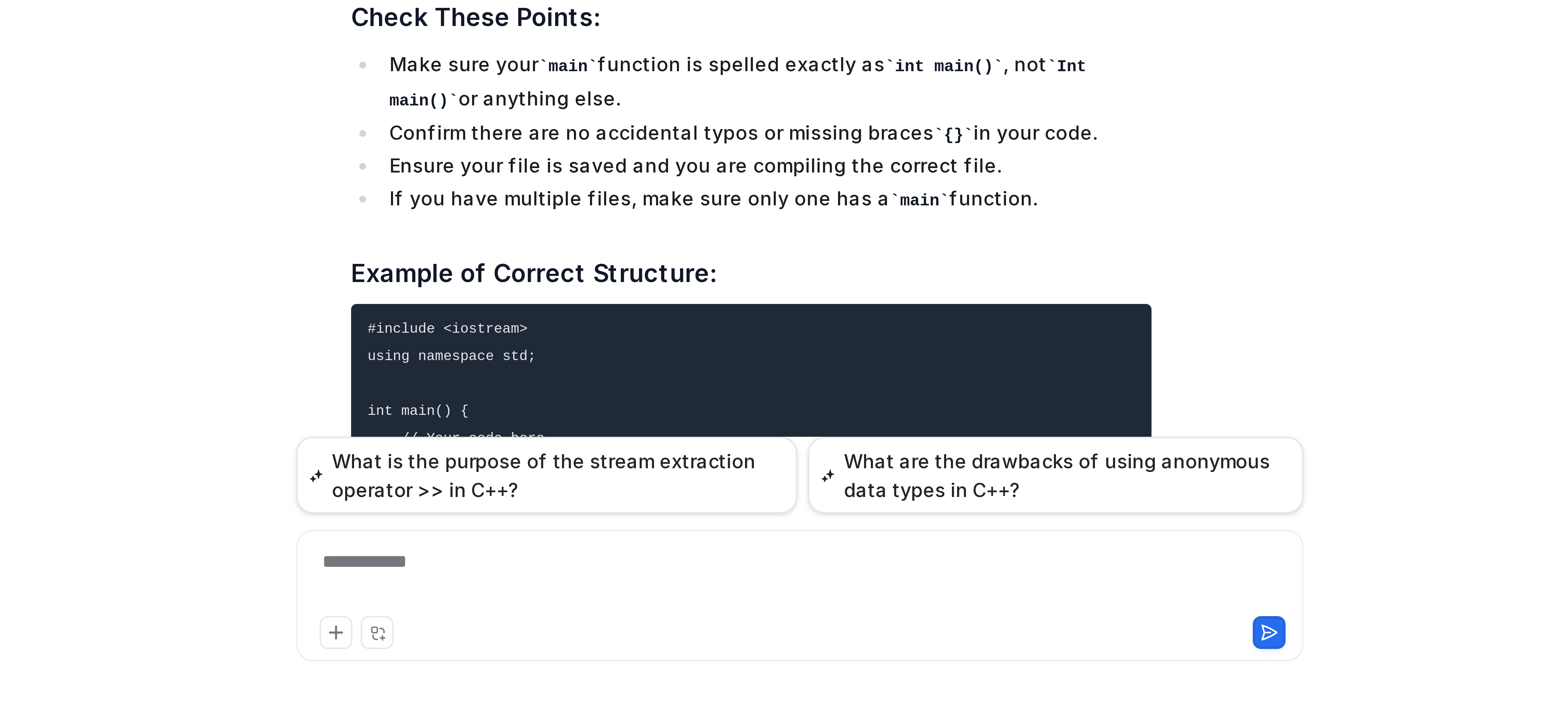
scroll to position [1341, 0]
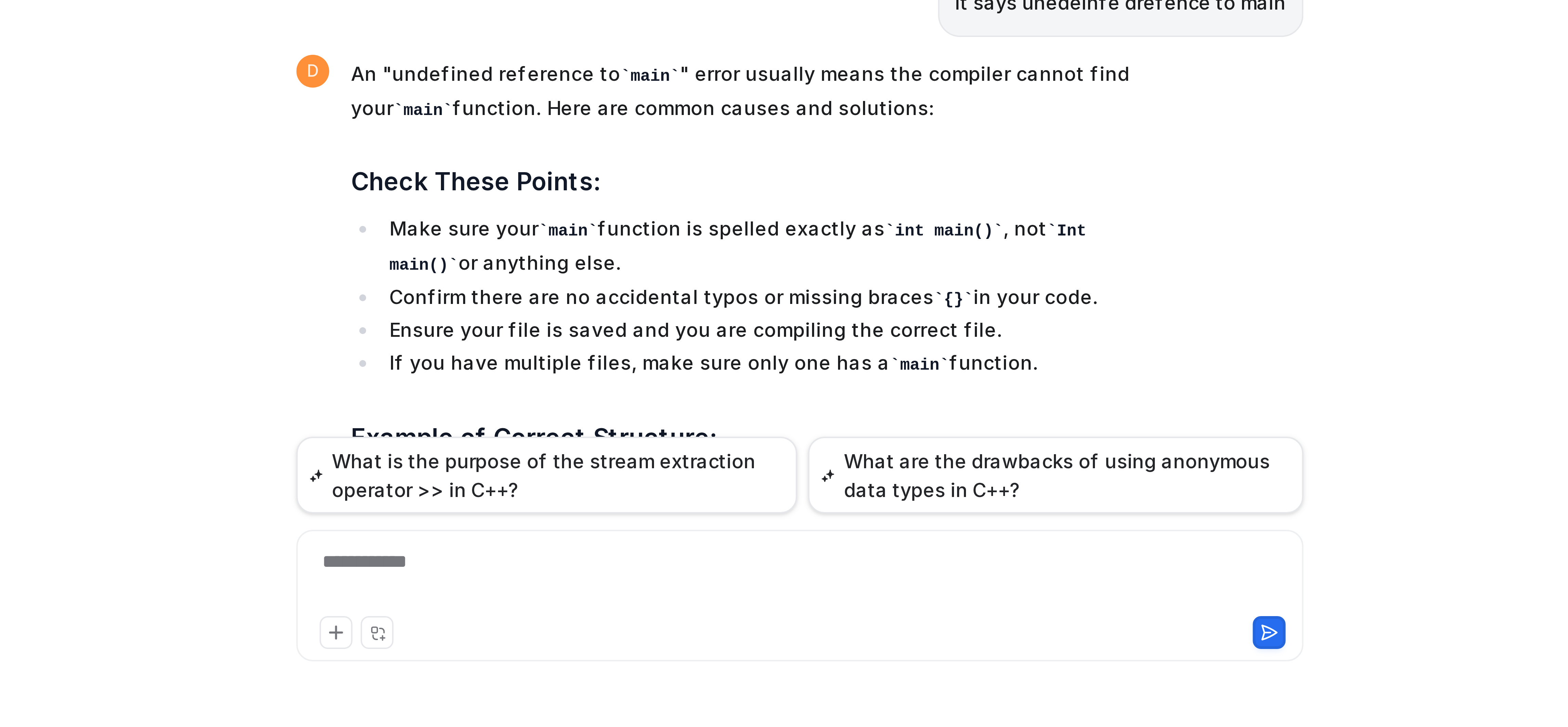
click at [797, 662] on pre "#include <iostream> using namespace std; int main() { // Your code here return …" at bounding box center [821, 689] width 200 height 54
click at [789, 683] on div "**********" at bounding box center [832, 690] width 247 height 16
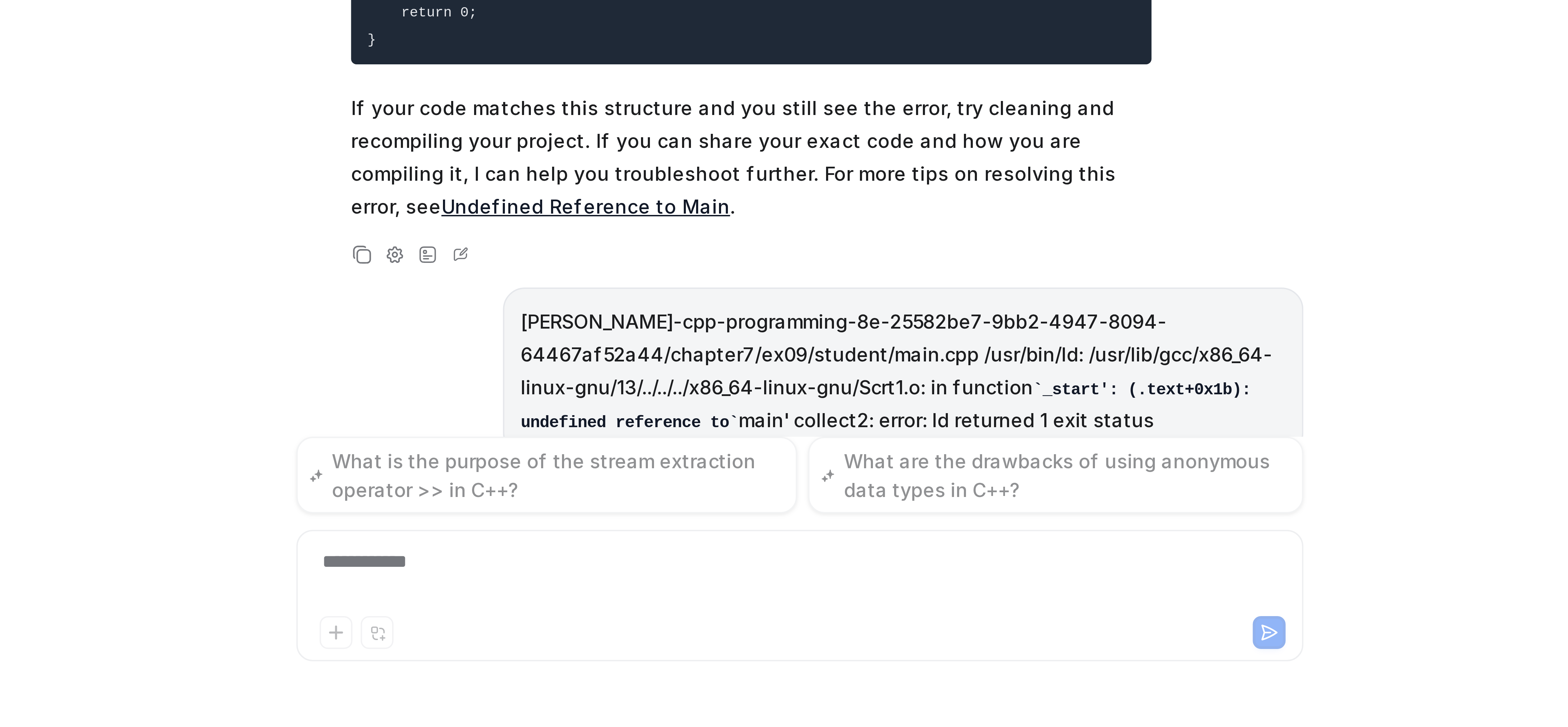
scroll to position [1597, 0]
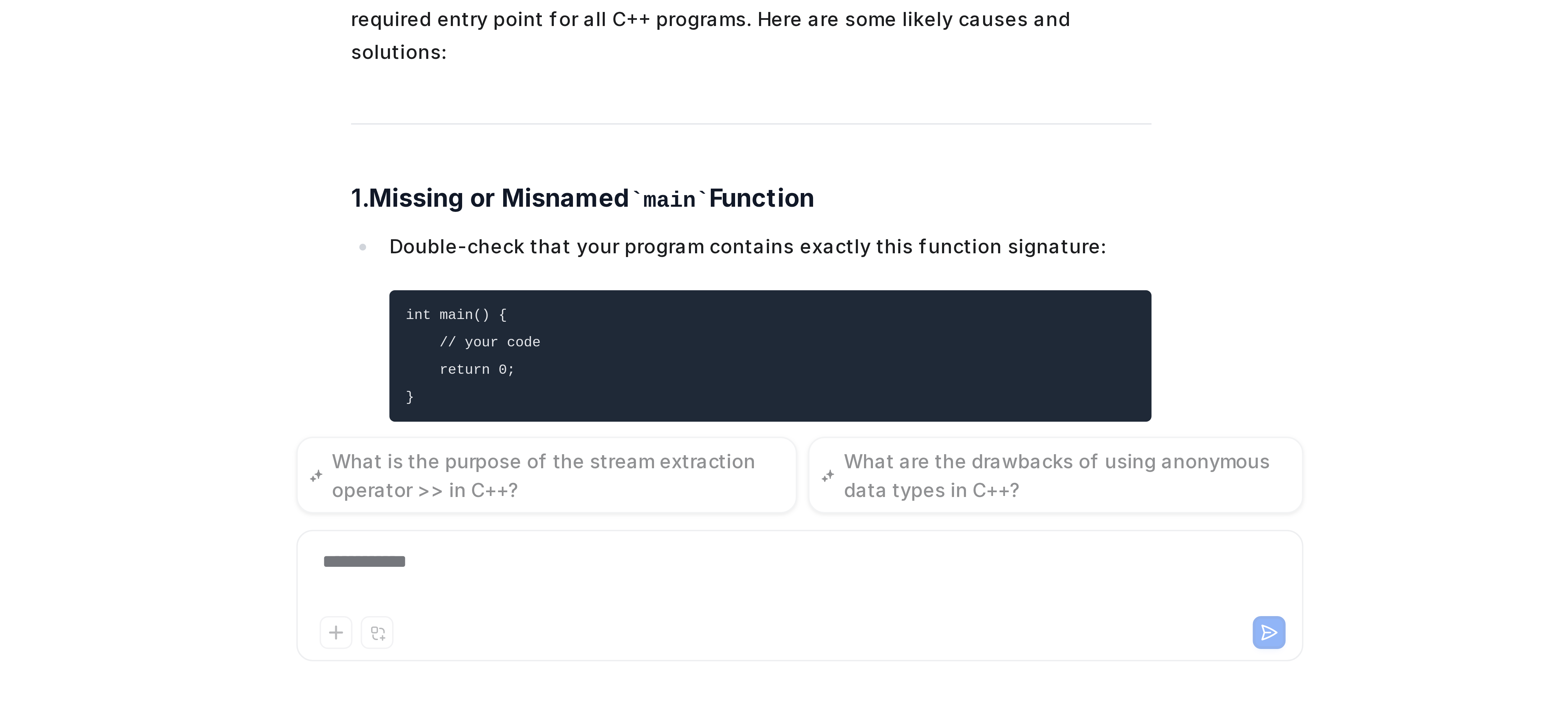
click at [807, 642] on span "The error message you're seeing: undefined reference to `main' collect2: error:…" at bounding box center [821, 627] width 200 height 264
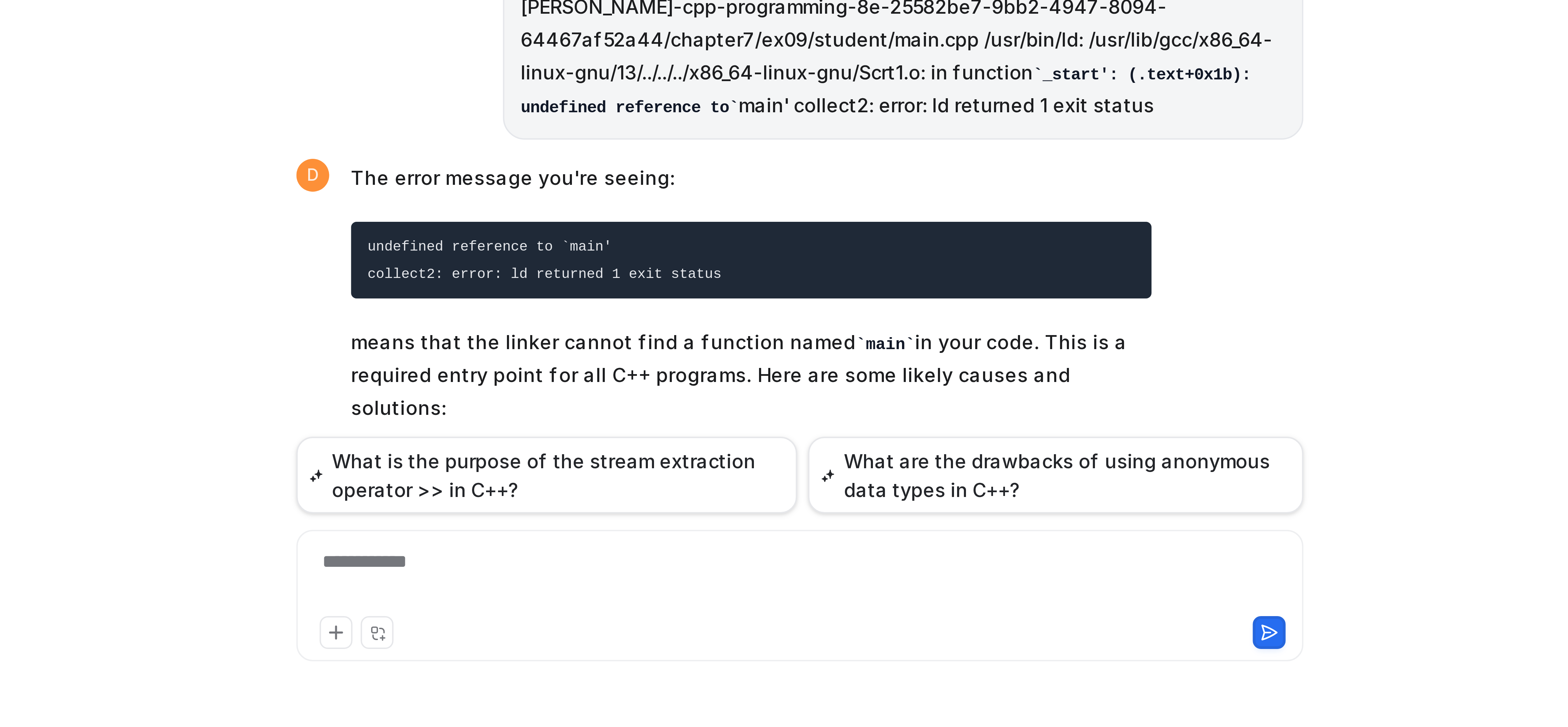
scroll to position [1576, 0]
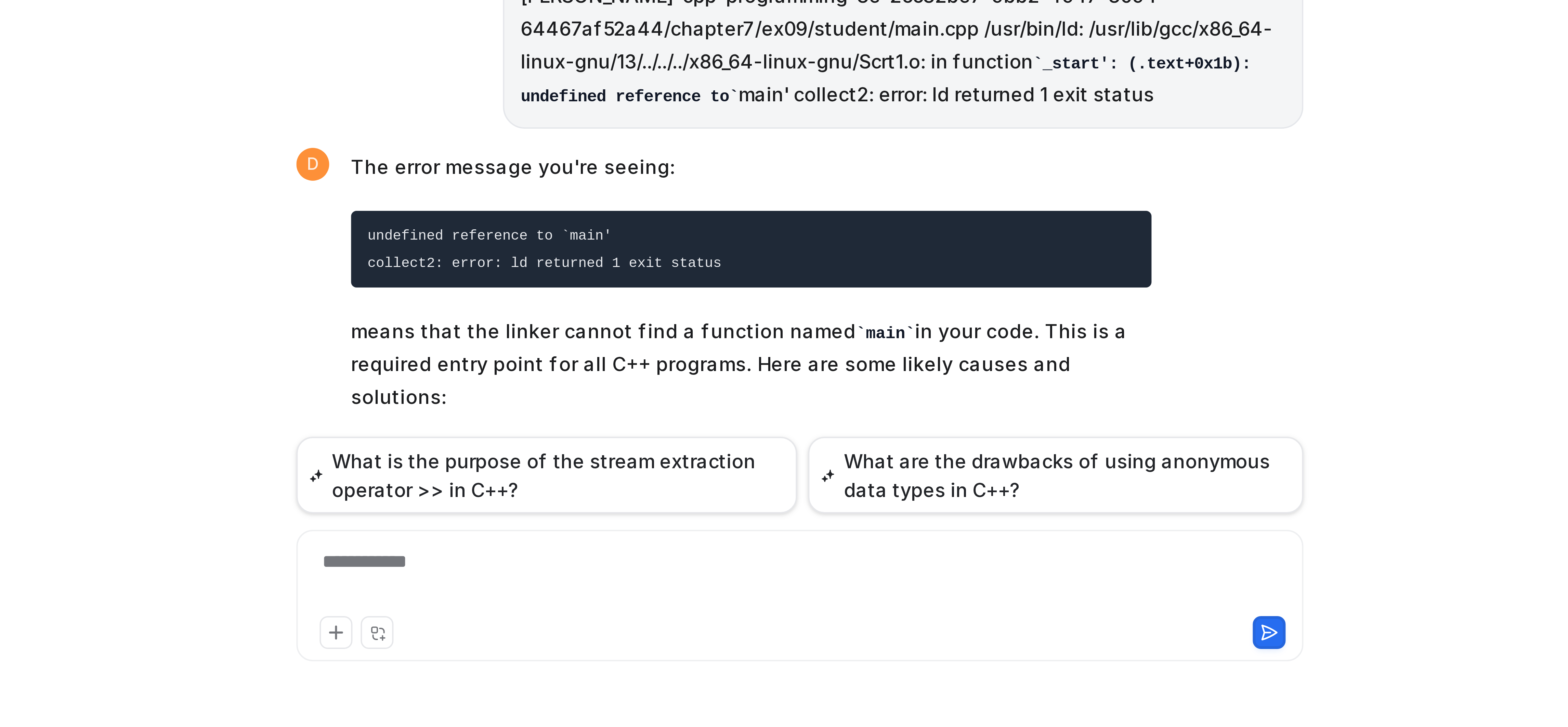
click at [803, 687] on div "**********" at bounding box center [832, 690] width 247 height 16
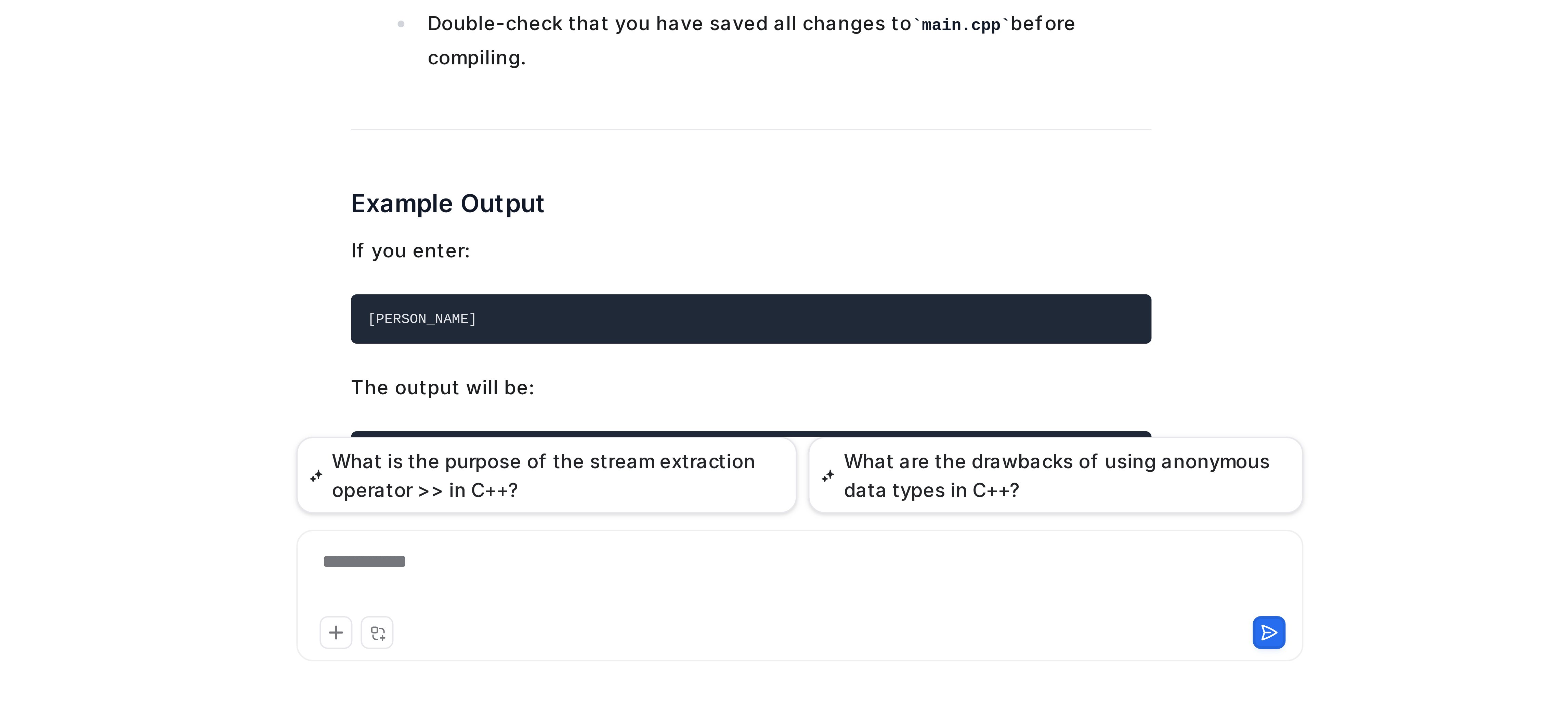
scroll to position [2409, 0]
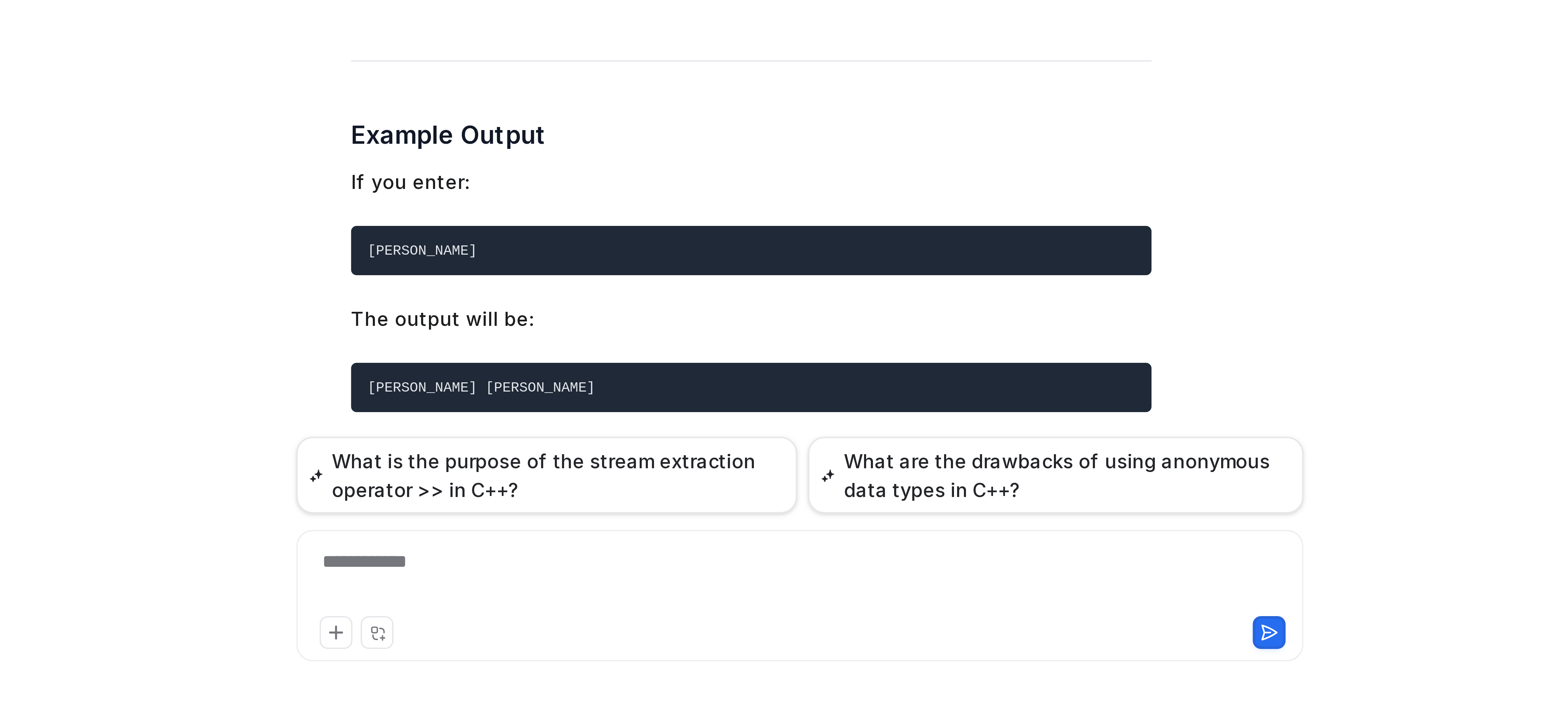
click at [814, 701] on li "There are no duplicate main functions in your project." at bounding box center [824, 706] width 192 height 9
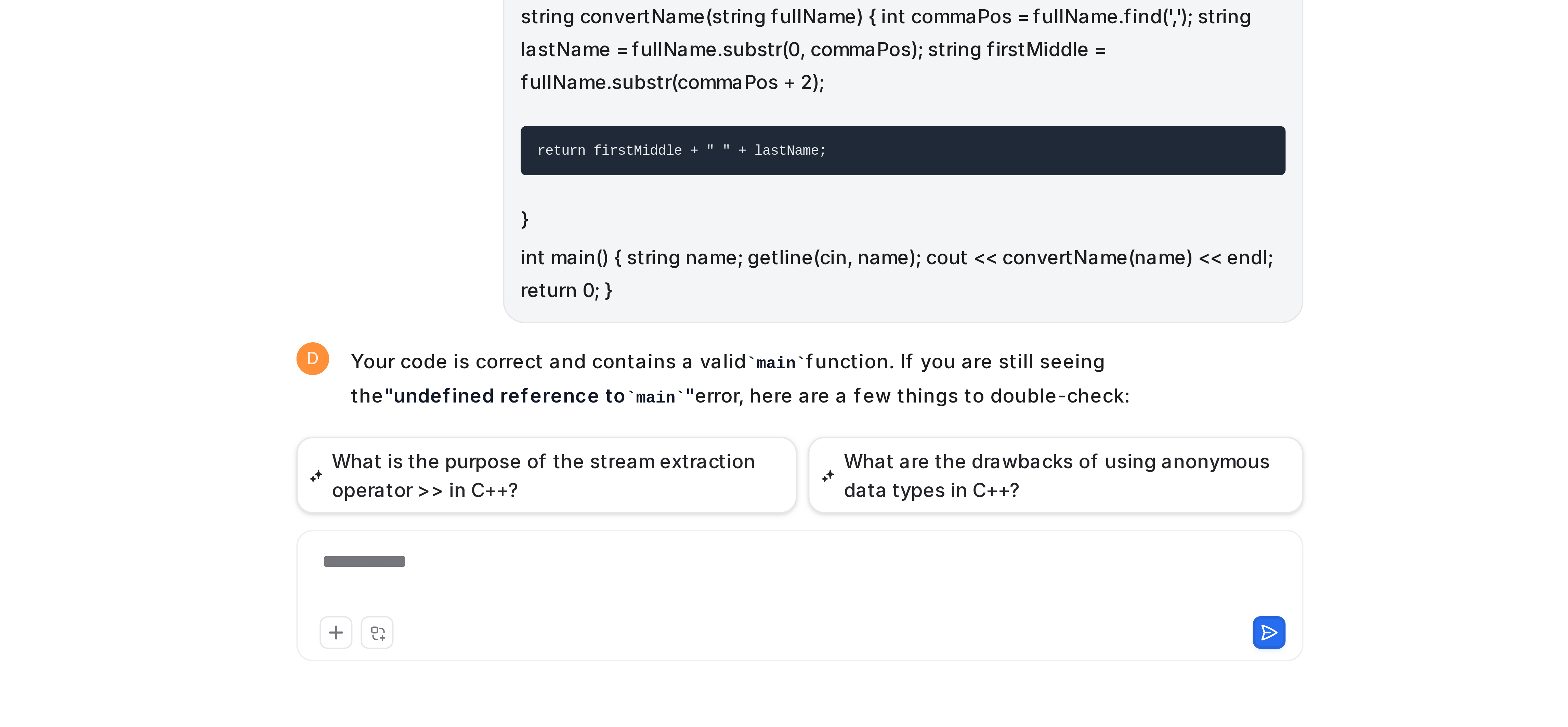
scroll to position [2122, 0]
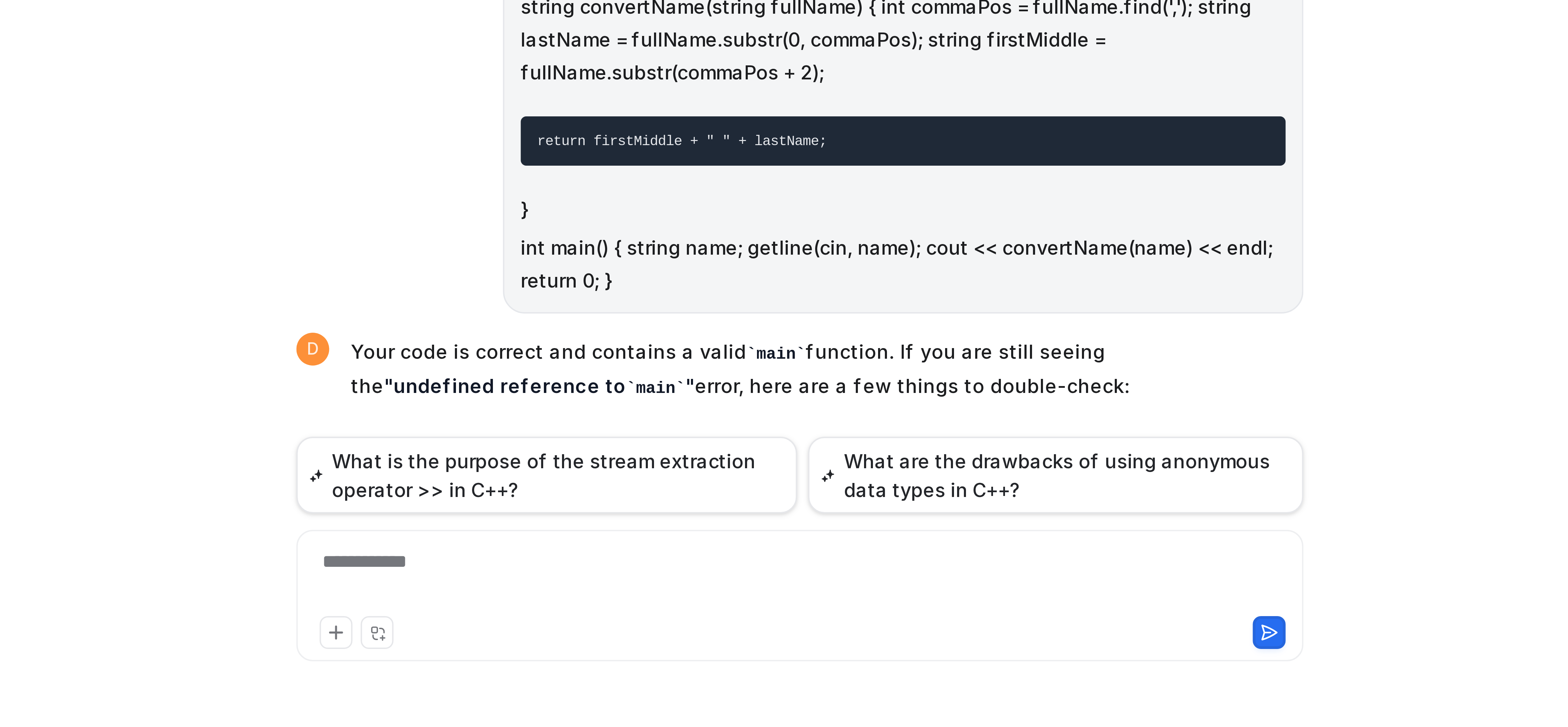
click at [830, 686] on p "File Name and Compilation" at bounding box center [825, 689] width 191 height 8
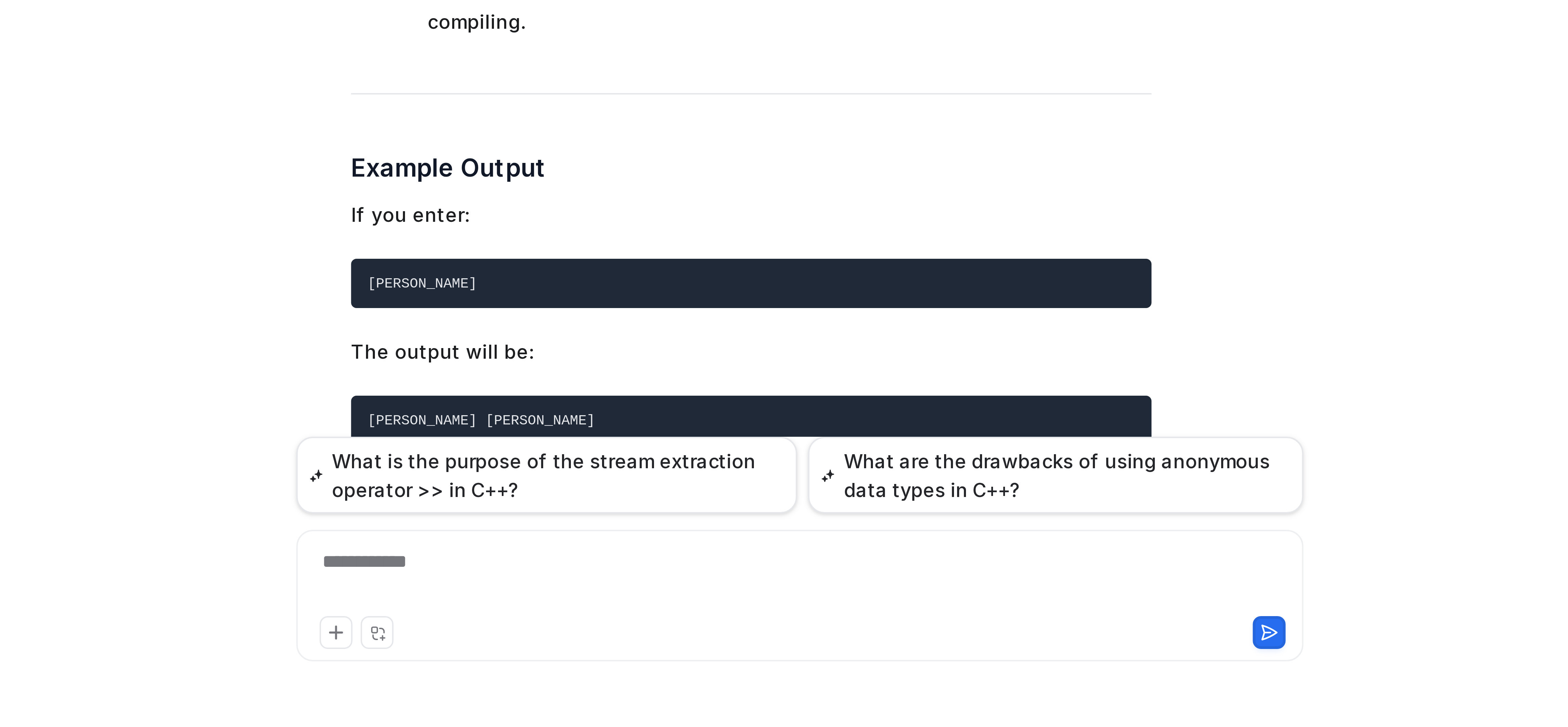
scroll to position [2409, 0]
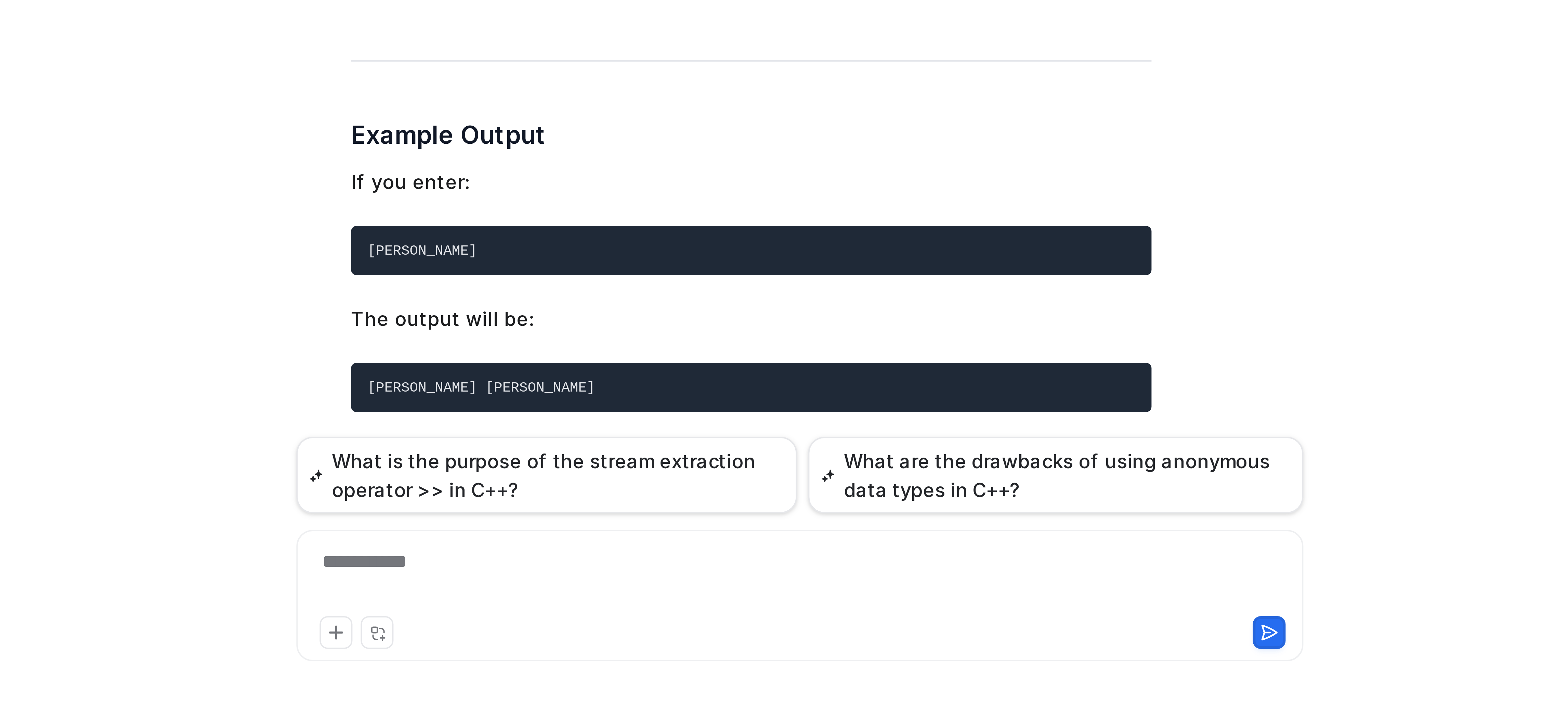
click at [809, 684] on div "**********" at bounding box center [832, 690] width 247 height 16
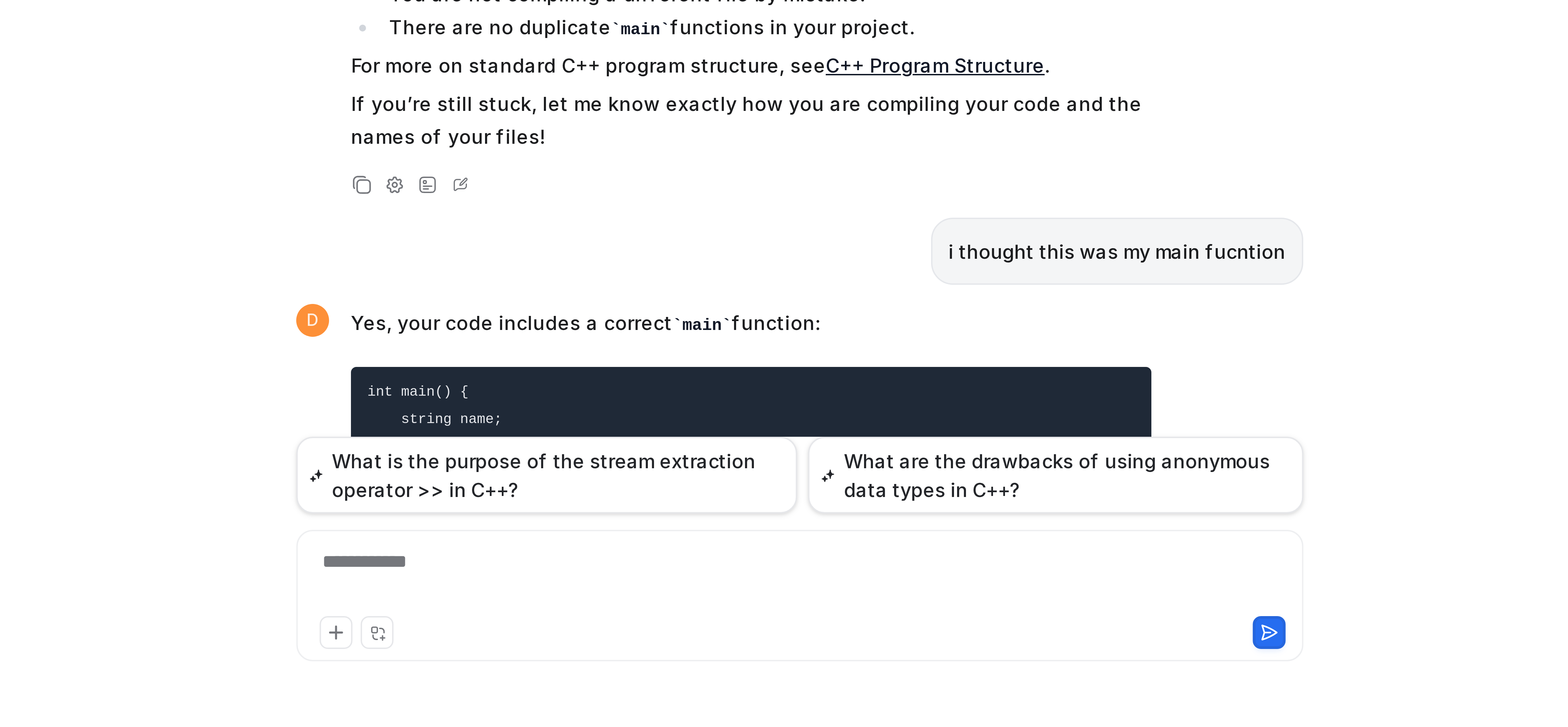
scroll to position [2567, 0]
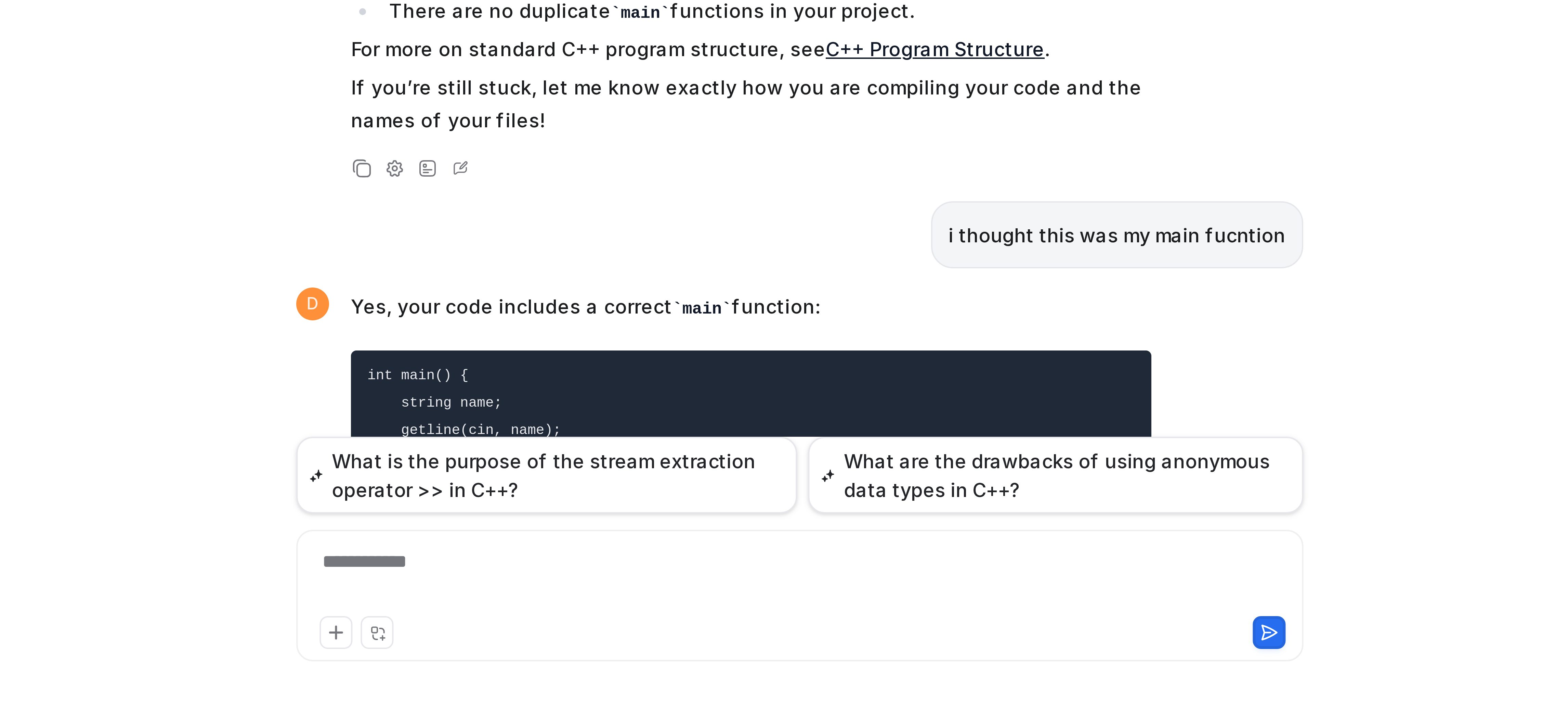
click at [861, 683] on div "**********" at bounding box center [832, 690] width 247 height 16
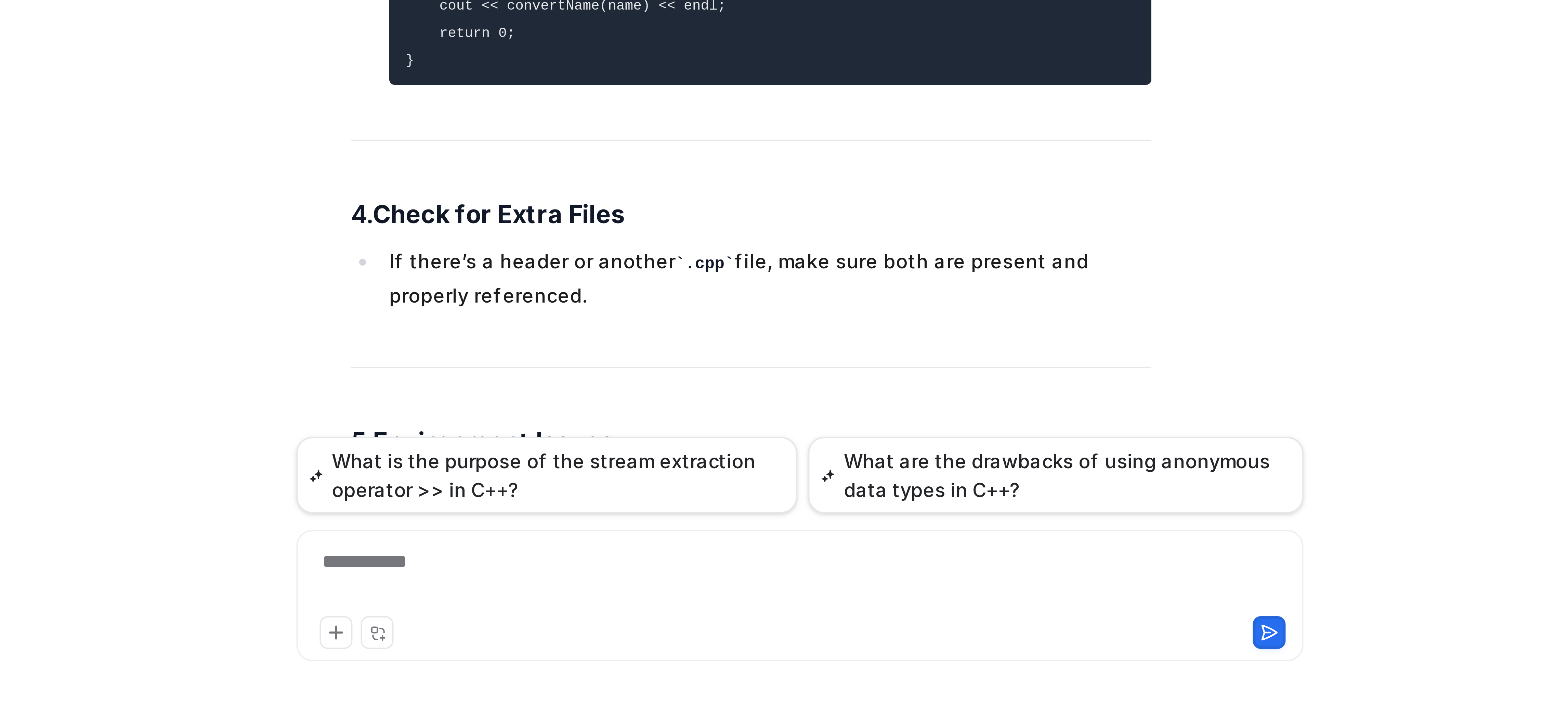
scroll to position [3314, 0]
